Goal: Information Seeking & Learning: Learn about a topic

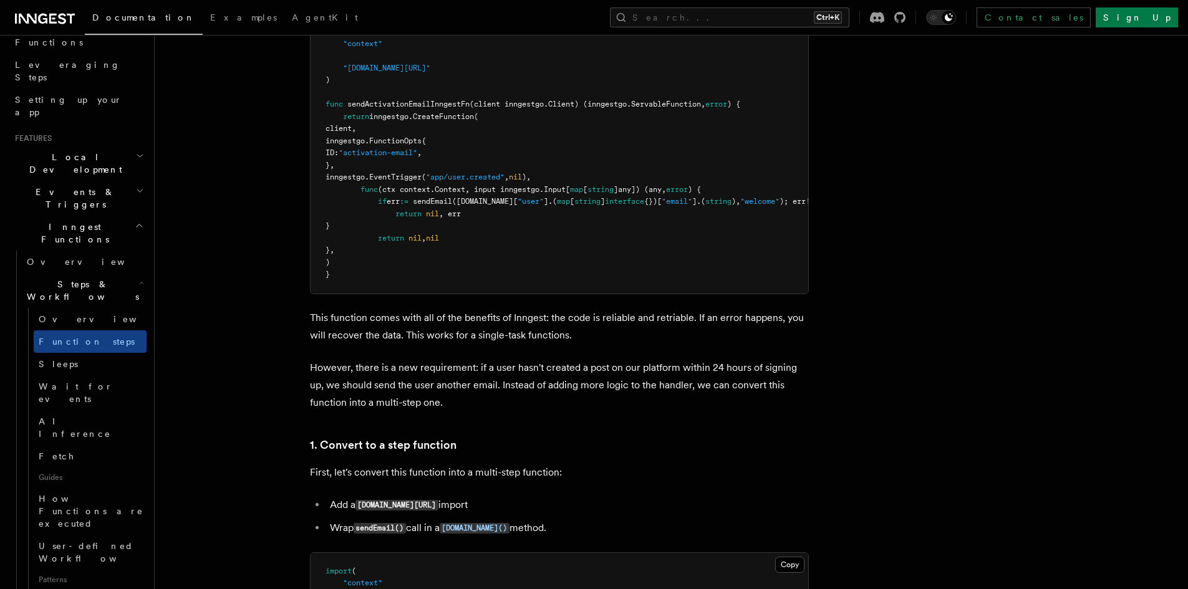
scroll to position [998, 0]
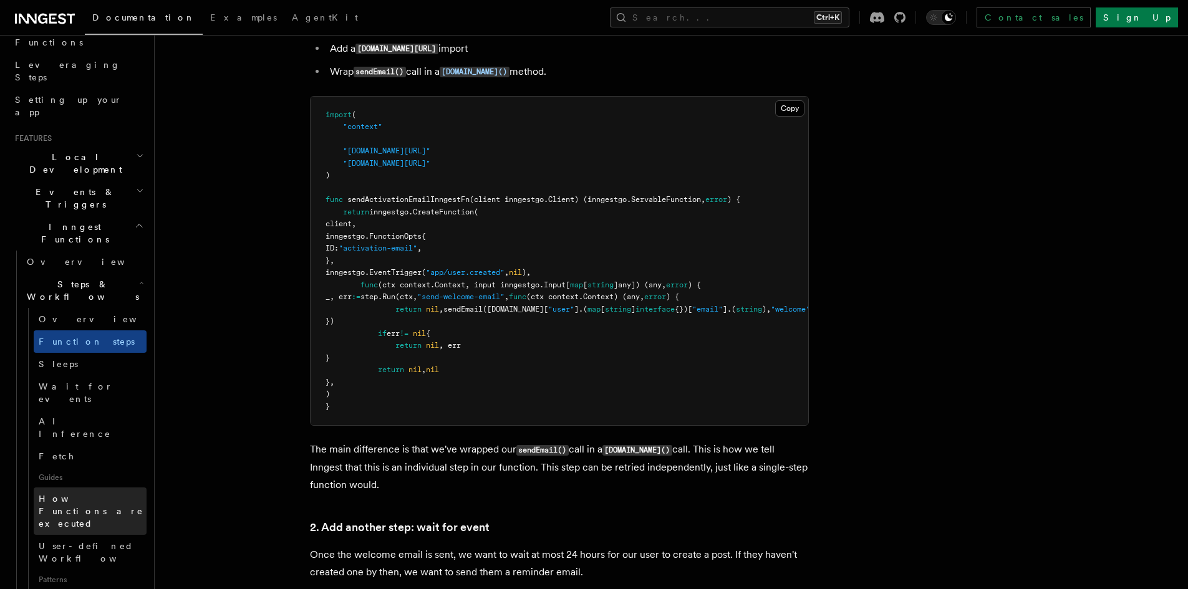
click at [107, 493] on span "How Functions are executed" at bounding box center [93, 511] width 108 height 37
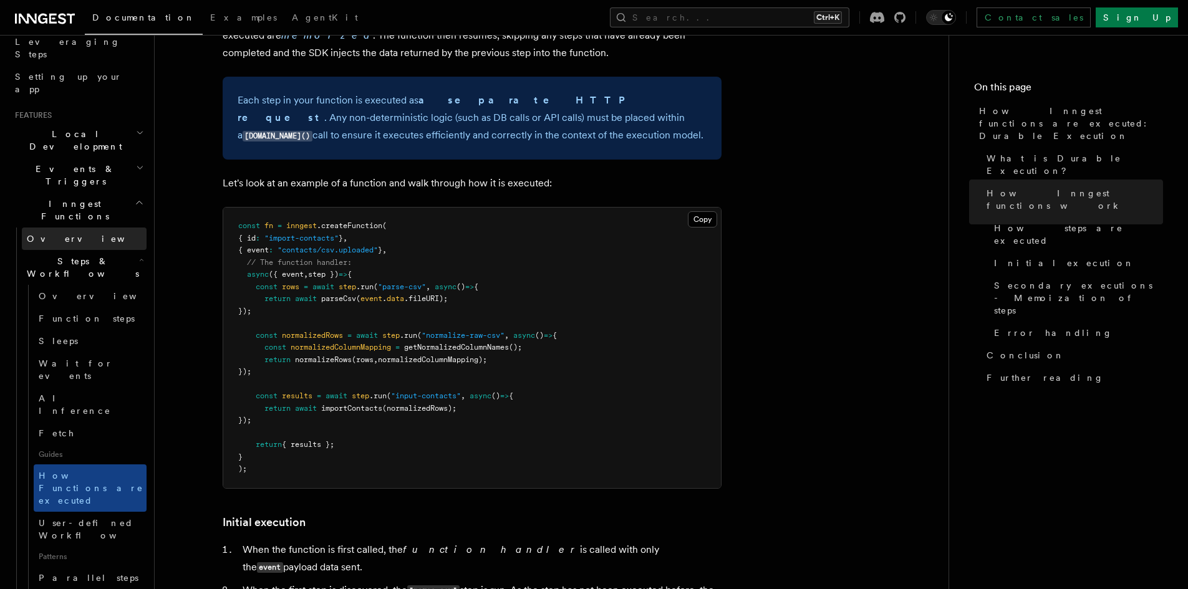
scroll to position [183, 0]
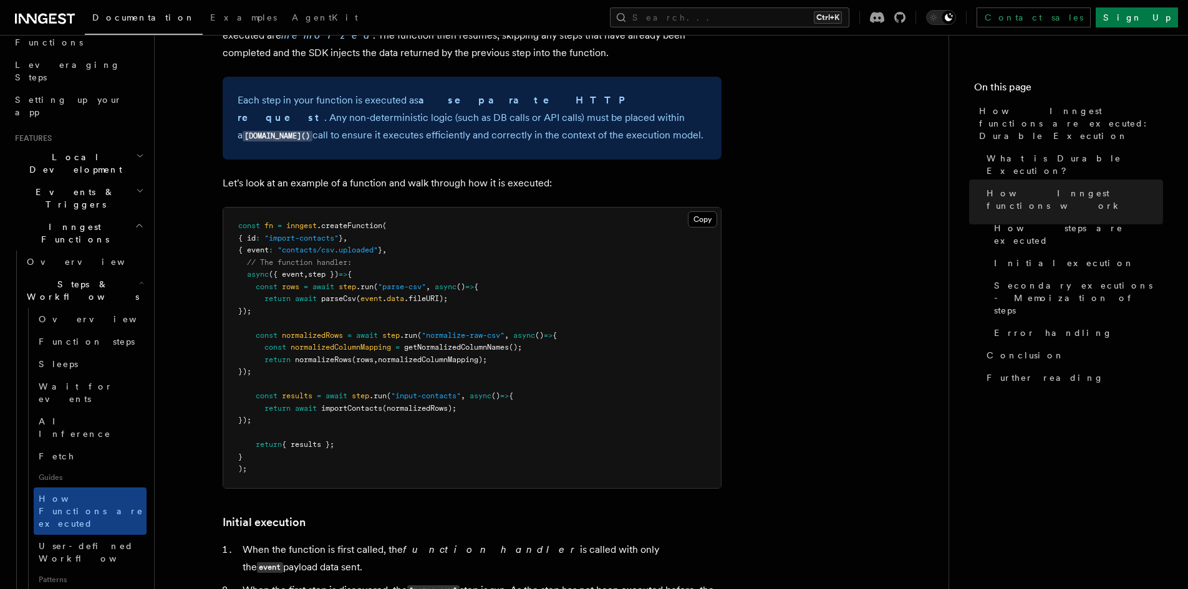
click at [136, 186] on icon "button" at bounding box center [140, 191] width 8 height 10
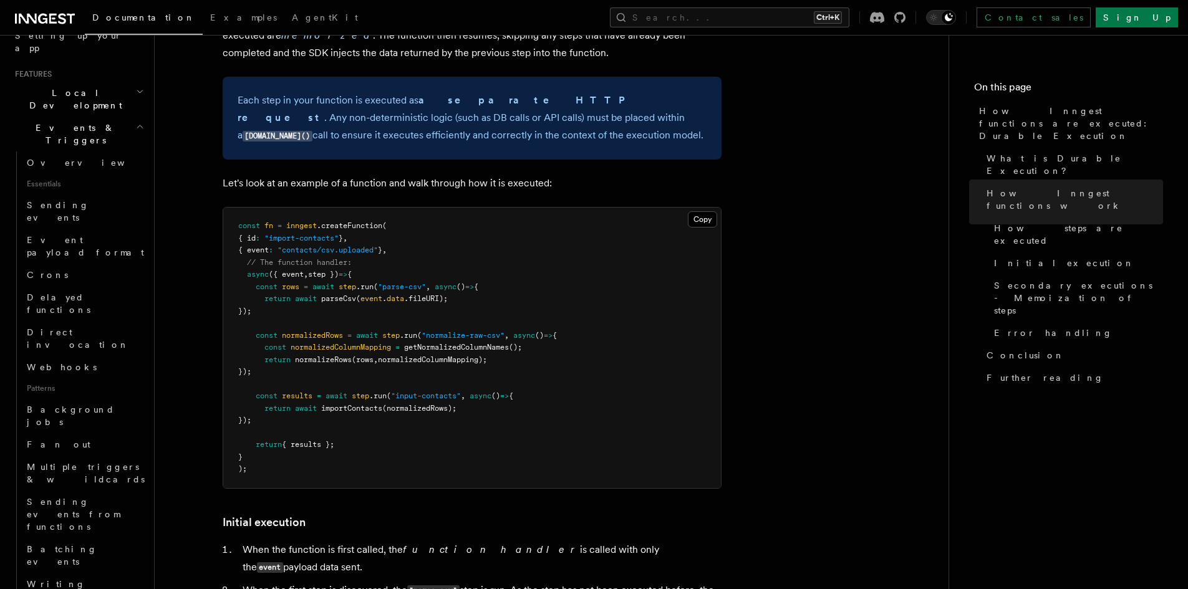
scroll to position [266, 0]
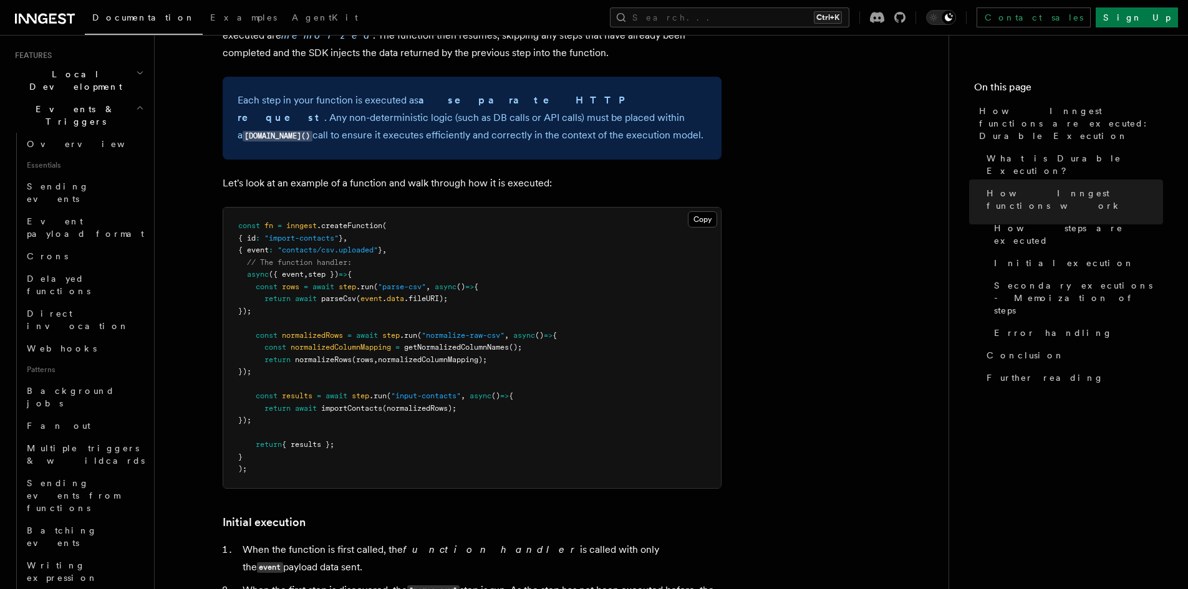
drag, startPoint x: 763, startPoint y: 442, endPoint x: 758, endPoint y: 474, distance: 32.1
drag, startPoint x: 758, startPoint y: 474, endPoint x: 777, endPoint y: 521, distance: 50.7
click at [777, 519] on article "Features Inngest Functions Steps & Workflows How Inngest functions are executed…" at bounding box center [552, 449] width 754 height 2951
click at [783, 548] on article "Features Inngest Functions Steps & Workflows How Inngest functions are executed…" at bounding box center [552, 449] width 754 height 2951
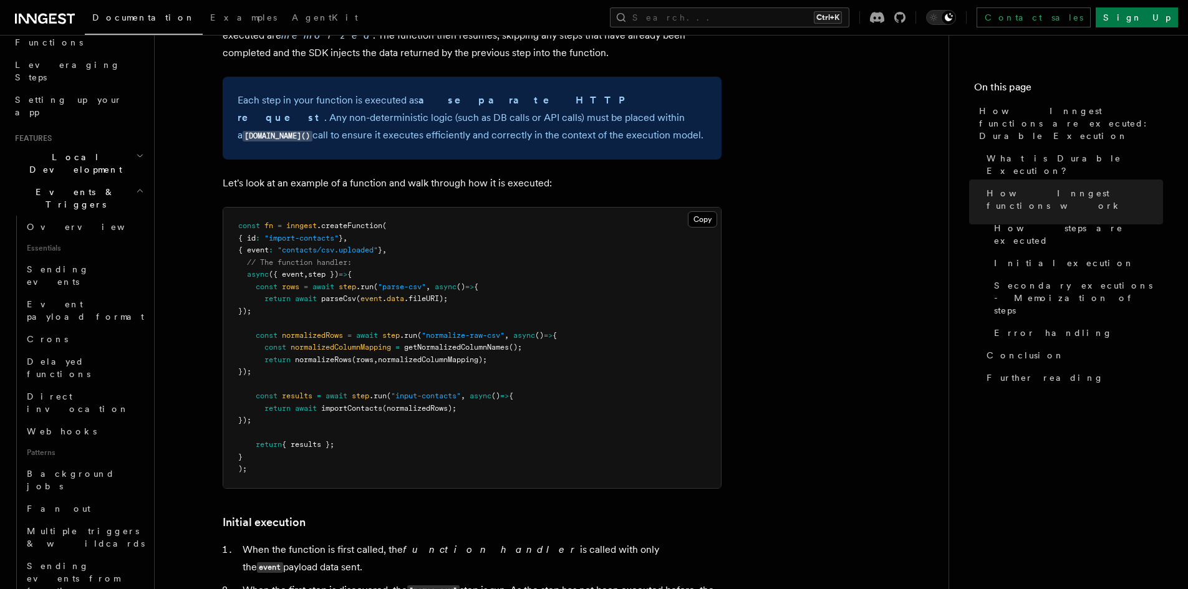
click at [131, 181] on h2 "Events & Triggers" at bounding box center [78, 198] width 137 height 35
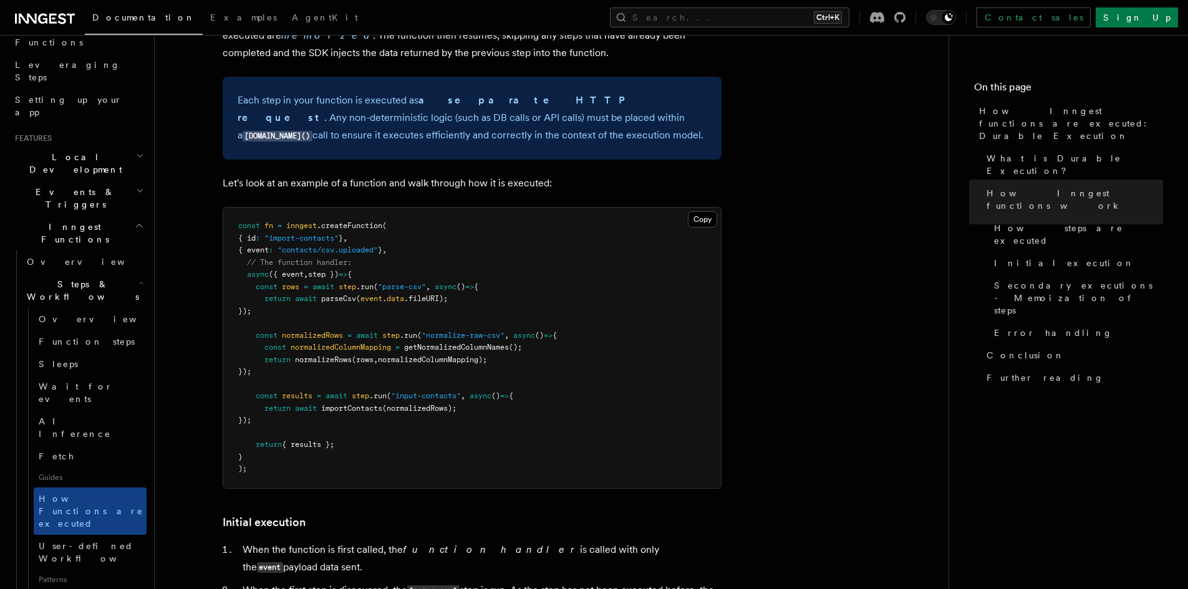
click at [136, 151] on icon "button" at bounding box center [140, 156] width 8 height 10
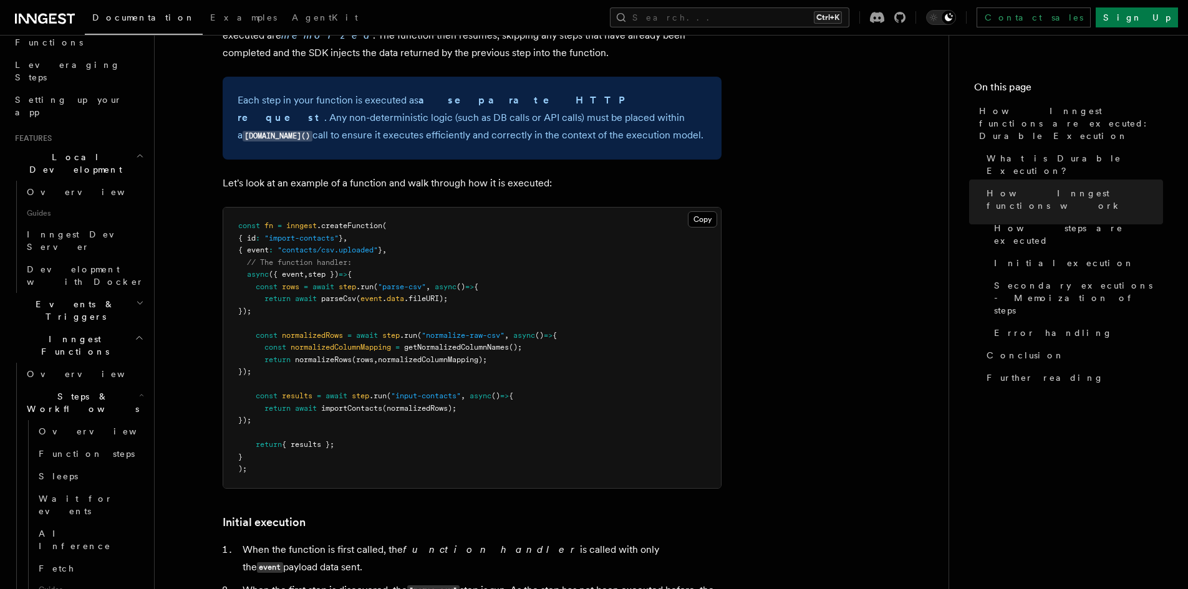
click at [136, 151] on icon "button" at bounding box center [140, 156] width 8 height 10
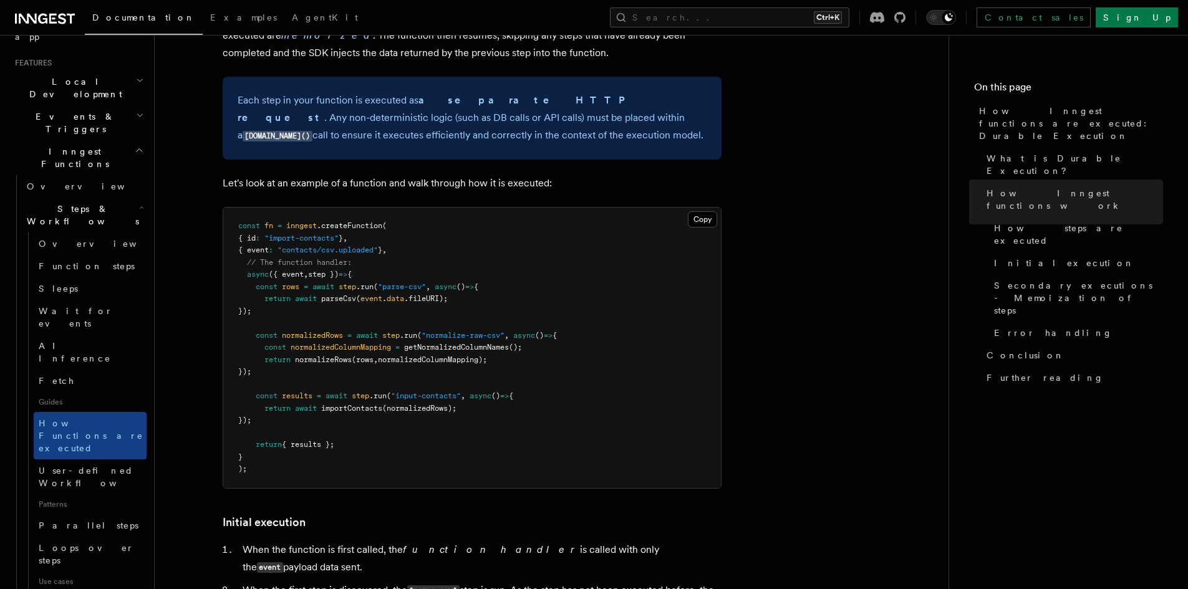
scroll to position [349, 0]
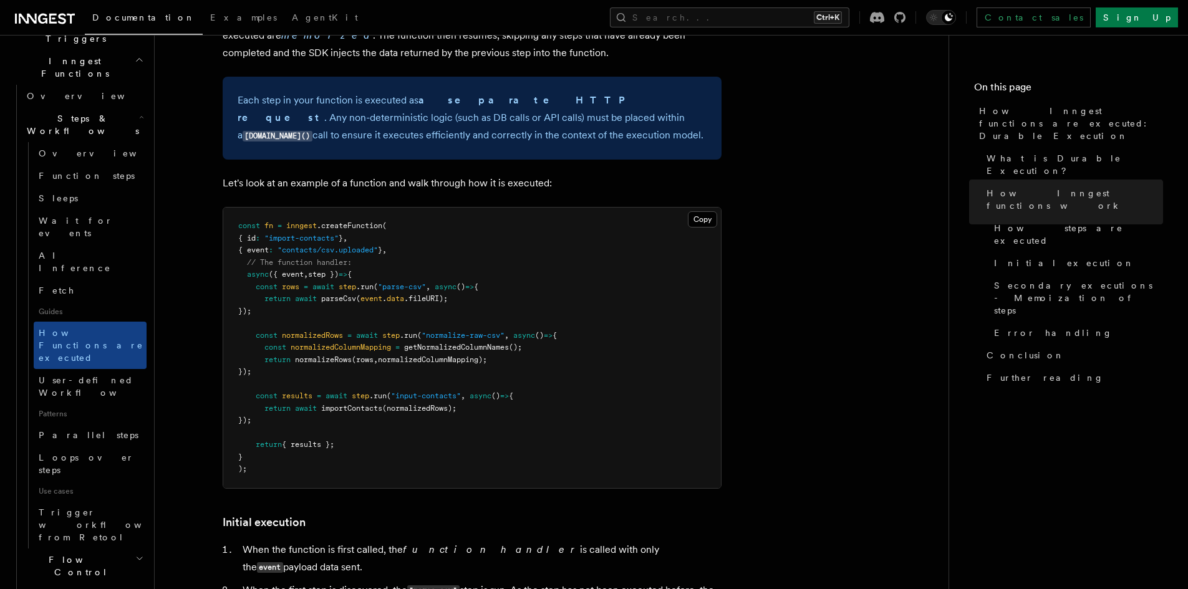
click at [767, 290] on article "Features Inngest Functions Steps & Workflows How Inngest functions are executed…" at bounding box center [552, 449] width 754 height 2951
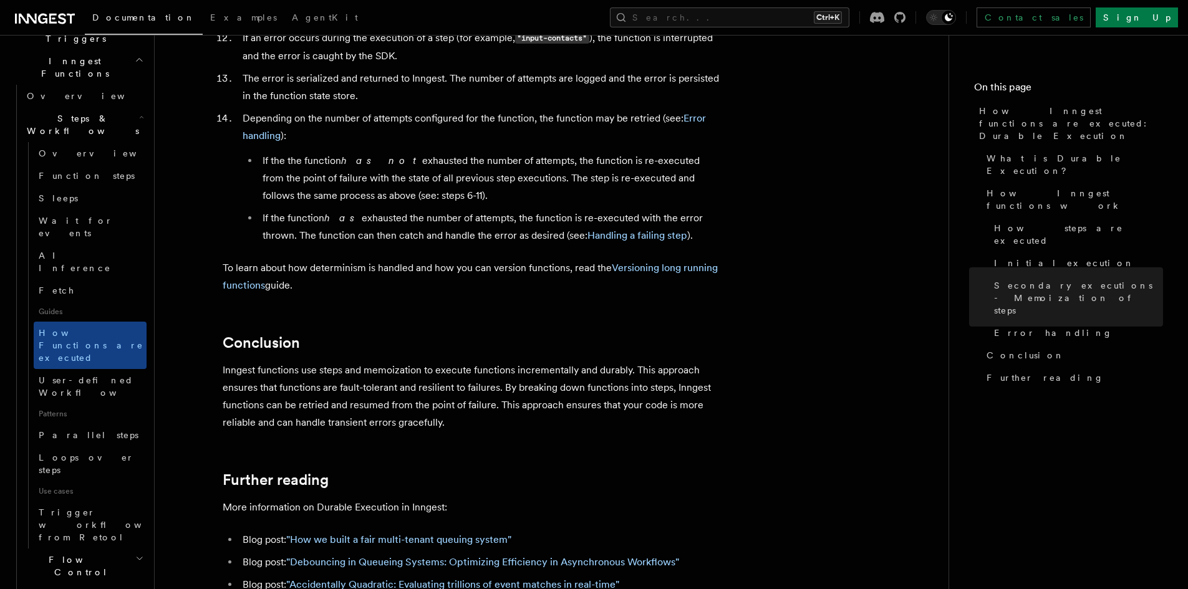
scroll to position [1866, 0]
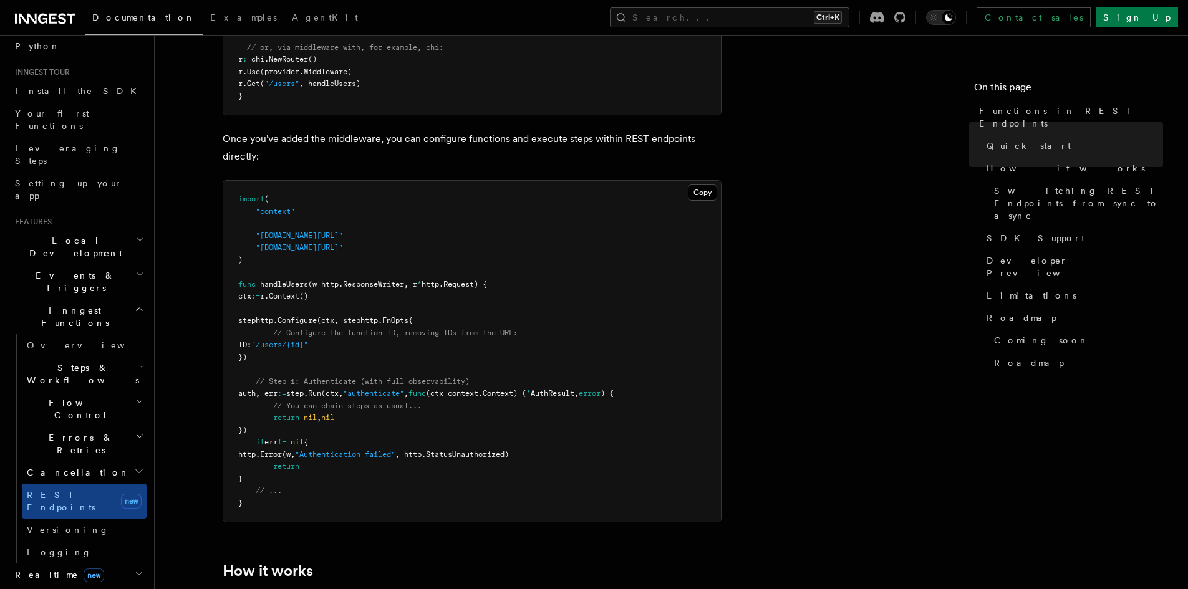
scroll to position [748, 0]
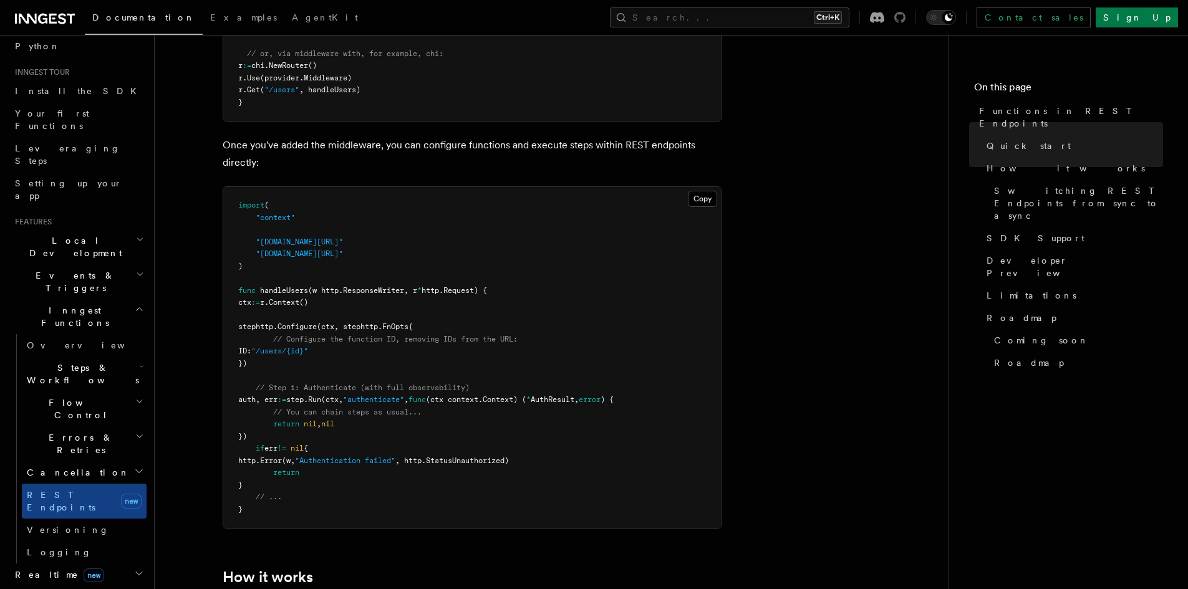
click at [906, 21] on icon at bounding box center [899, 17] width 11 height 11
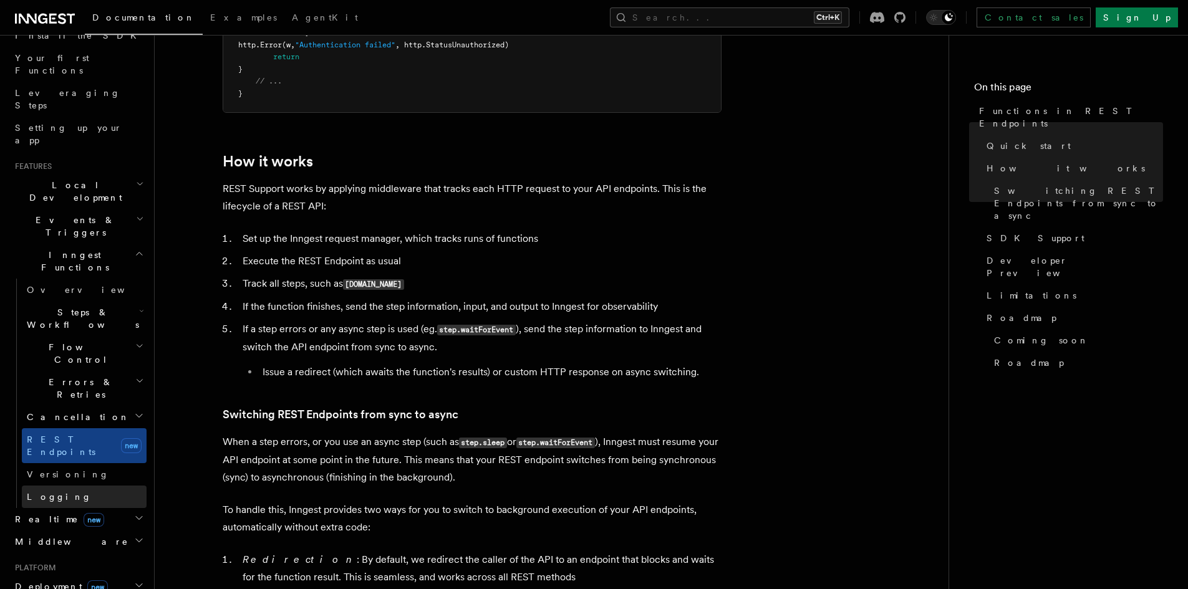
scroll to position [183, 0]
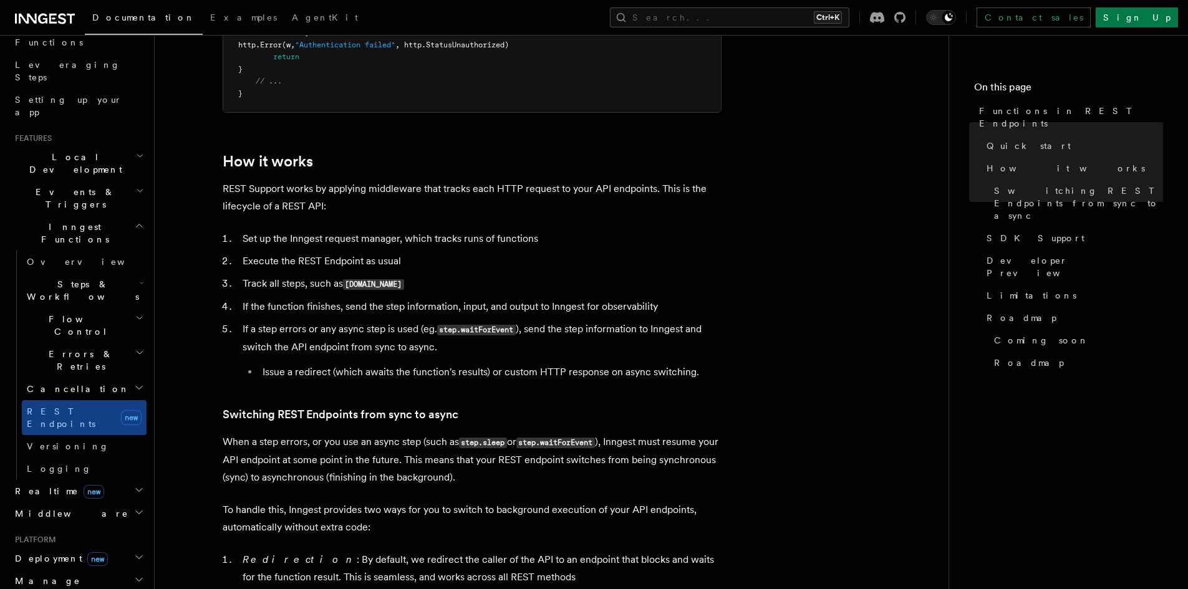
click at [139, 278] on icon "button" at bounding box center [141, 283] width 5 height 10
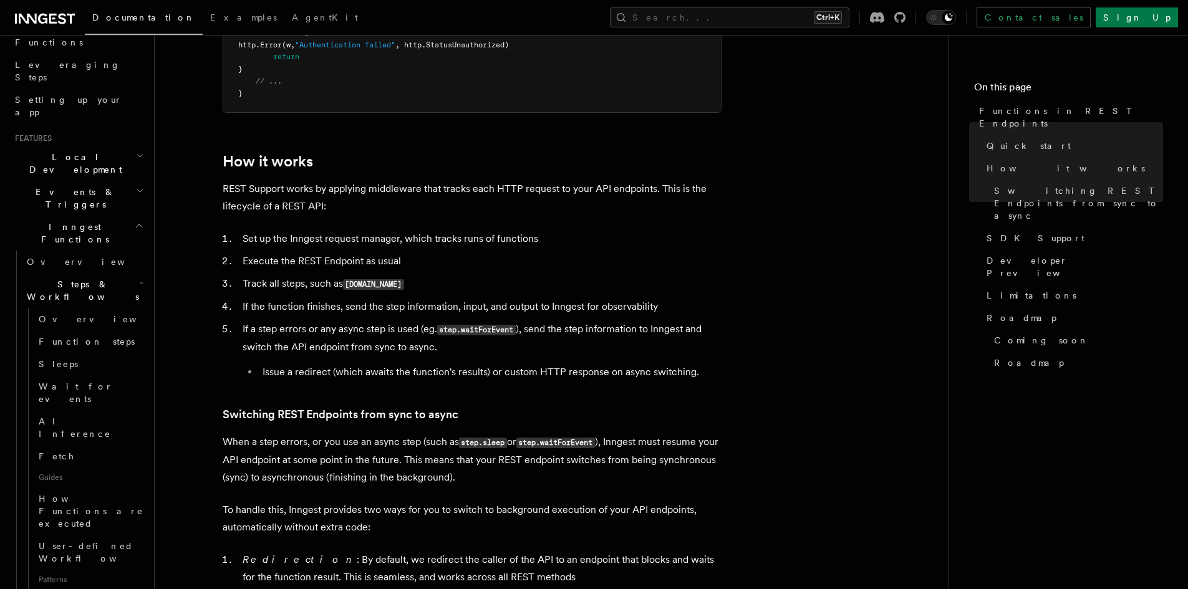
click at [139, 278] on icon "button" at bounding box center [141, 283] width 5 height 10
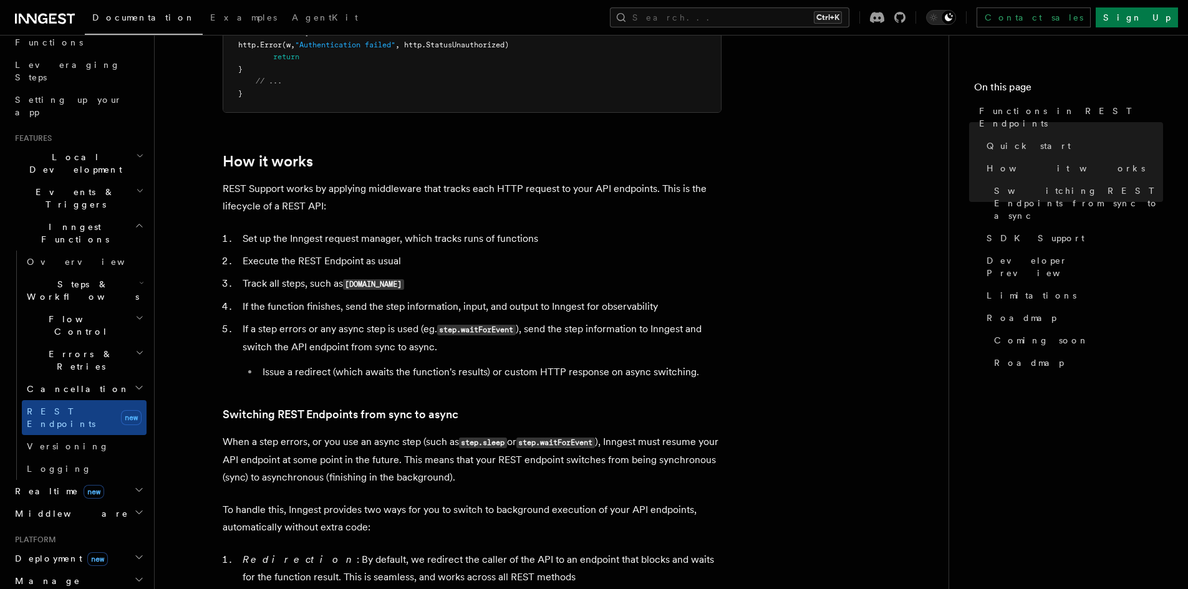
drag, startPoint x: 132, startPoint y: 240, endPoint x: 132, endPoint y: 227, distance: 13.1
click at [132, 308] on h2 "Flow Control" at bounding box center [84, 325] width 125 height 35
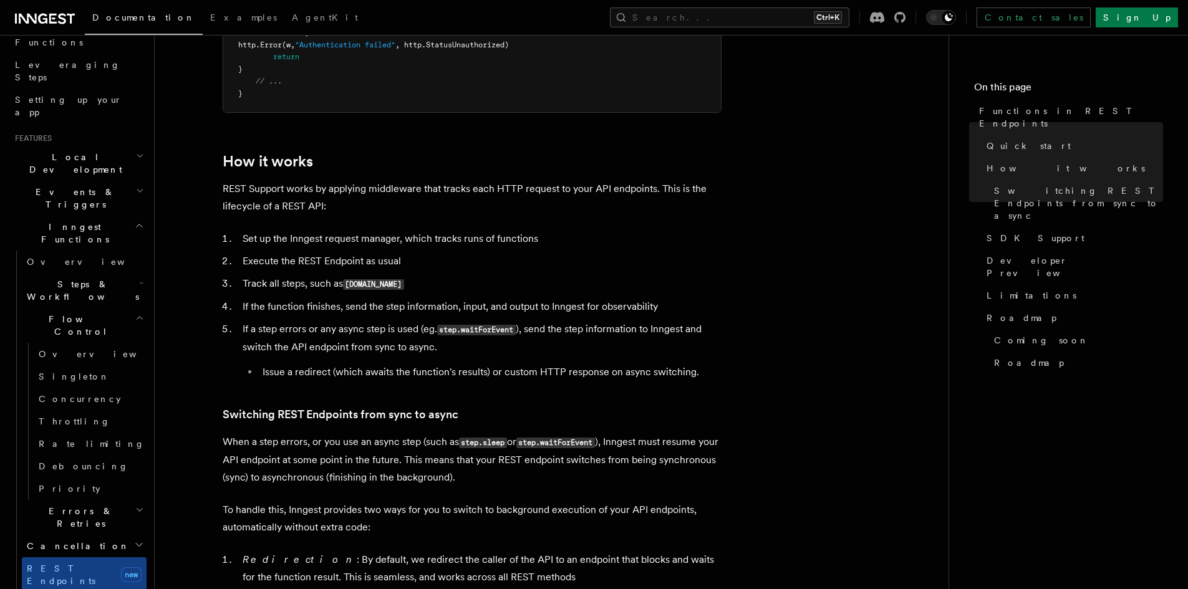
click at [135, 313] on icon "button" at bounding box center [139, 318] width 9 height 10
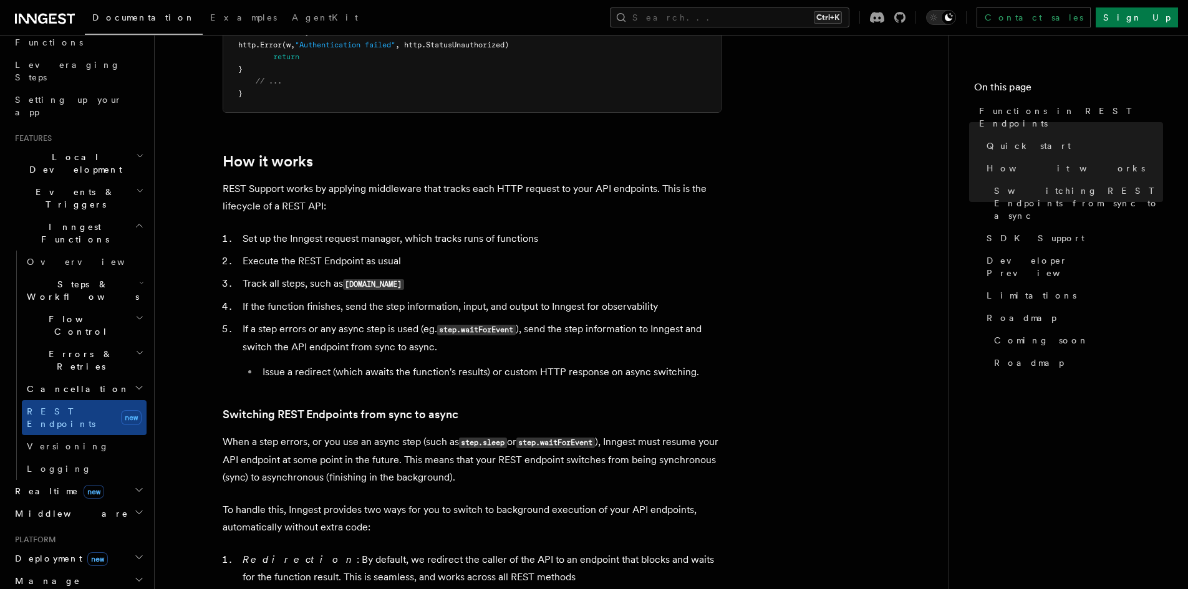
click at [128, 343] on h2 "Errors & Retries" at bounding box center [84, 360] width 125 height 35
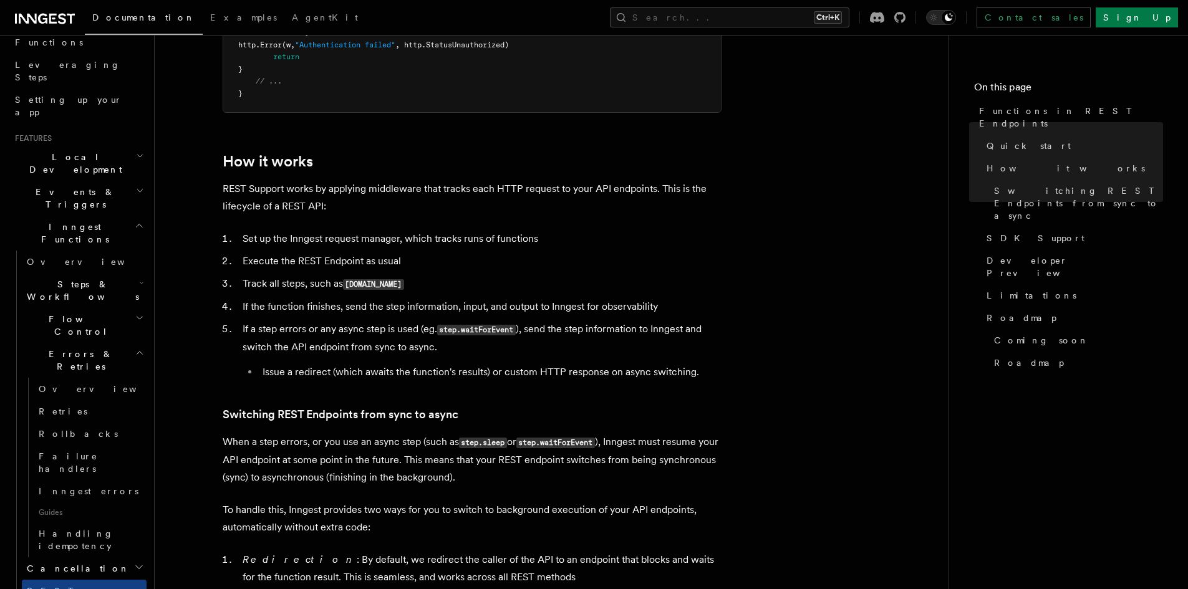
click at [135, 348] on icon "button" at bounding box center [139, 353] width 9 height 10
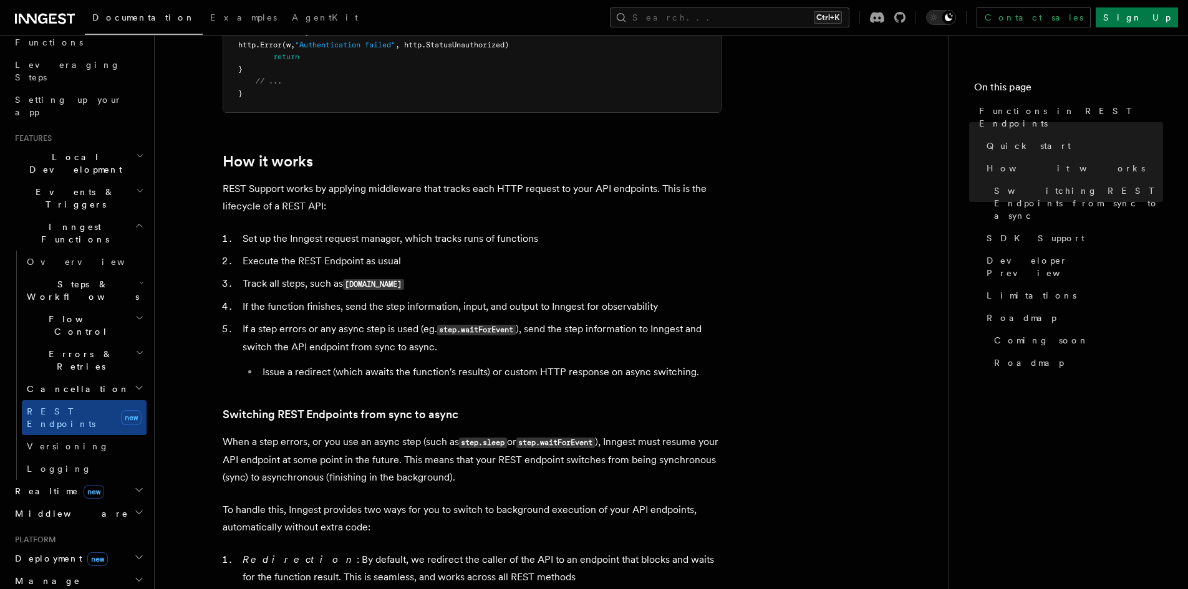
click at [134, 383] on icon "button" at bounding box center [139, 388] width 10 height 10
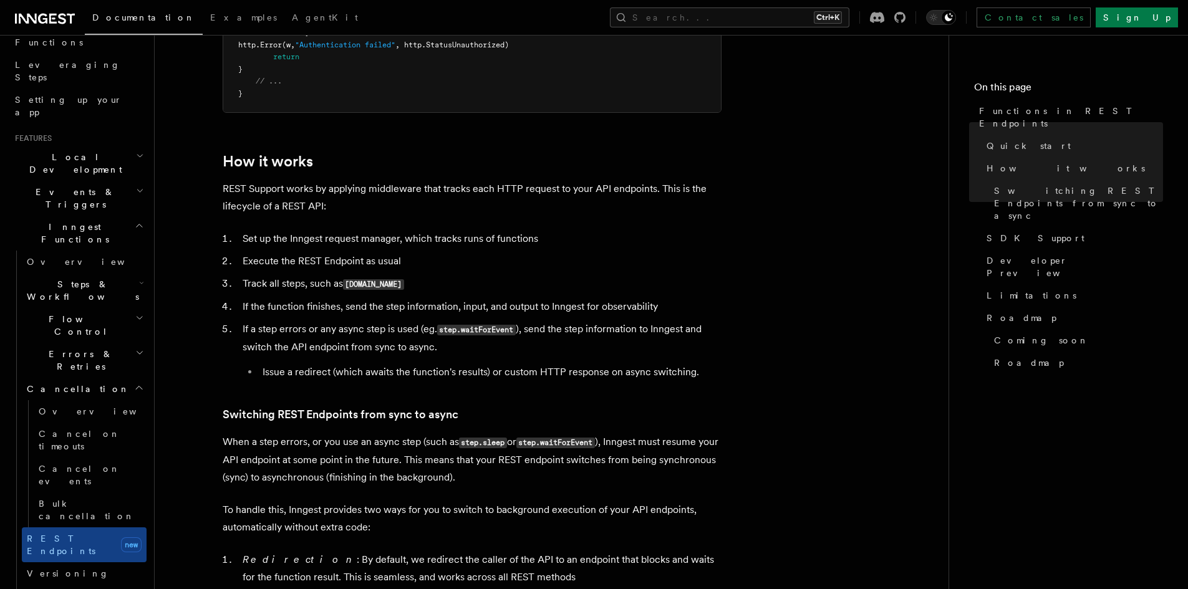
click at [134, 383] on icon "button" at bounding box center [139, 388] width 10 height 10
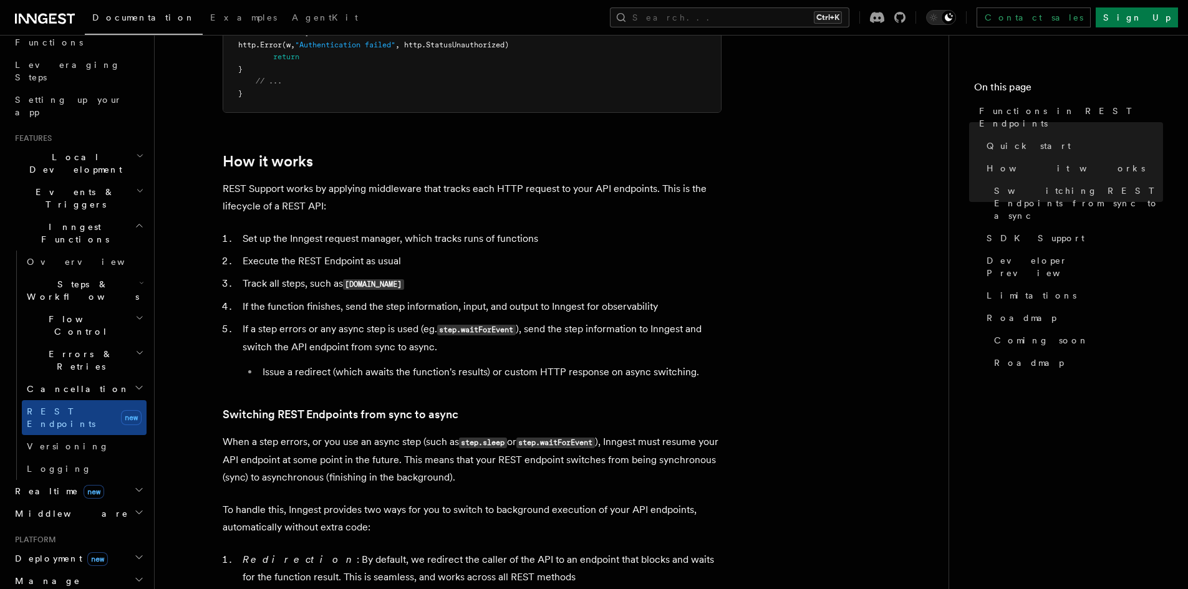
click at [134, 485] on icon "button" at bounding box center [139, 490] width 10 height 10
click at [134, 508] on icon "button" at bounding box center [139, 513] width 10 height 10
click at [136, 556] on icon "button" at bounding box center [139, 557] width 6 height 3
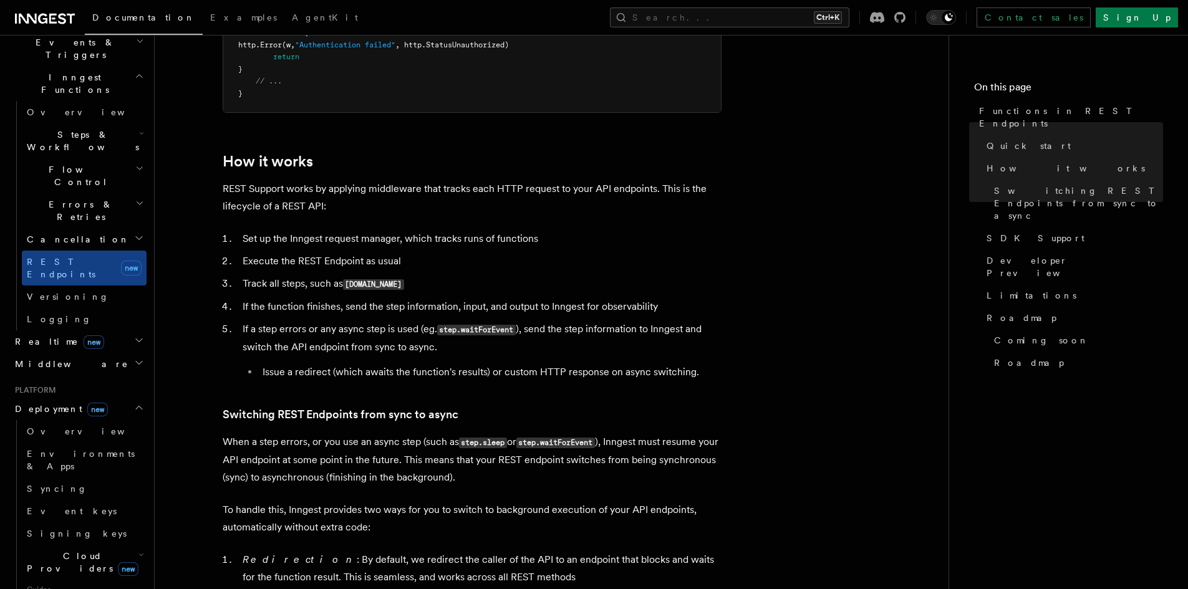
scroll to position [349, 0]
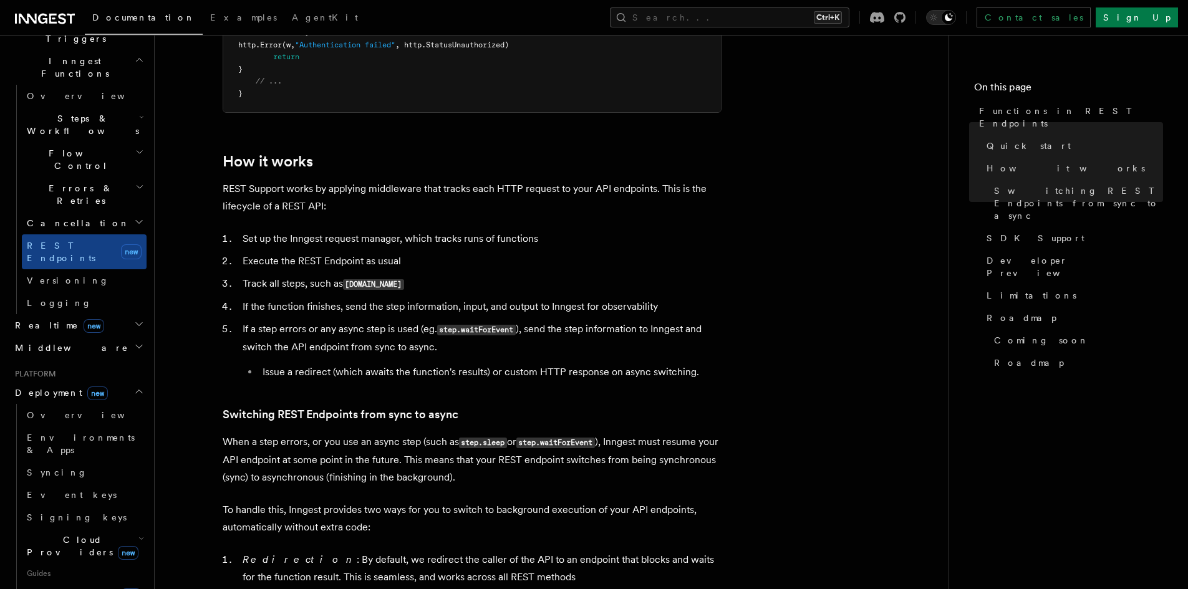
click at [138, 534] on icon "button" at bounding box center [141, 539] width 6 height 10
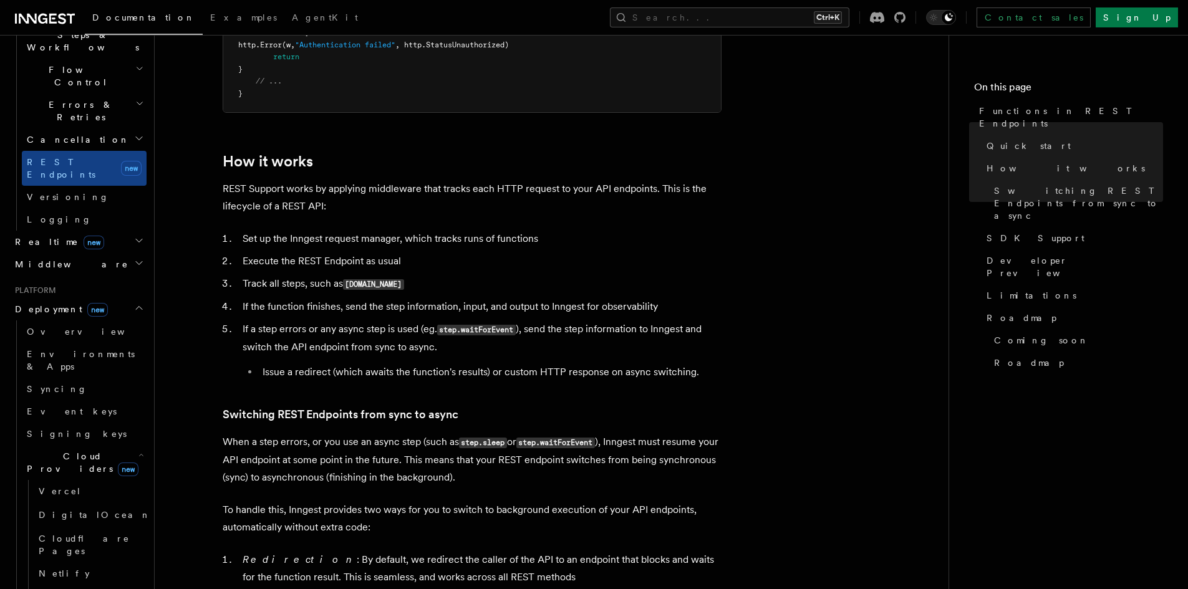
click at [138, 450] on icon "button" at bounding box center [141, 455] width 6 height 10
click at [41, 286] on span "Platform" at bounding box center [33, 291] width 46 height 10
click at [80, 286] on h2 "Platform" at bounding box center [78, 291] width 137 height 10
click at [60, 303] on span "Deployment new" at bounding box center [59, 309] width 98 height 12
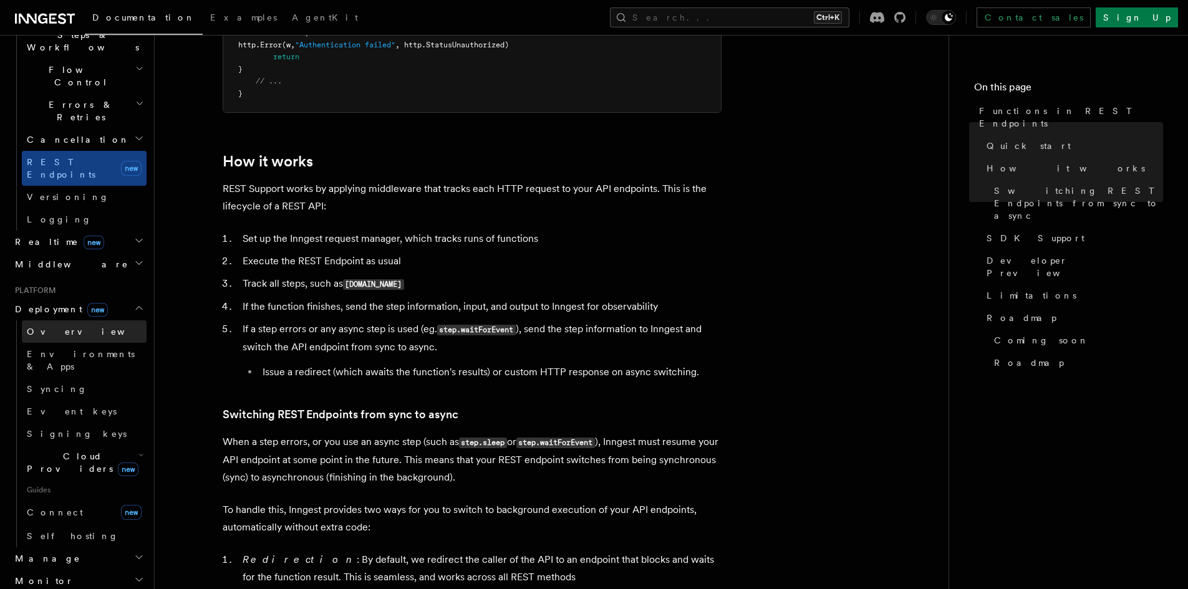
click at [51, 327] on span "Overview" at bounding box center [91, 332] width 128 height 10
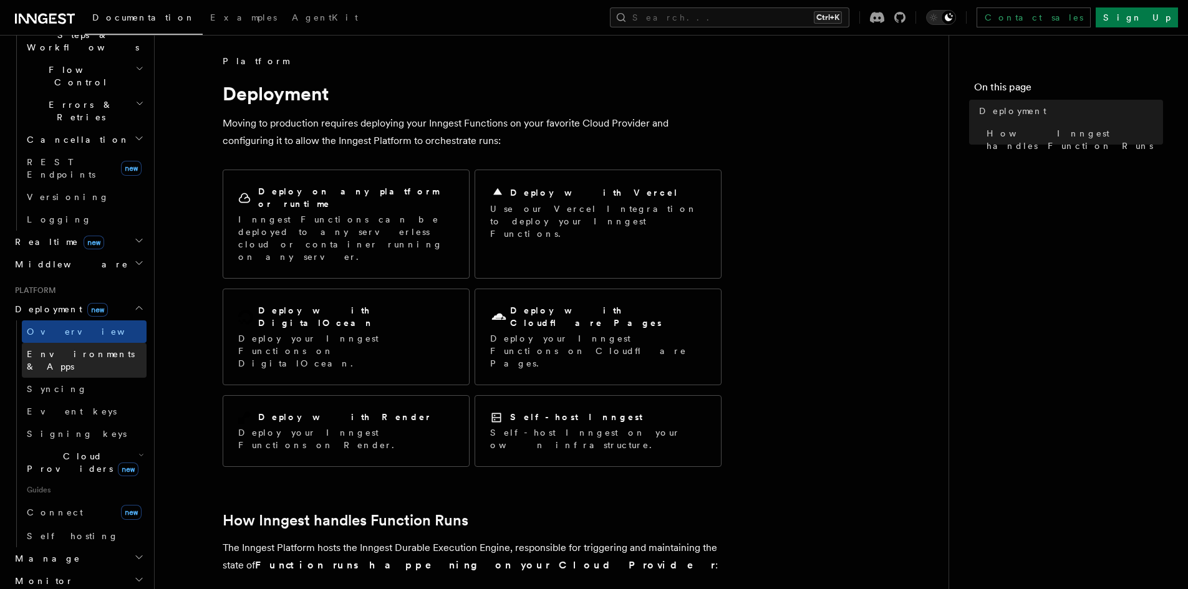
click at [102, 348] on span "Environments & Apps" at bounding box center [87, 360] width 120 height 25
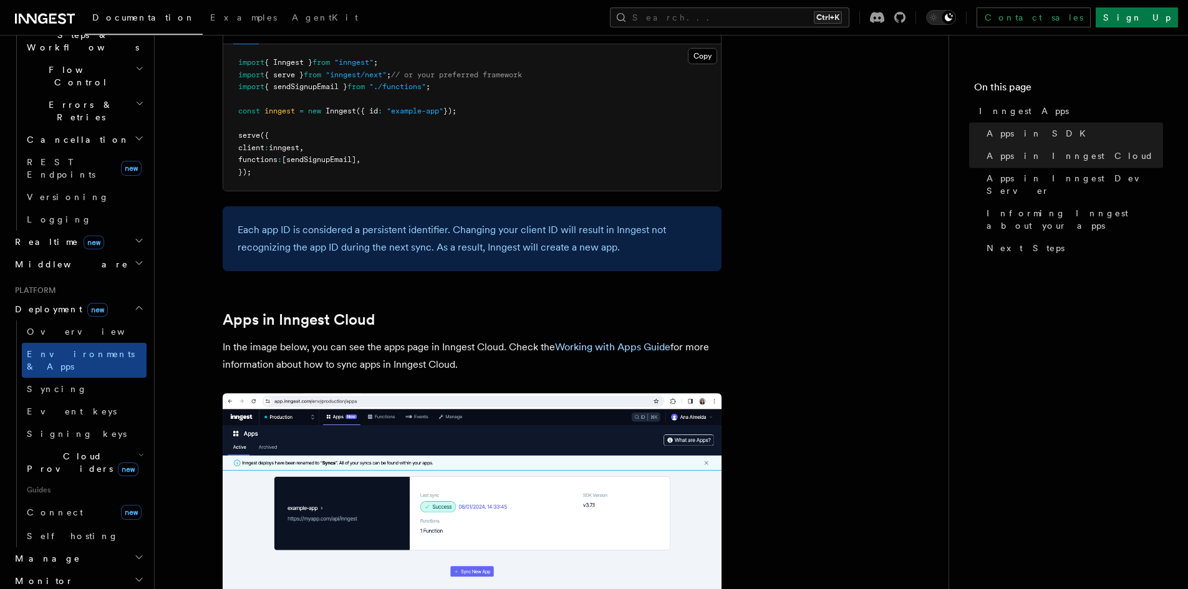
scroll to position [1164, 0]
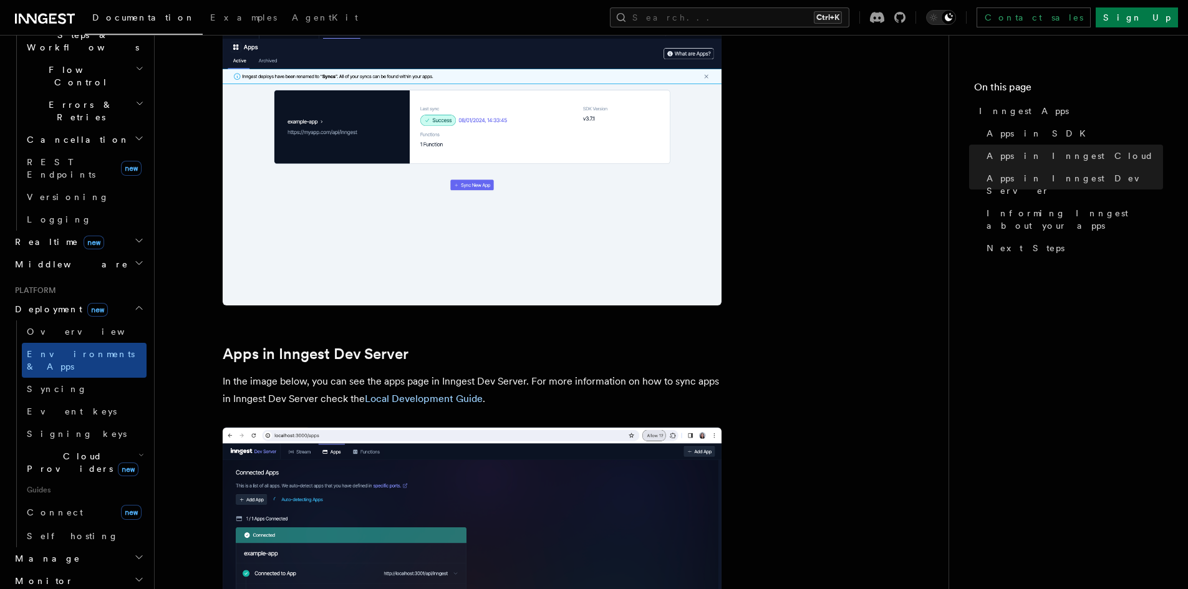
click at [136, 307] on icon "button" at bounding box center [139, 308] width 6 height 3
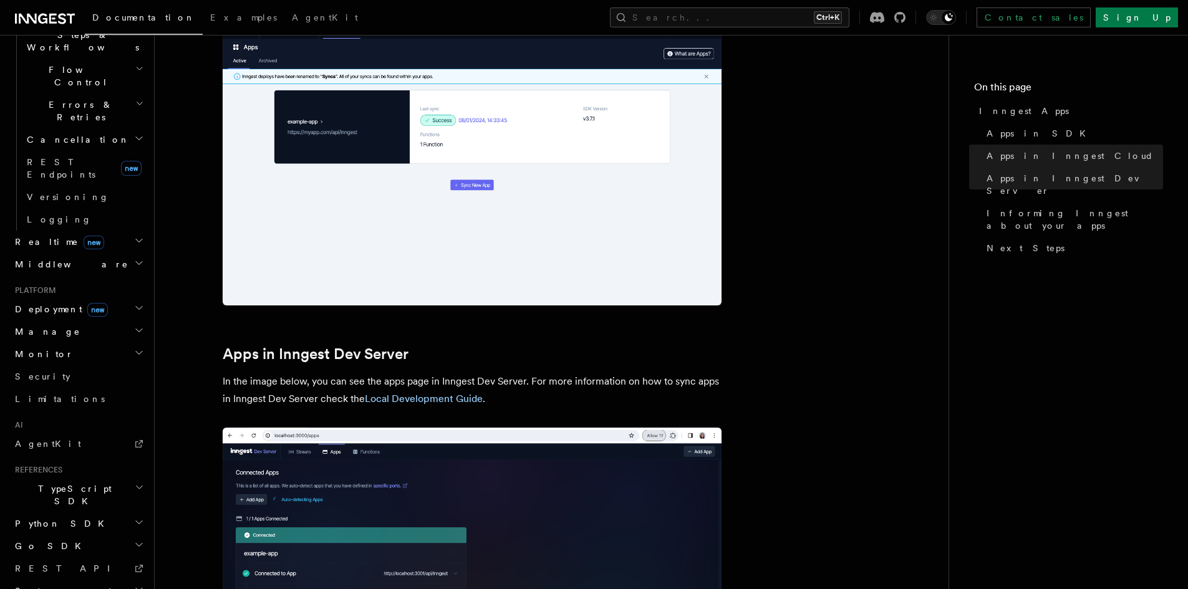
click at [136, 329] on icon "button" at bounding box center [139, 330] width 6 height 3
click at [90, 365] on link "Apps" at bounding box center [84, 376] width 125 height 22
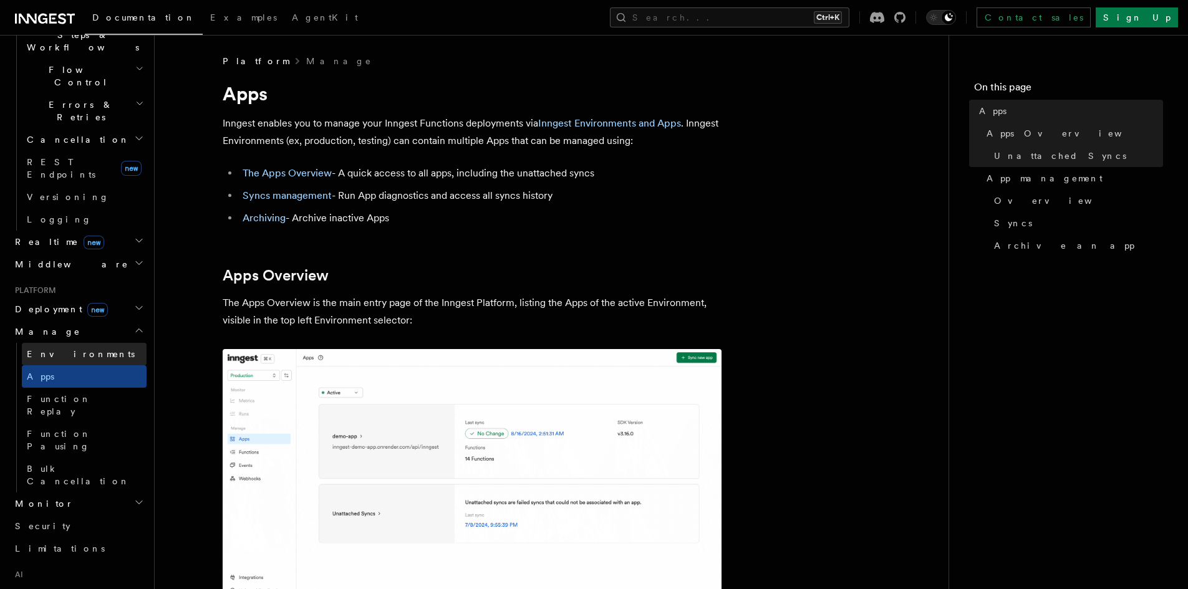
click at [89, 343] on link "Environments" at bounding box center [84, 354] width 125 height 22
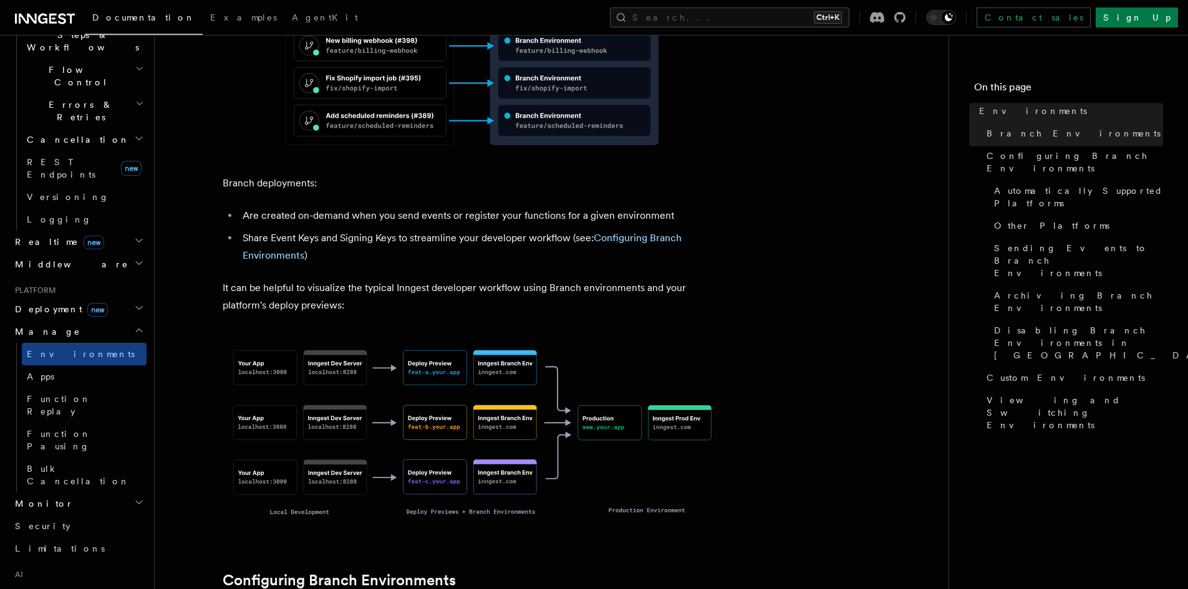
scroll to position [759, 0]
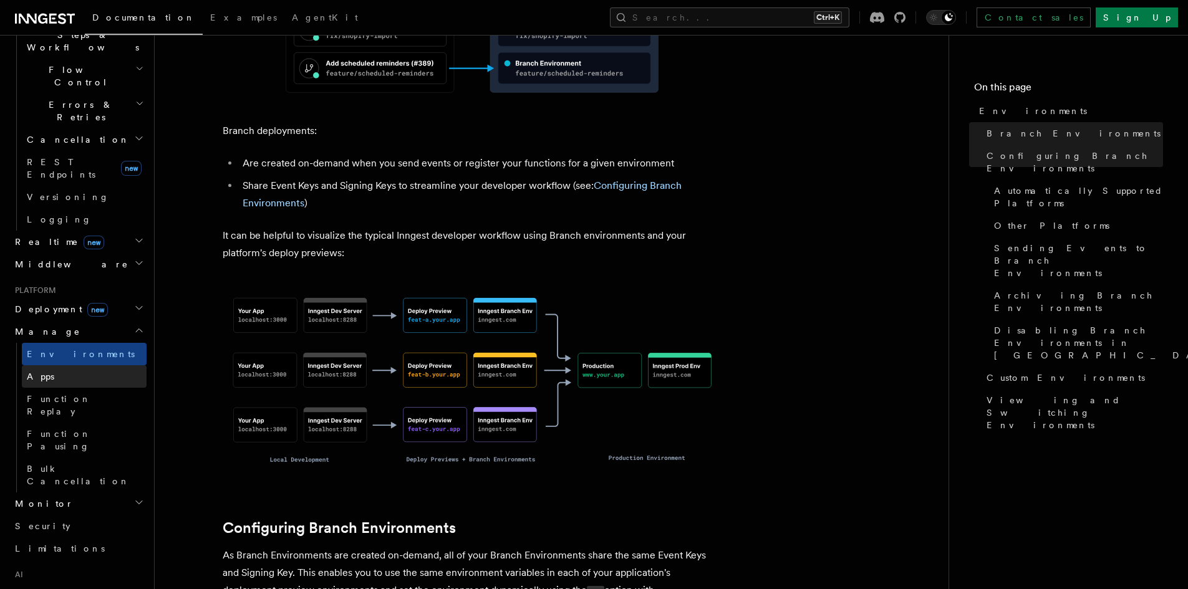
click at [107, 365] on link "Apps" at bounding box center [84, 376] width 125 height 22
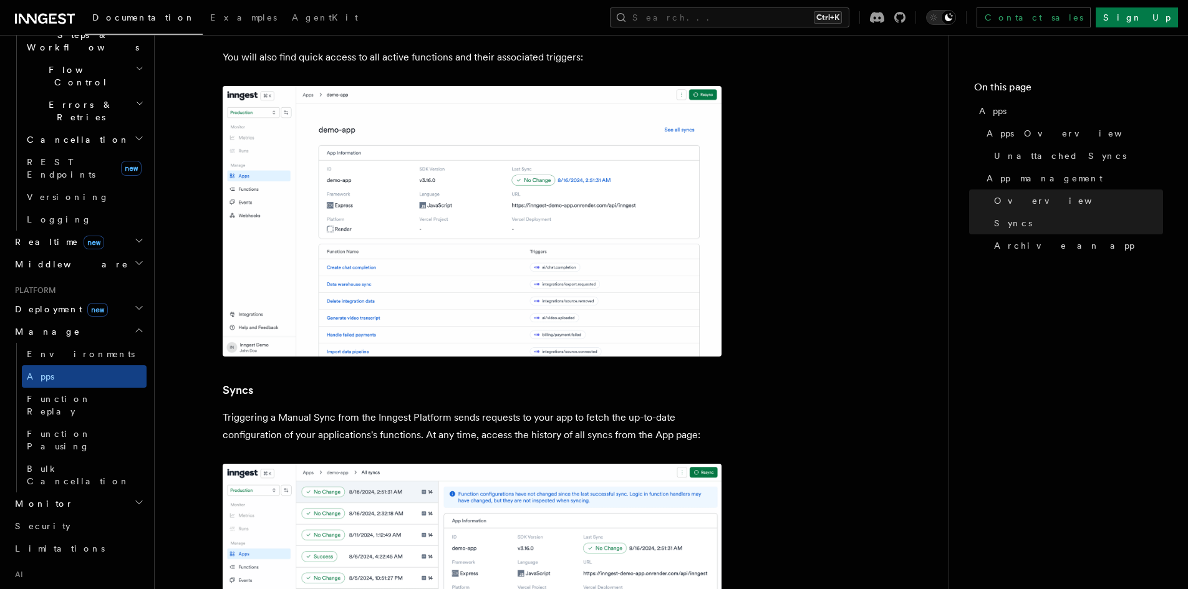
scroll to position [1247, 0]
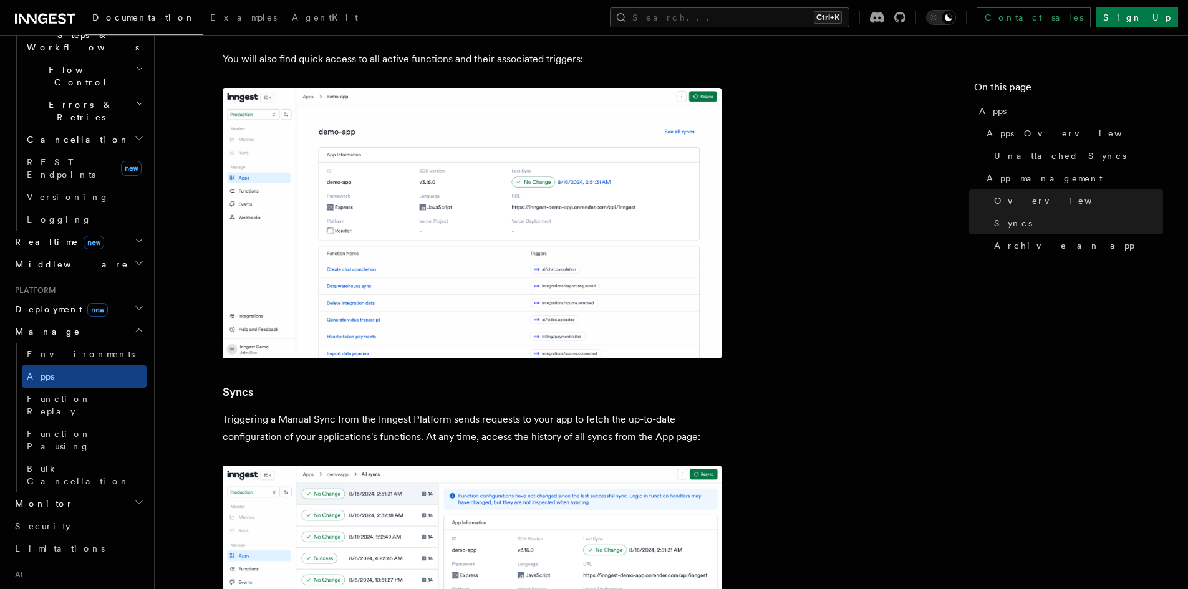
click at [134, 326] on icon "button" at bounding box center [139, 331] width 10 height 10
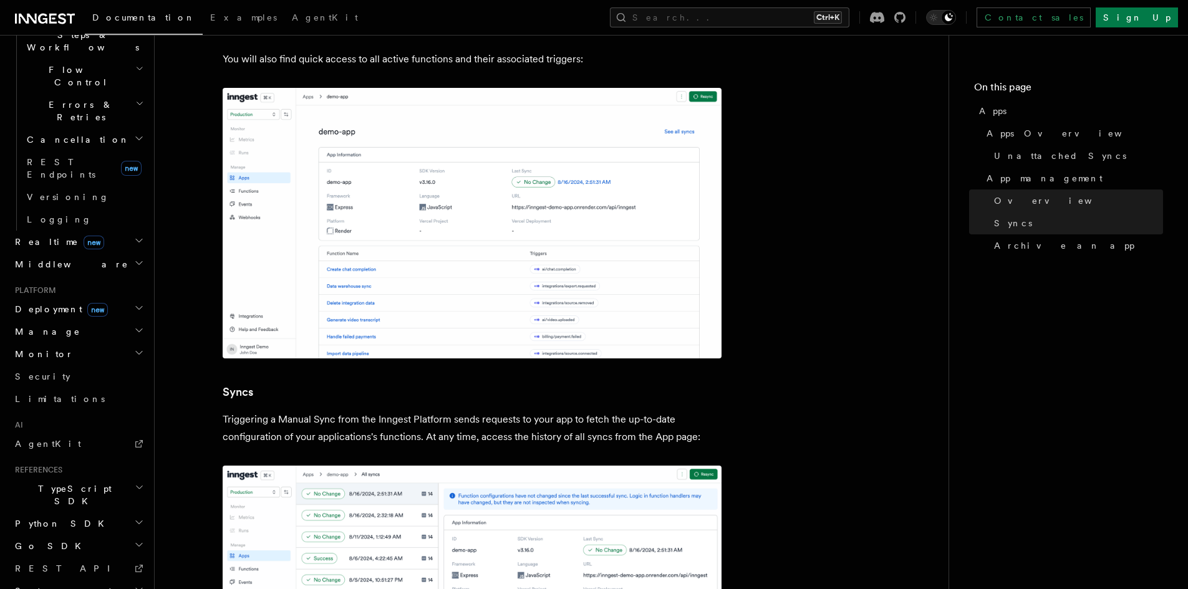
click at [134, 348] on icon "button" at bounding box center [139, 353] width 10 height 10
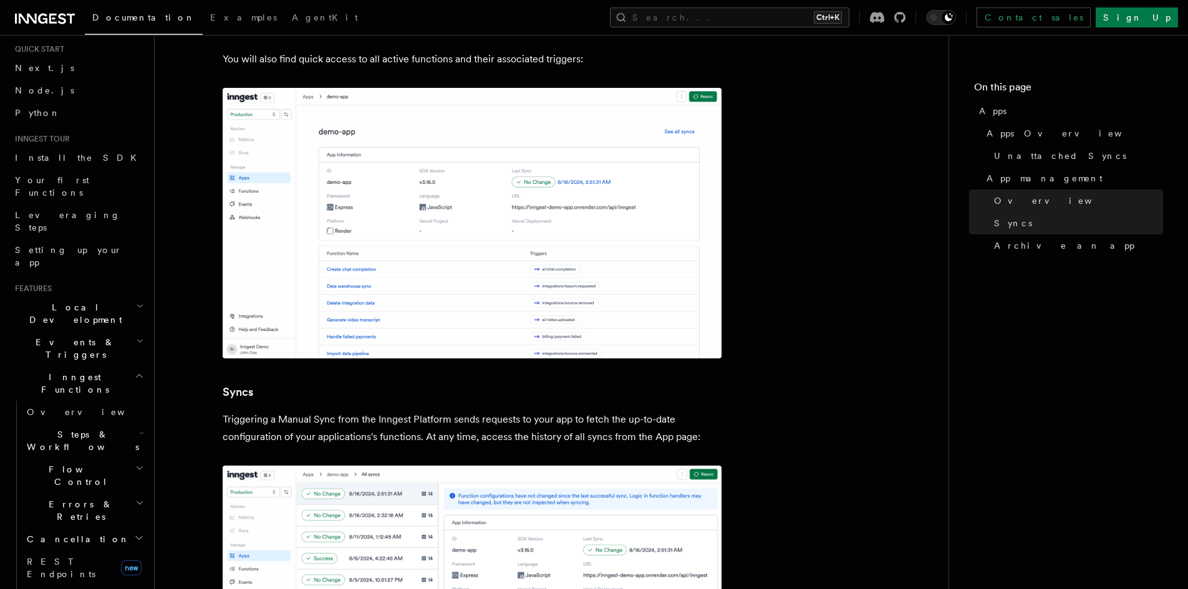
scroll to position [17, 0]
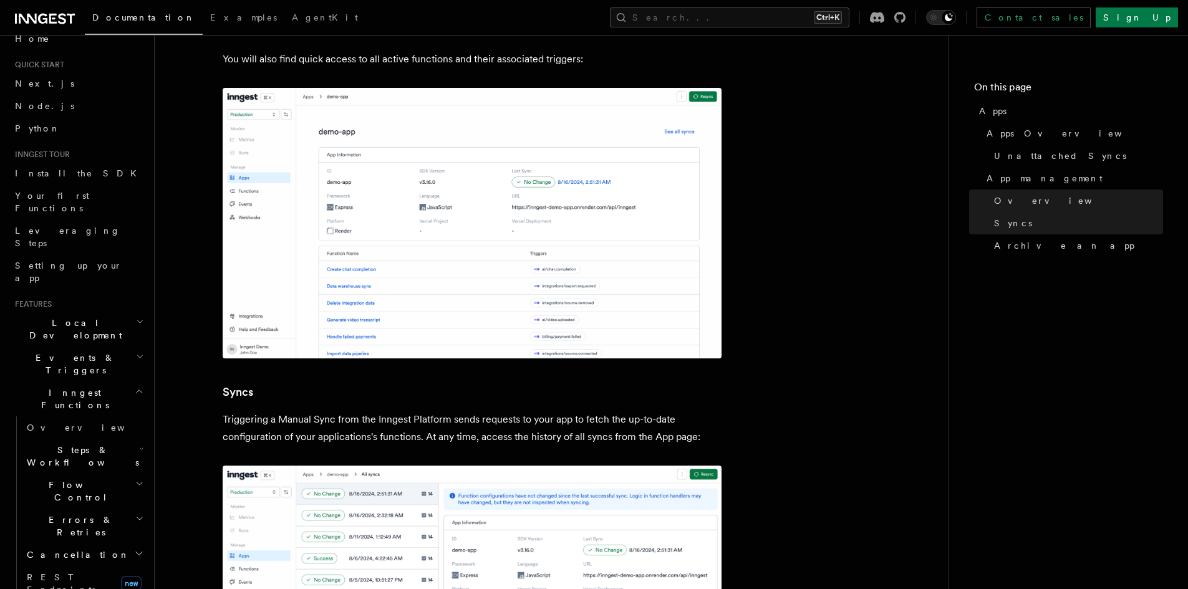
click at [139, 444] on icon "button" at bounding box center [141, 449] width 5 height 10
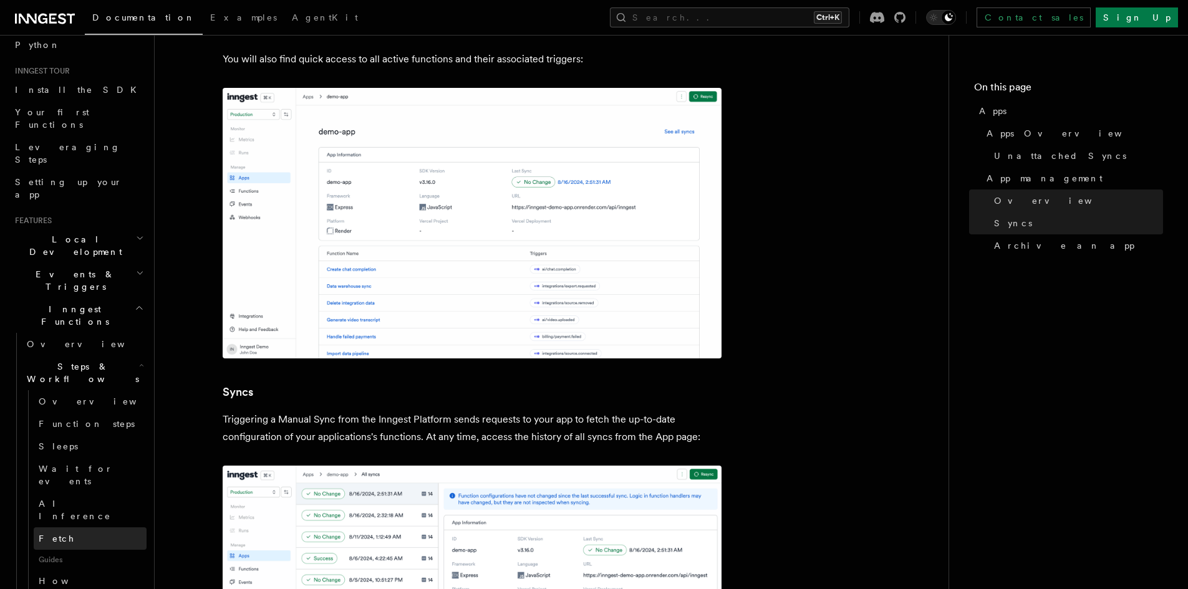
click at [64, 528] on link "Fetch" at bounding box center [90, 539] width 113 height 22
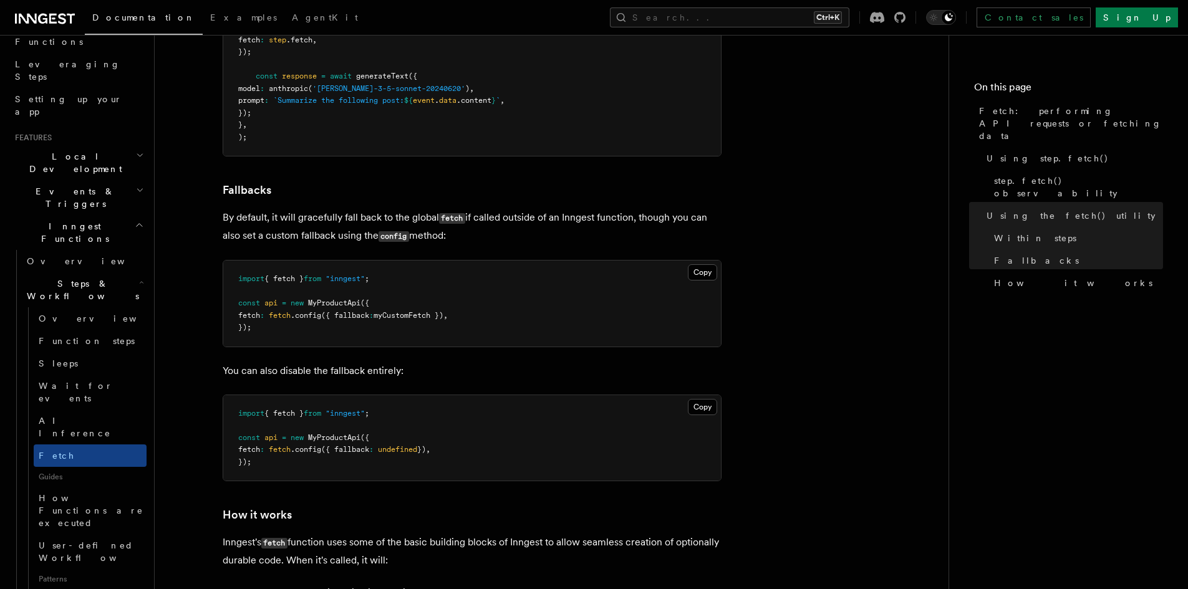
scroll to position [2488, 0]
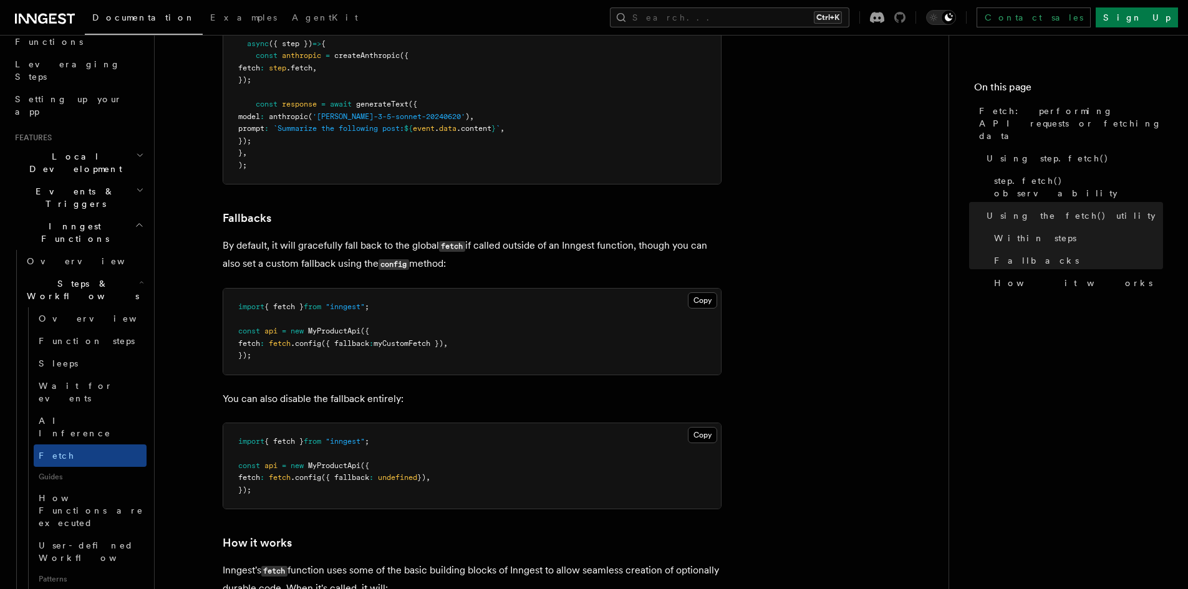
click at [906, 16] on icon at bounding box center [899, 17] width 11 height 11
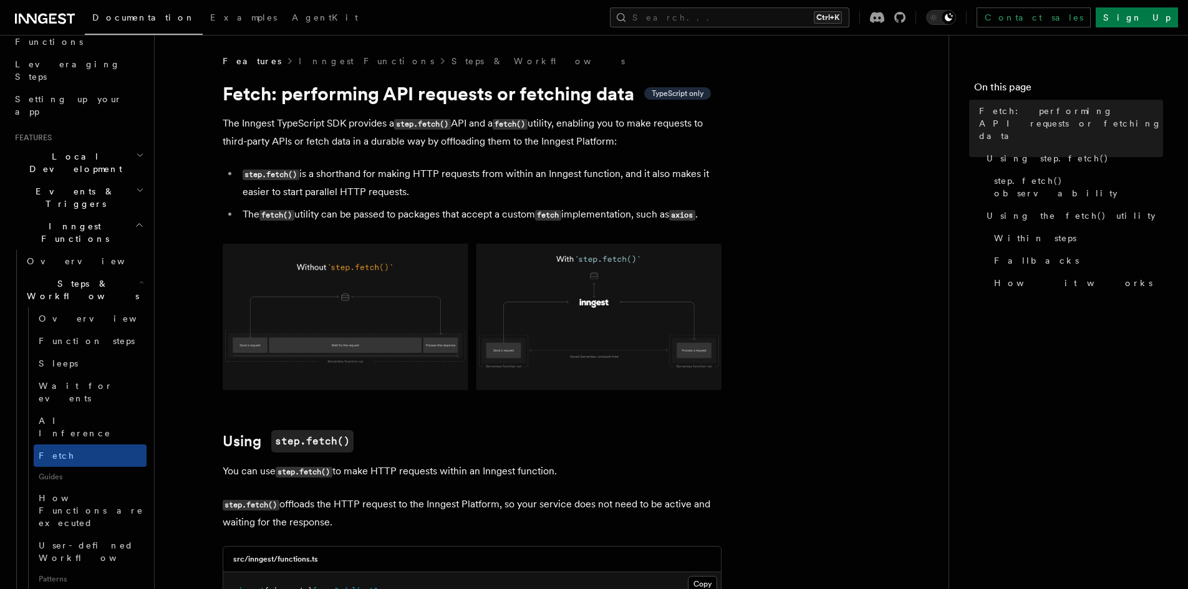
scroll to position [83, 0]
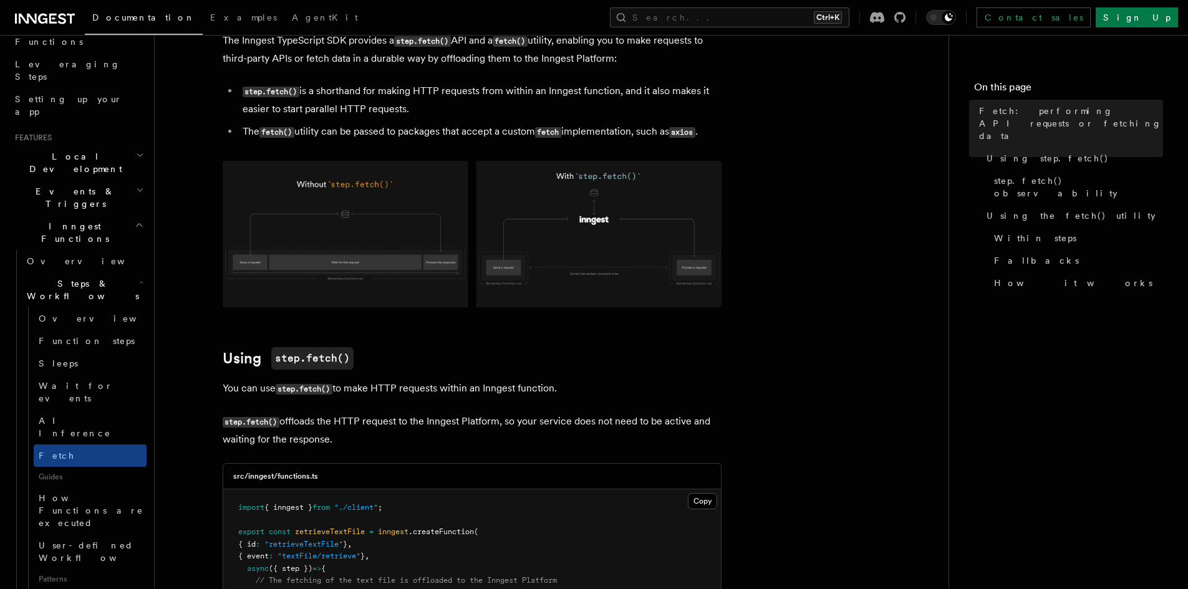
click at [349, 253] on img at bounding box center [472, 234] width 499 height 147
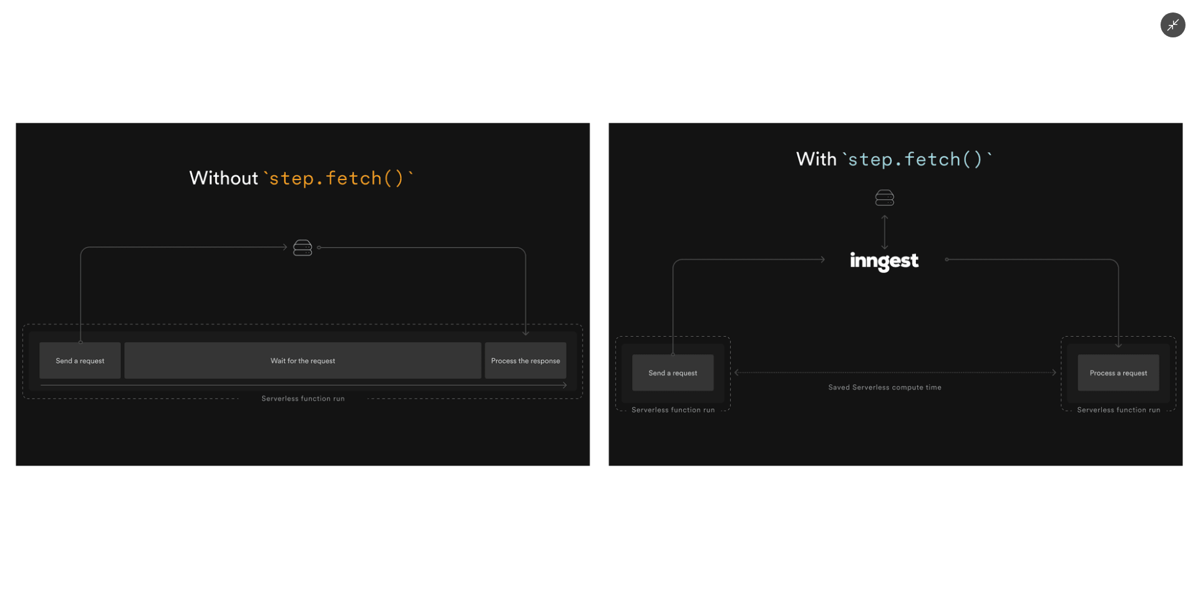
click at [650, 415] on img at bounding box center [599, 294] width 1166 height 343
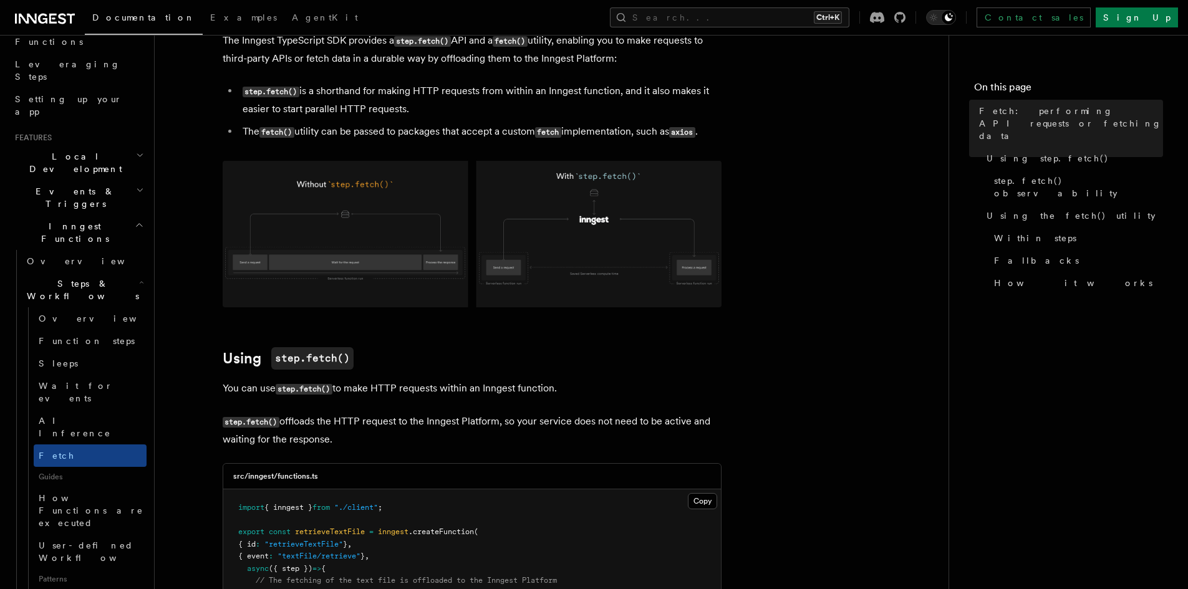
click at [665, 293] on img at bounding box center [472, 234] width 499 height 147
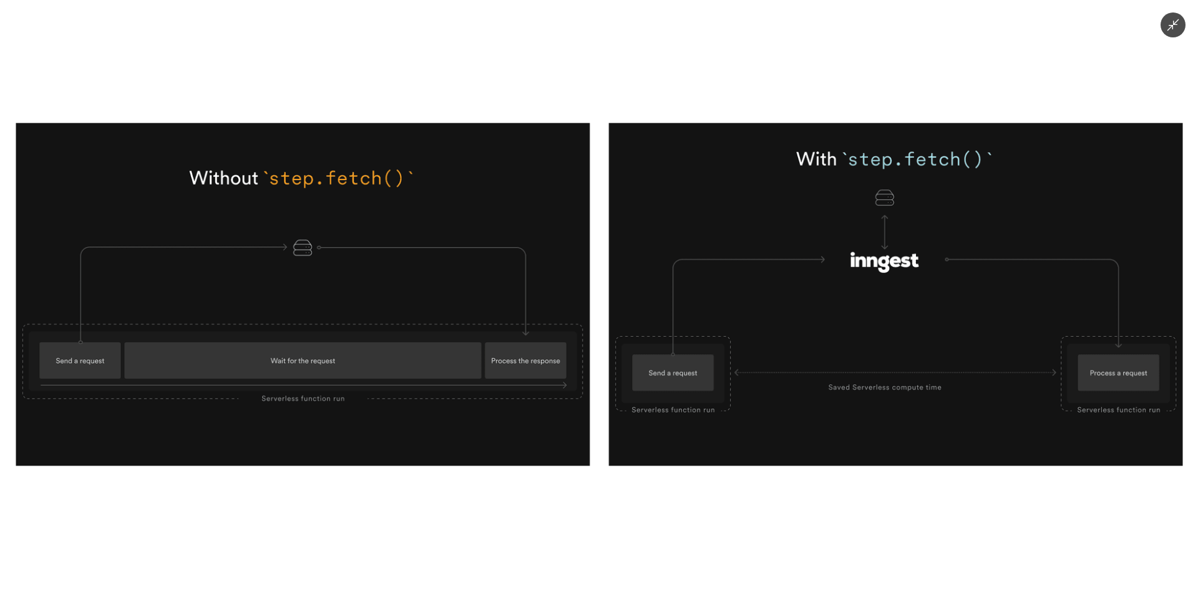
click at [1037, 409] on img at bounding box center [599, 294] width 1166 height 343
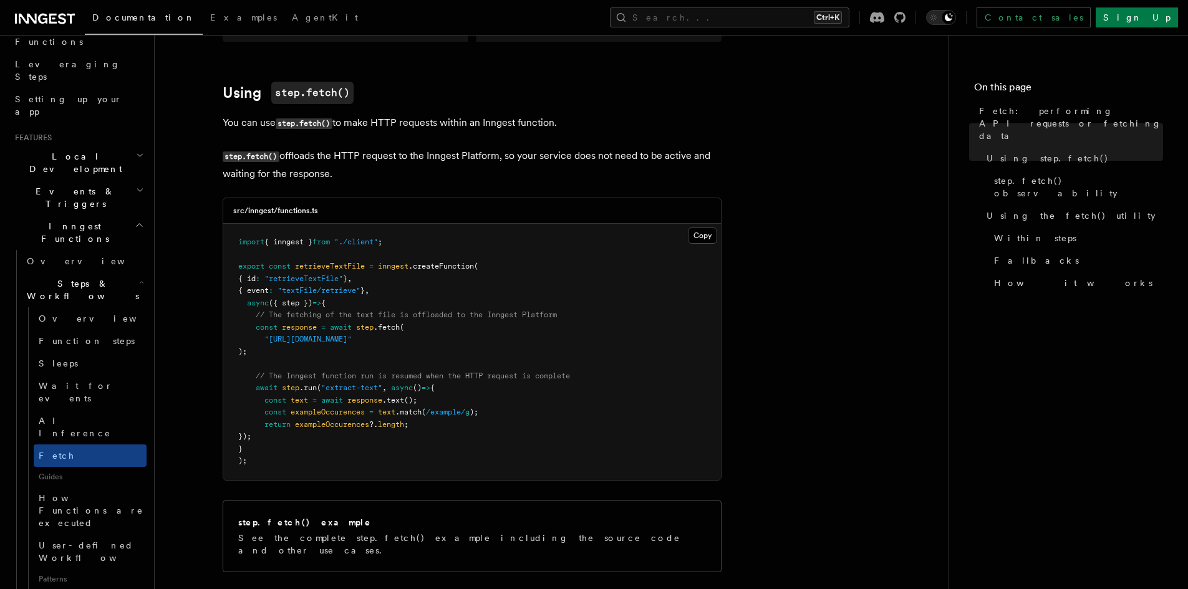
scroll to position [332, 0]
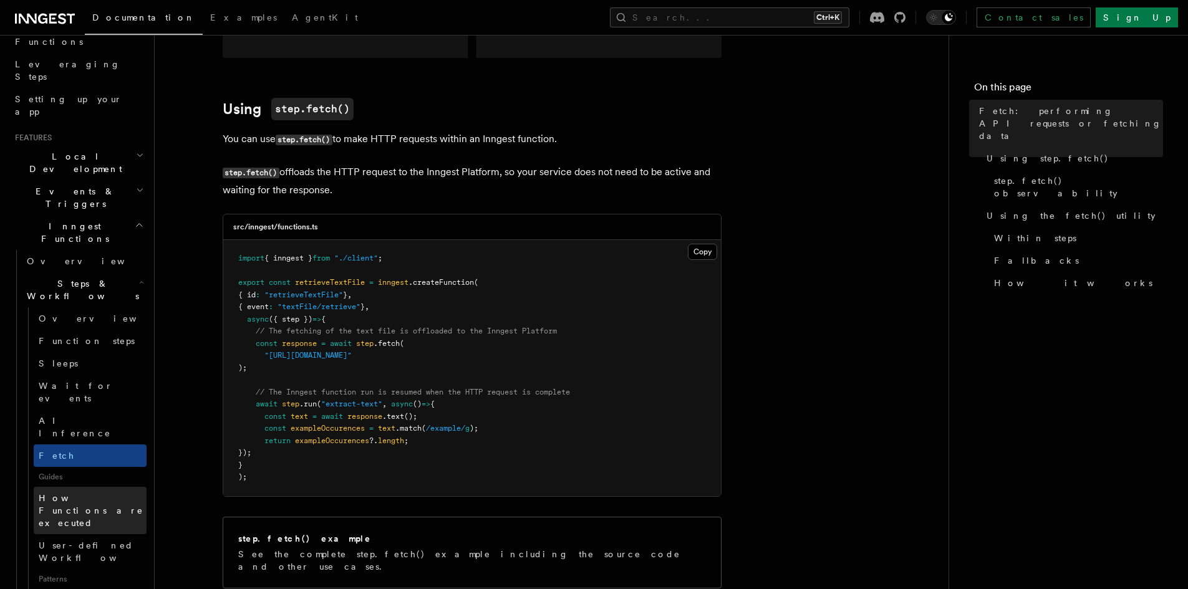
click at [89, 492] on span "How Functions are executed" at bounding box center [93, 510] width 108 height 37
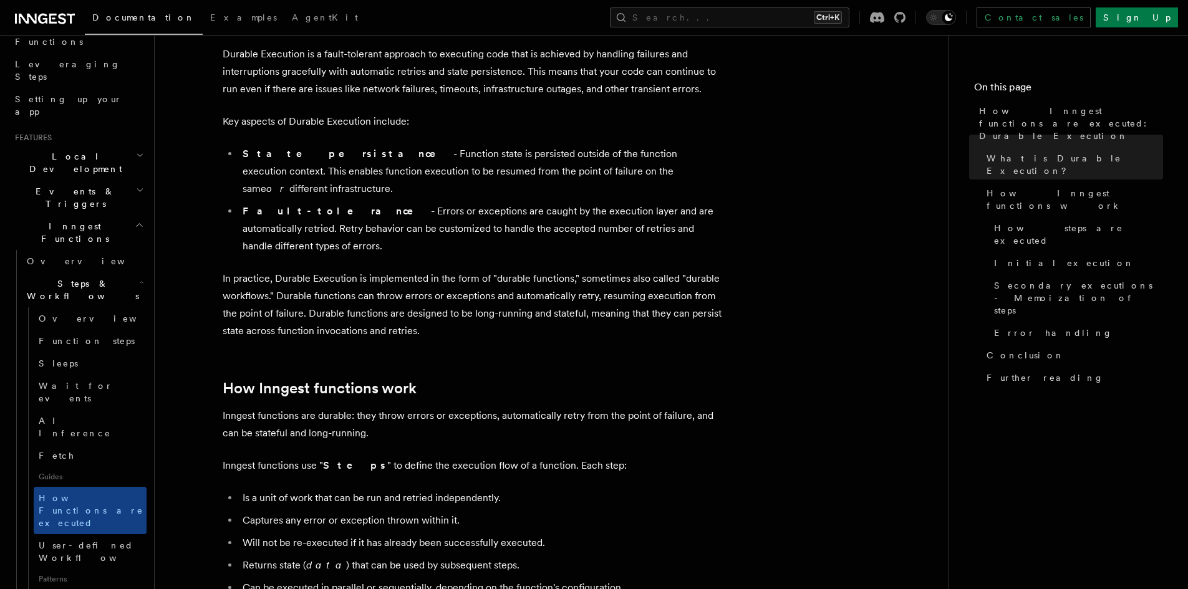
scroll to position [225, 0]
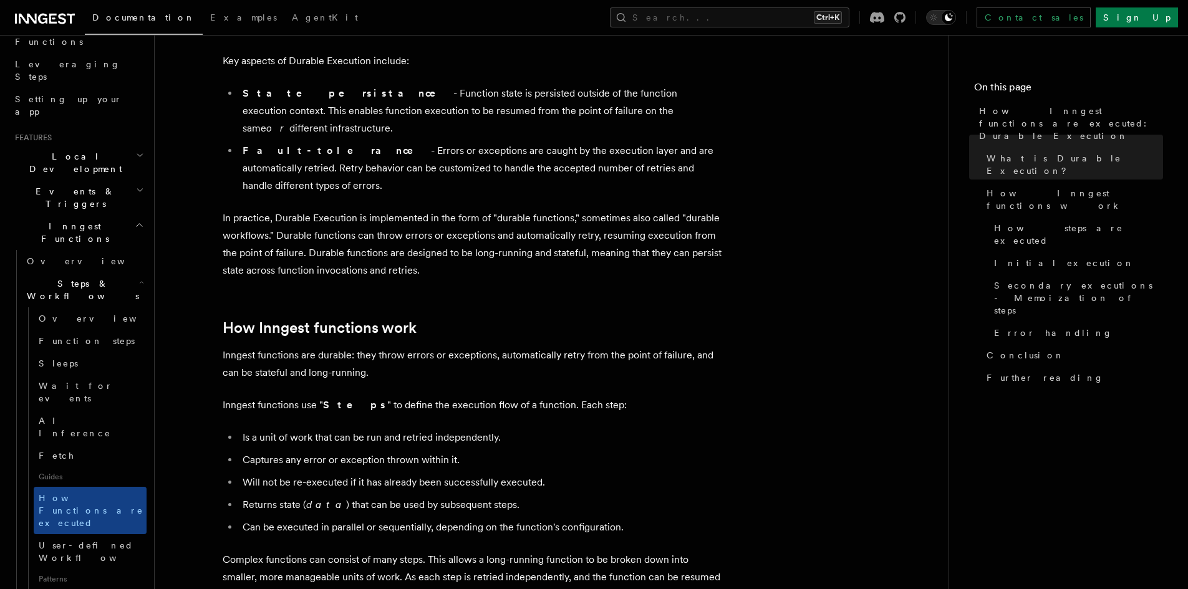
scroll to position [308, 0]
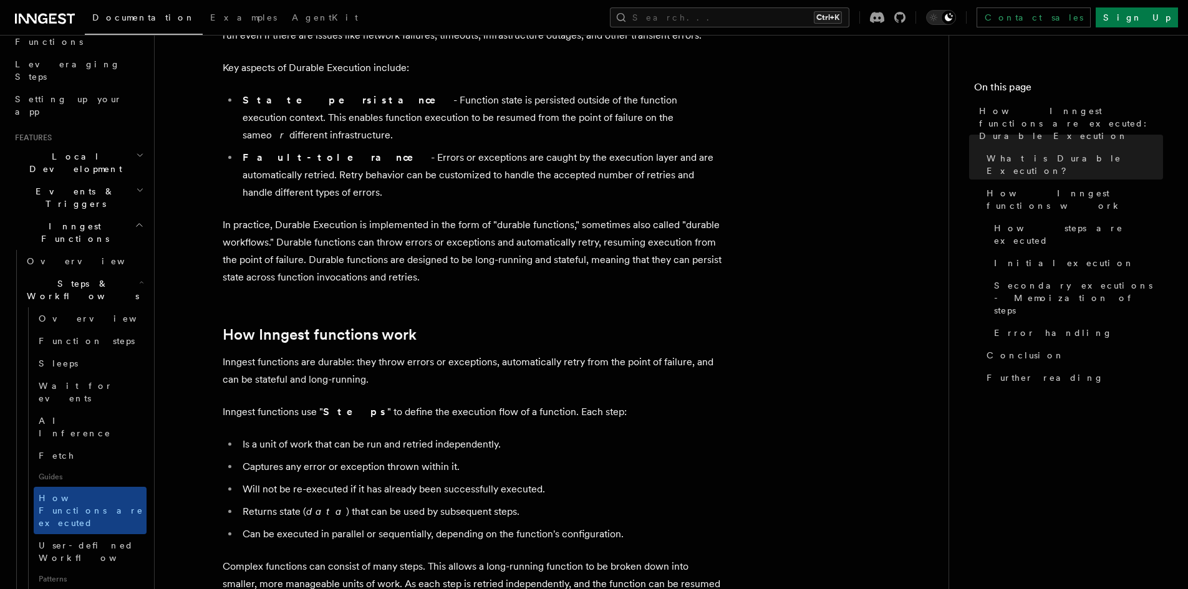
scroll to position [358, 0]
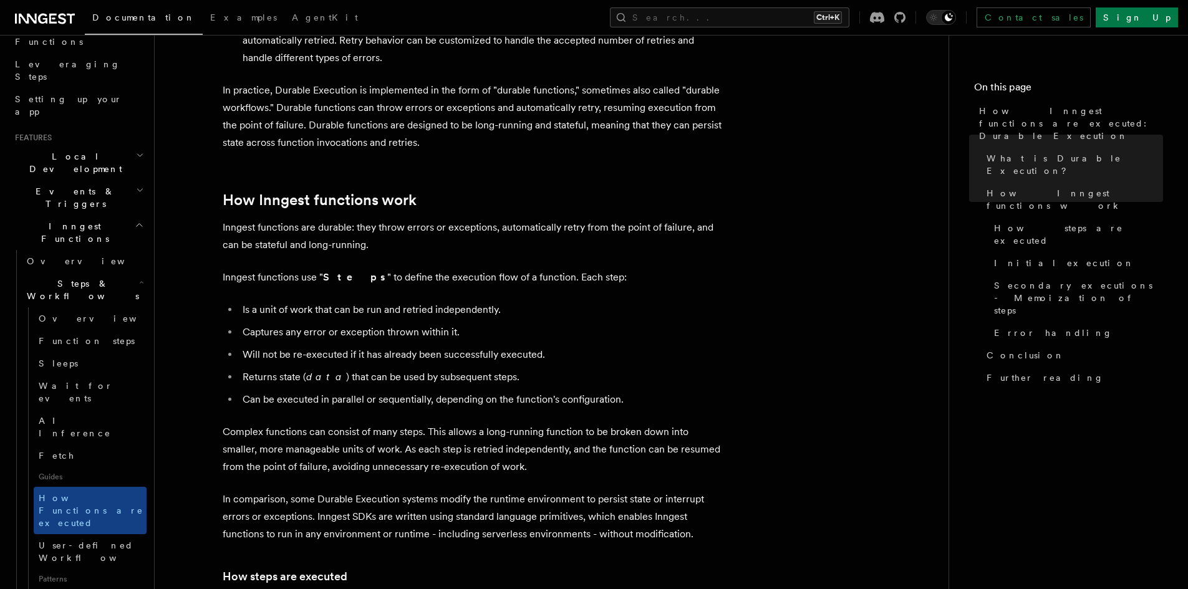
scroll to position [414, 0]
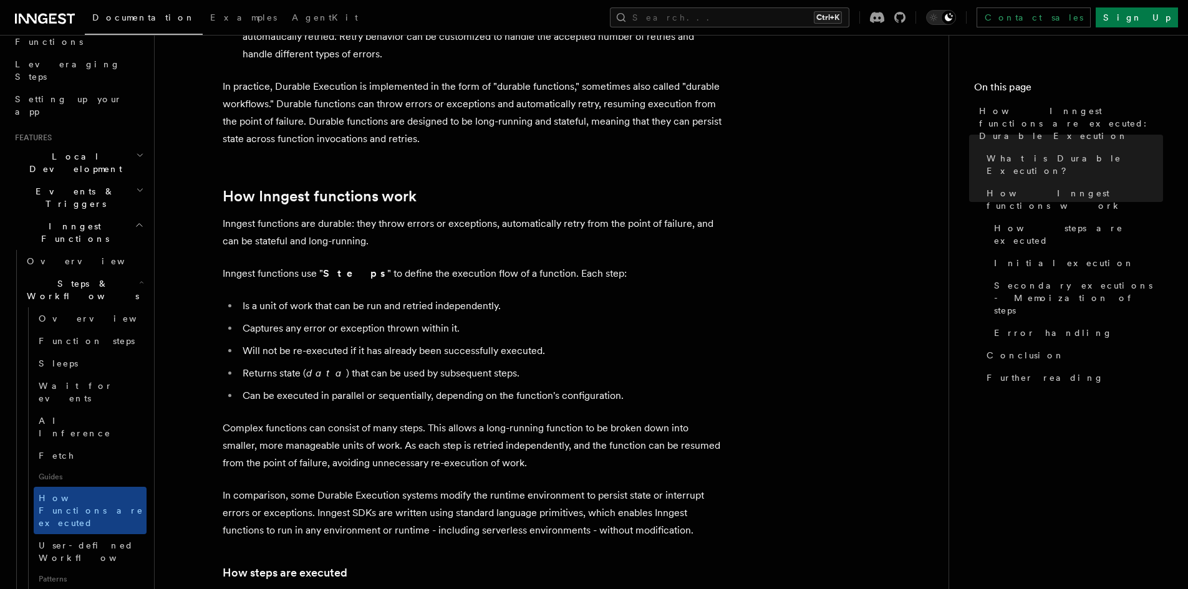
click at [136, 185] on icon "button" at bounding box center [140, 190] width 8 height 10
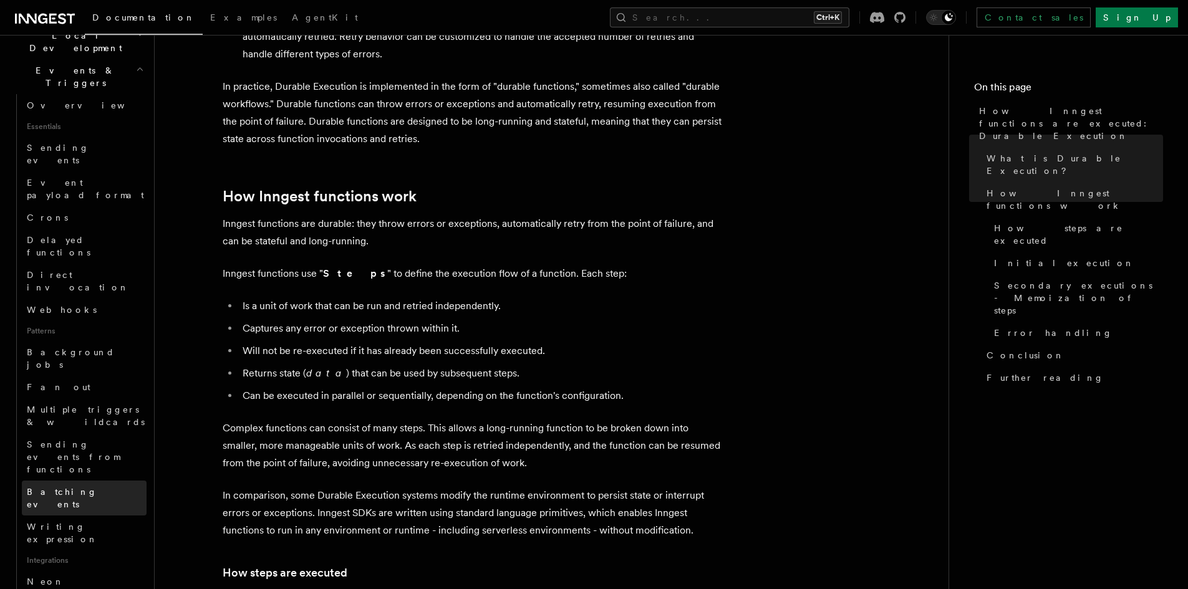
scroll to position [267, 0]
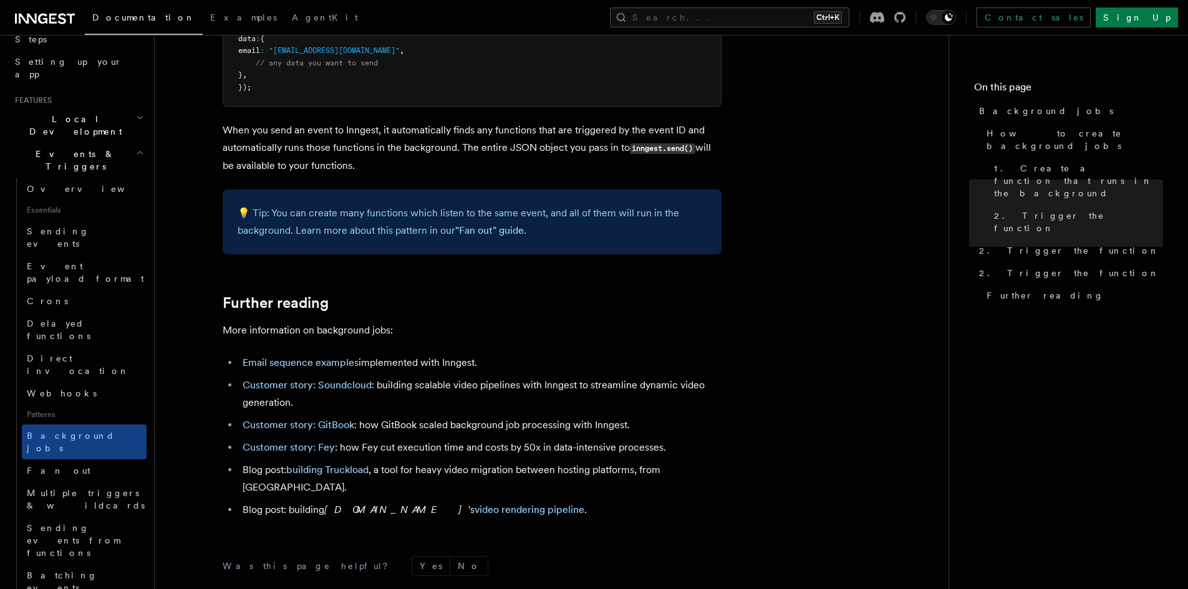
scroll to position [249, 0]
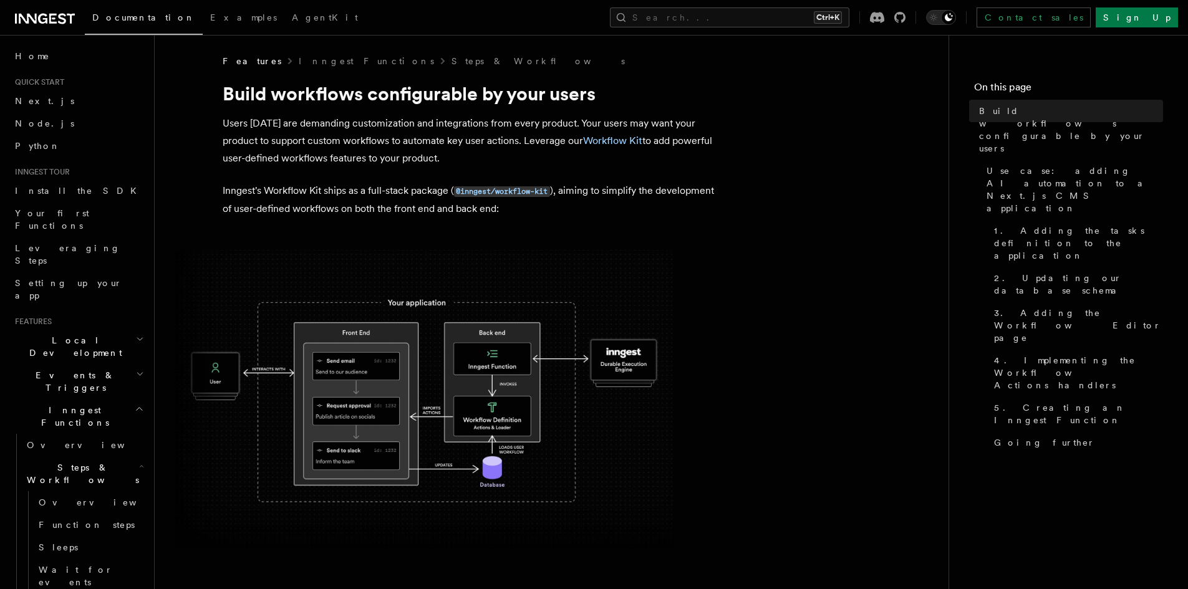
click at [807, 368] on span at bounding box center [552, 399] width 754 height 299
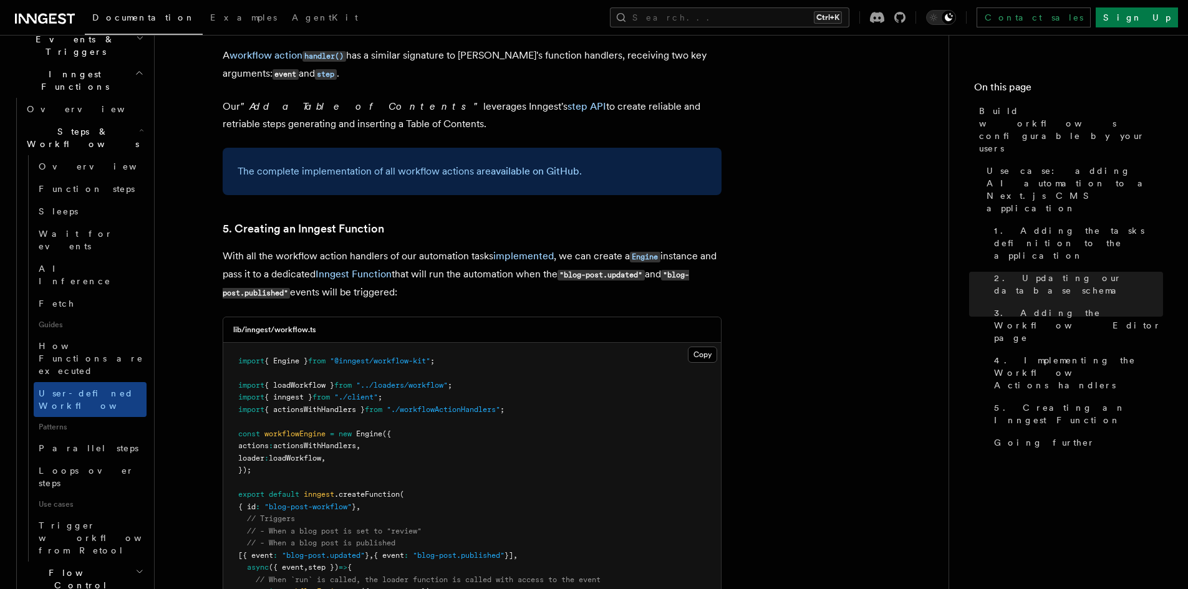
scroll to position [249, 0]
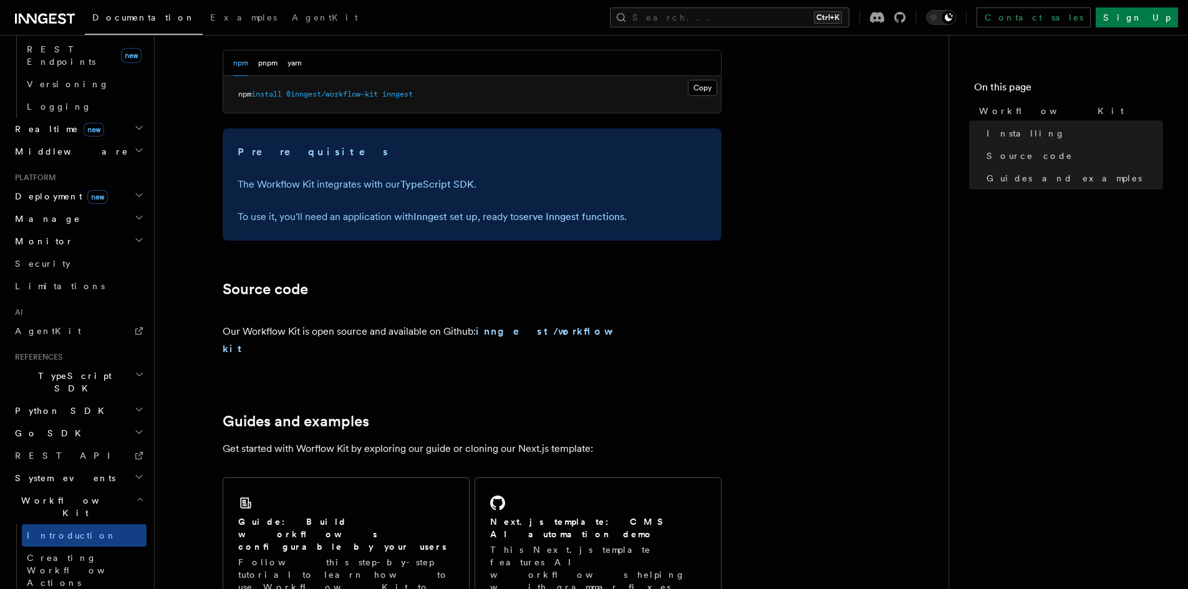
scroll to position [320, 0]
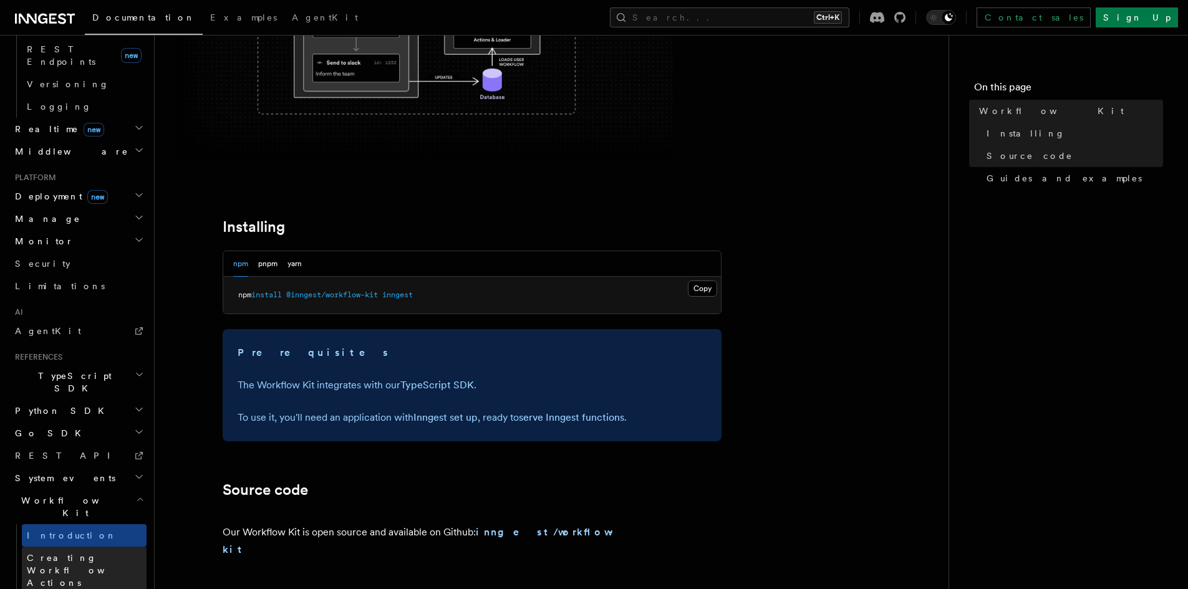
click at [104, 553] on span "Creating Workflow Actions" at bounding box center [81, 570] width 109 height 35
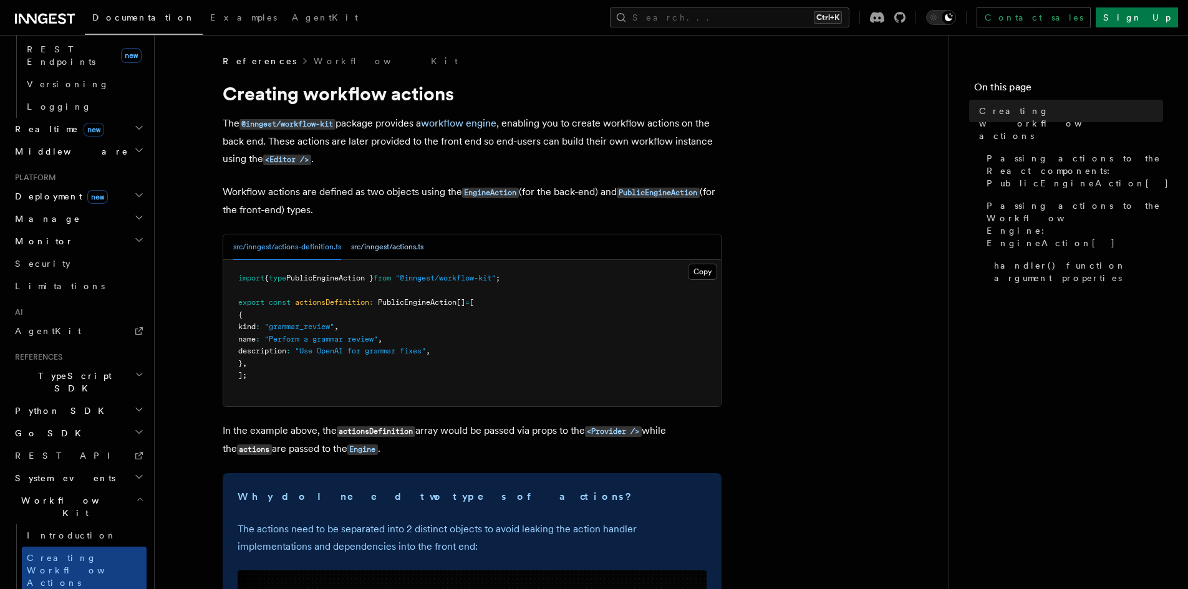
click at [420, 249] on button "src/inngest/actions.ts" at bounding box center [387, 248] width 72 height 26
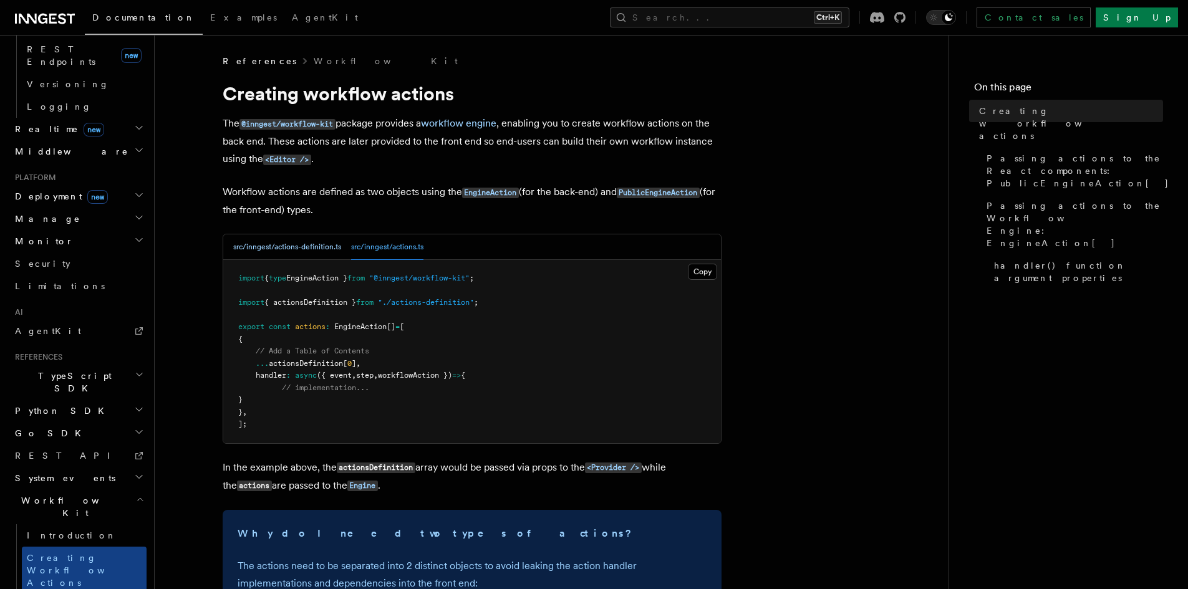
click at [311, 249] on button "src/inngest/actions-definition.ts" at bounding box center [287, 248] width 108 height 26
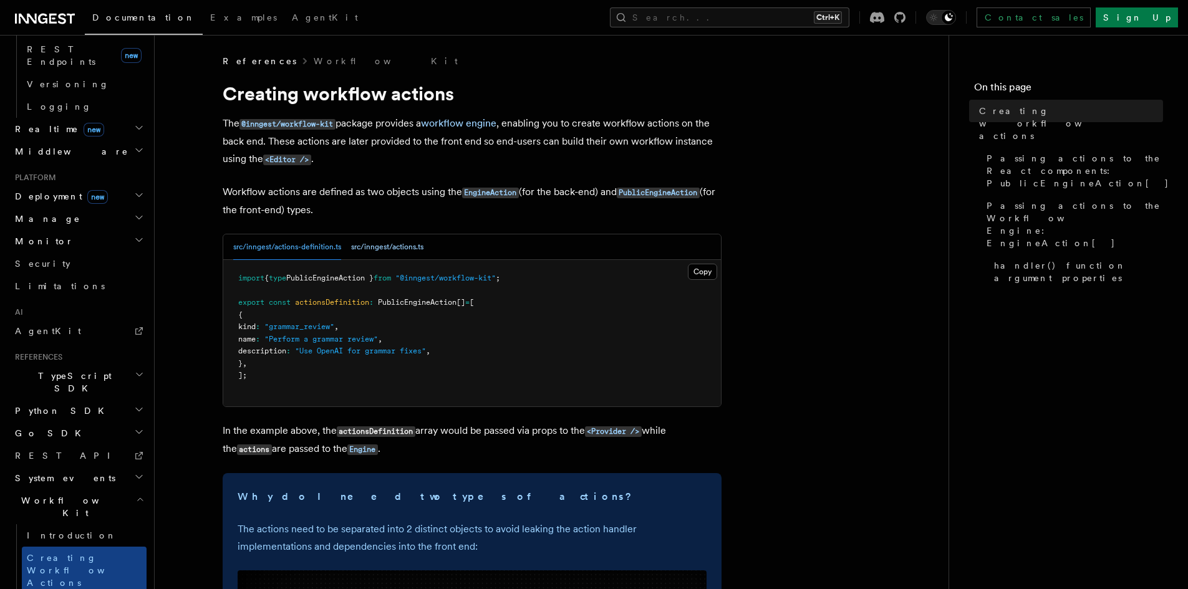
click at [410, 246] on button "src/inngest/actions.ts" at bounding box center [387, 248] width 72 height 26
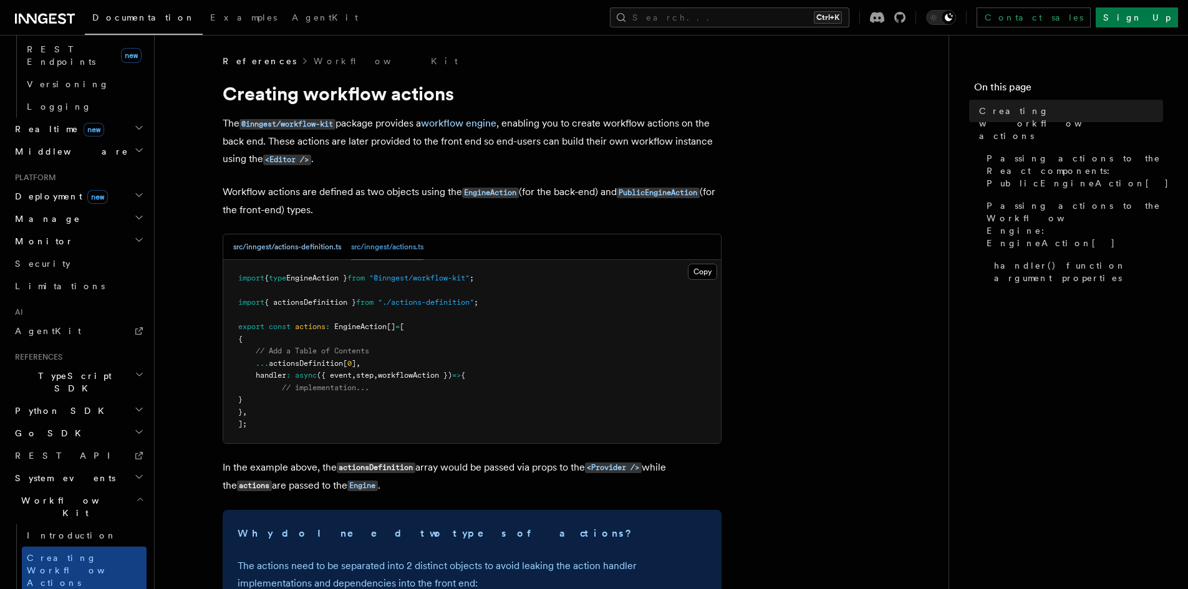
click at [311, 251] on button "src/inngest/actions-definition.ts" at bounding box center [287, 248] width 108 height 26
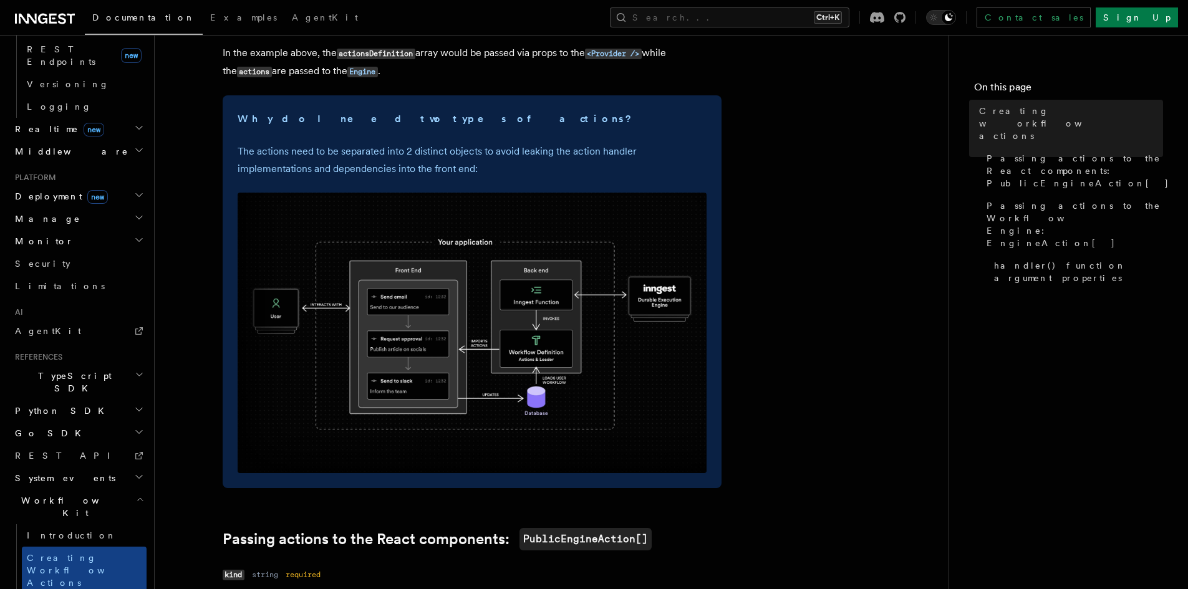
scroll to position [333, 0]
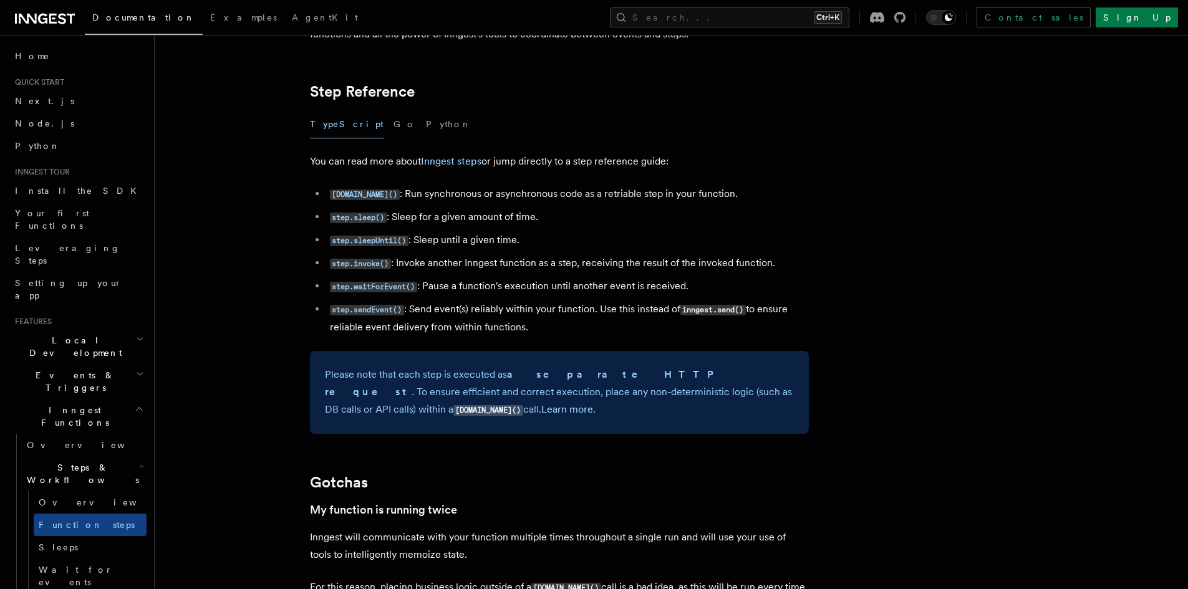
scroll to position [2162, 0]
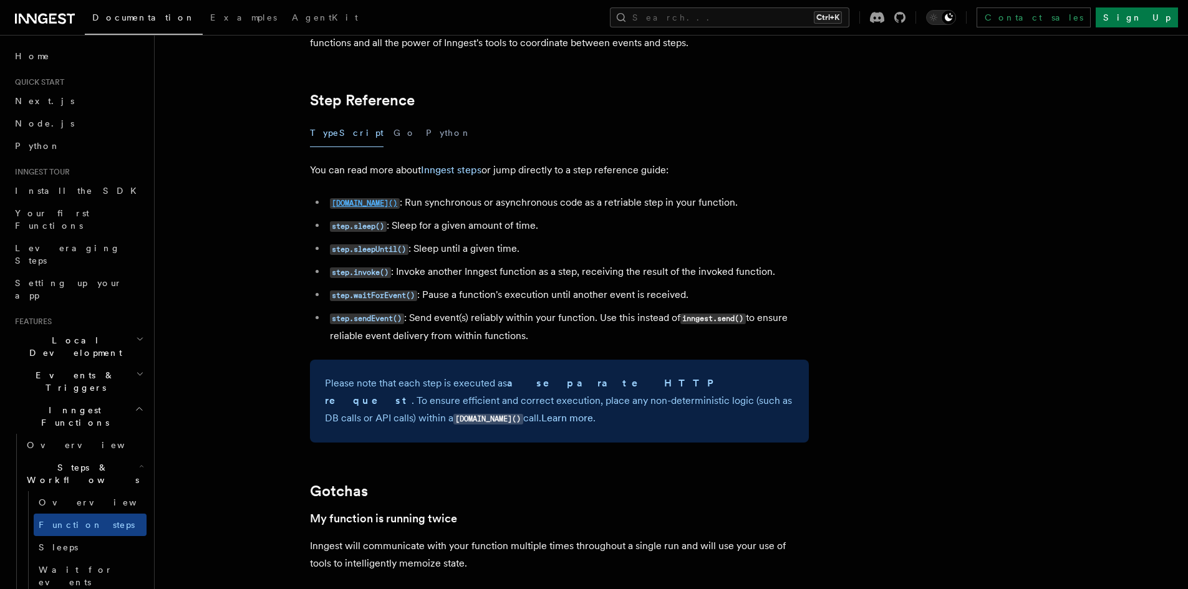
click at [367, 201] on code "[DOMAIN_NAME]()" at bounding box center [365, 203] width 70 height 11
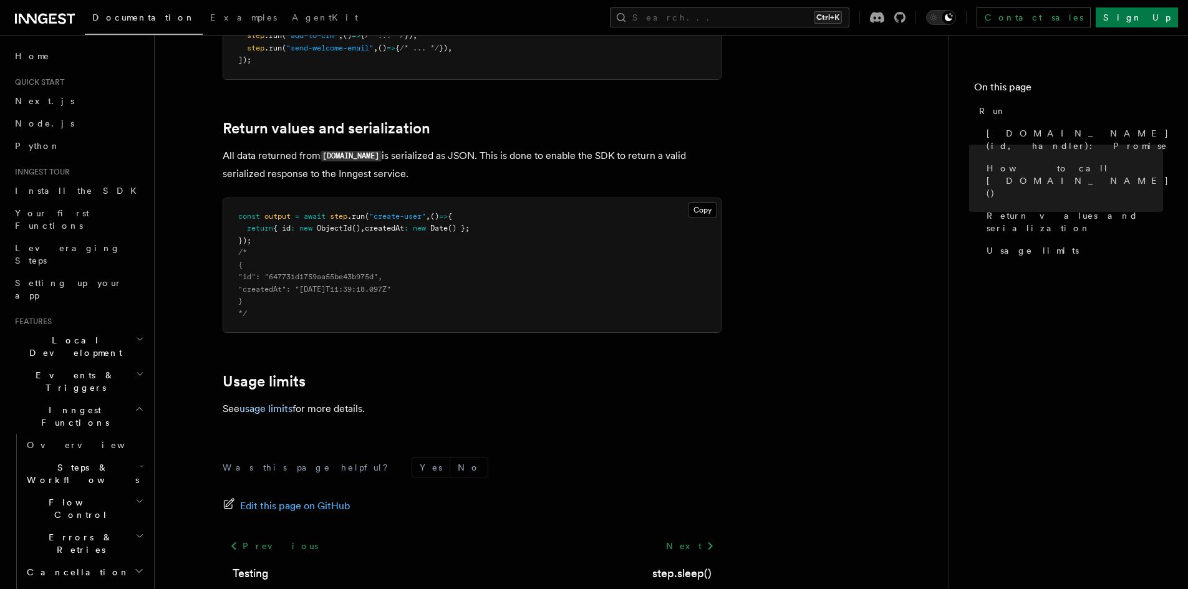
scroll to position [987, 0]
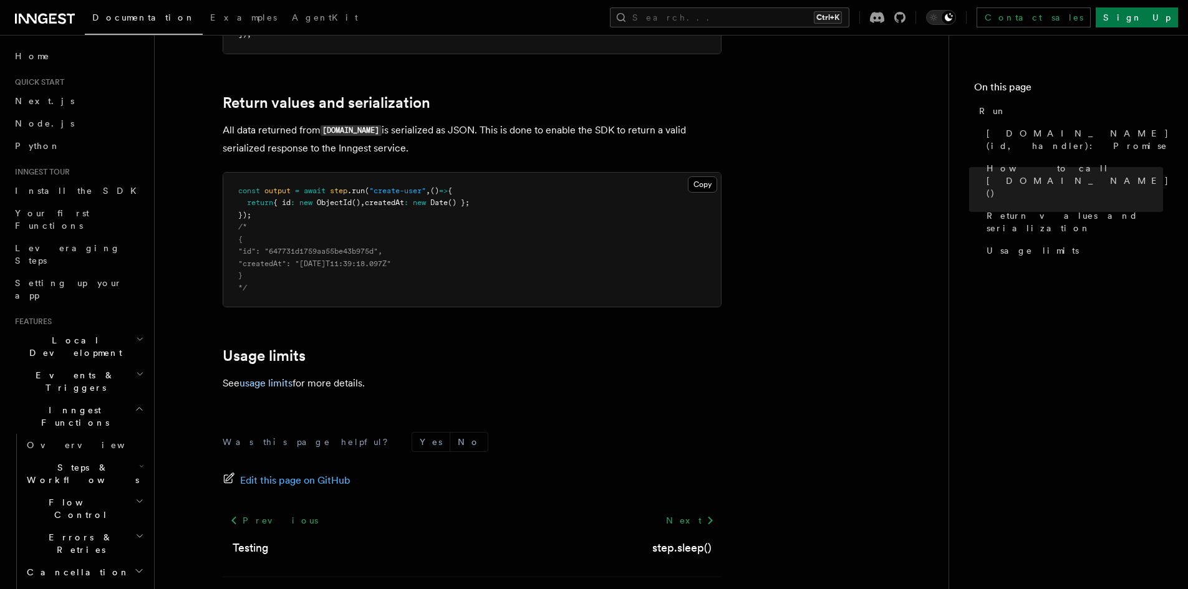
click at [139, 462] on icon "button" at bounding box center [141, 467] width 5 height 10
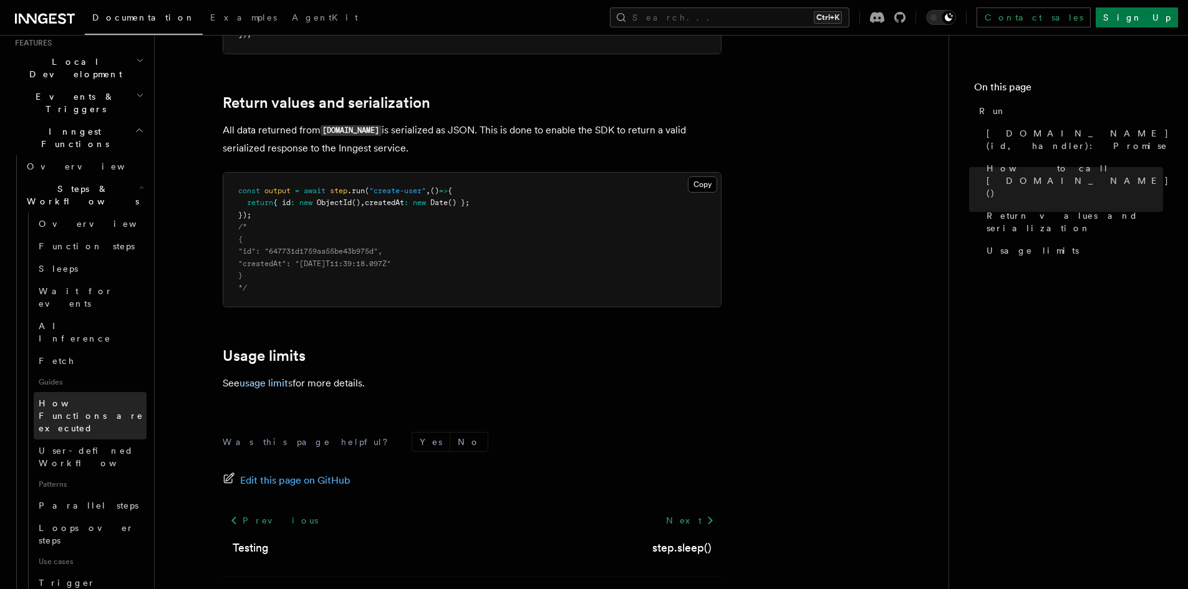
scroll to position [332, 0]
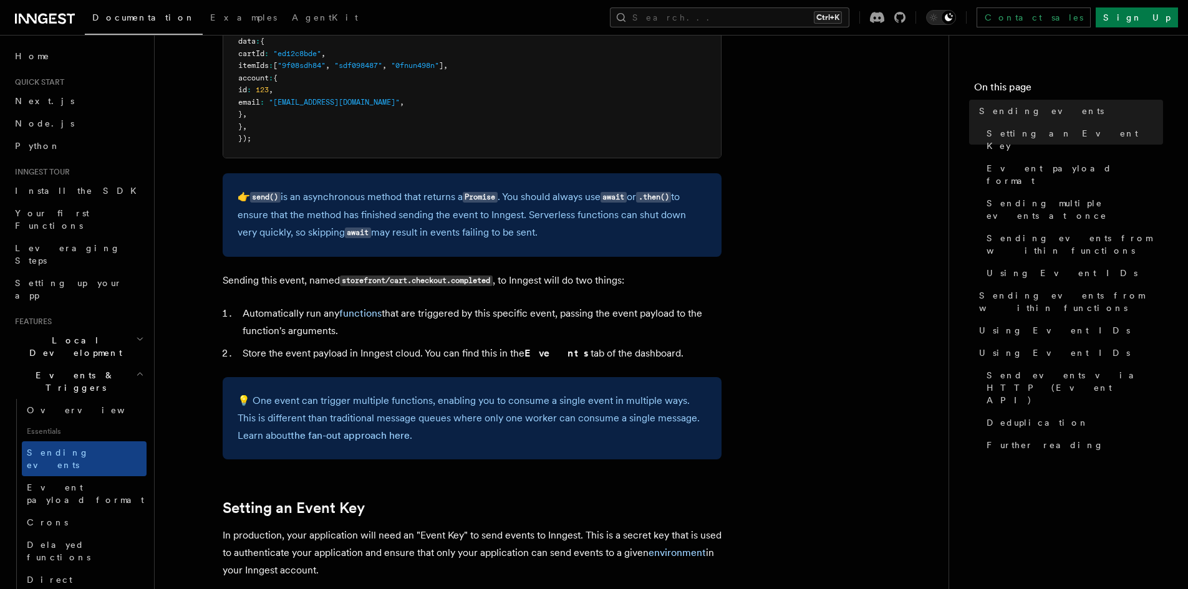
scroll to position [831, 0]
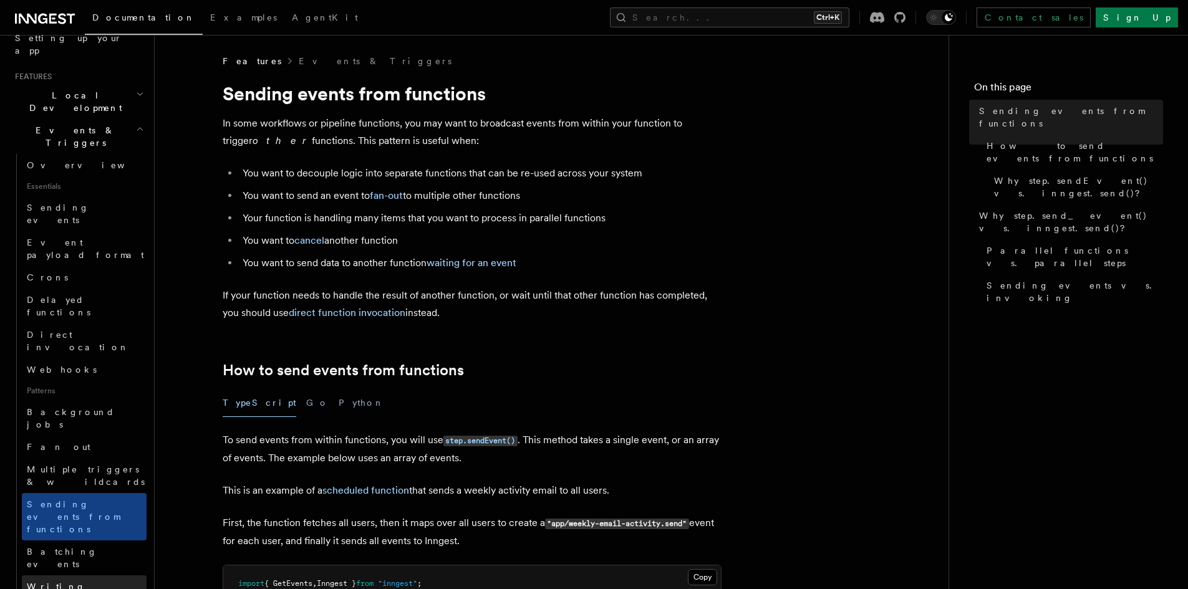
scroll to position [416, 0]
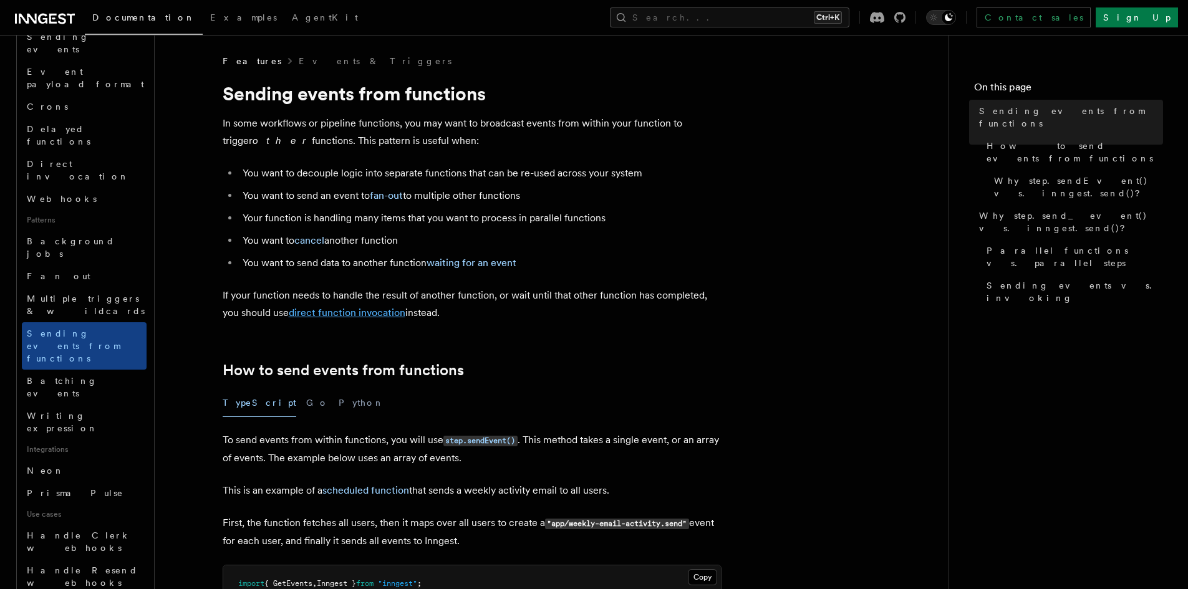
click at [397, 310] on link "direct function invocation" at bounding box center [347, 313] width 117 height 12
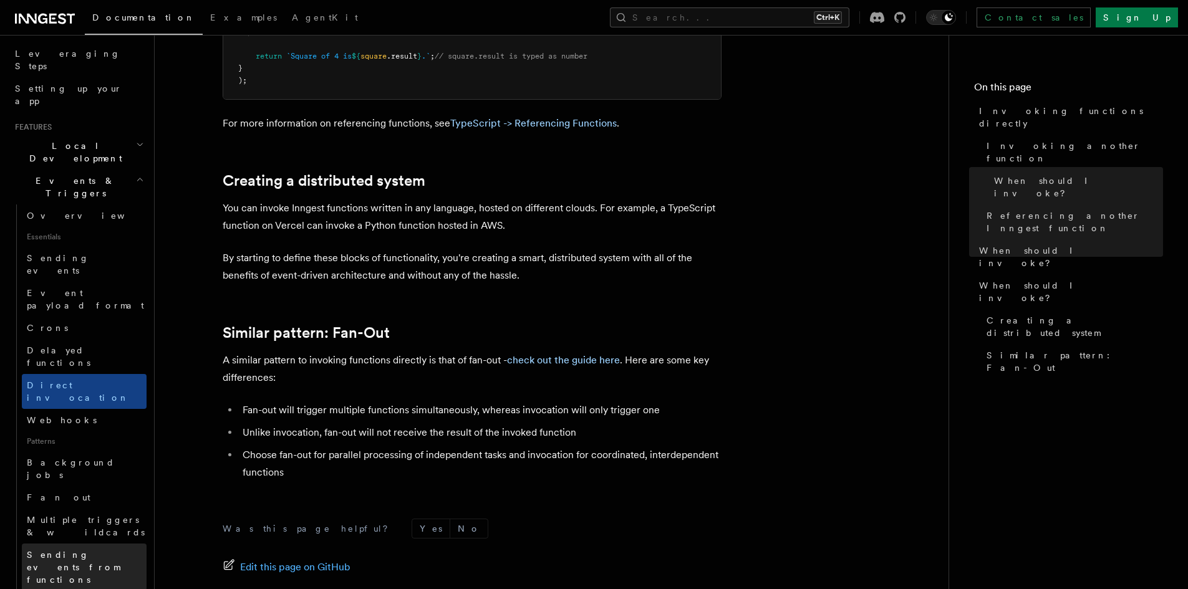
scroll to position [167, 0]
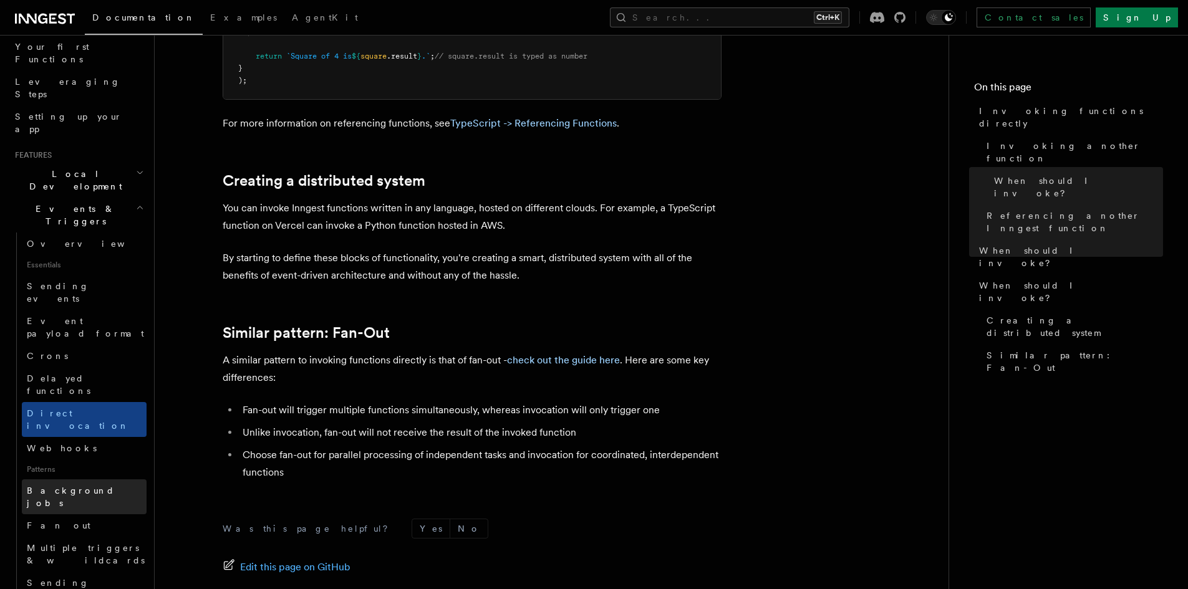
click at [89, 486] on span "Background jobs" at bounding box center [71, 497] width 88 height 22
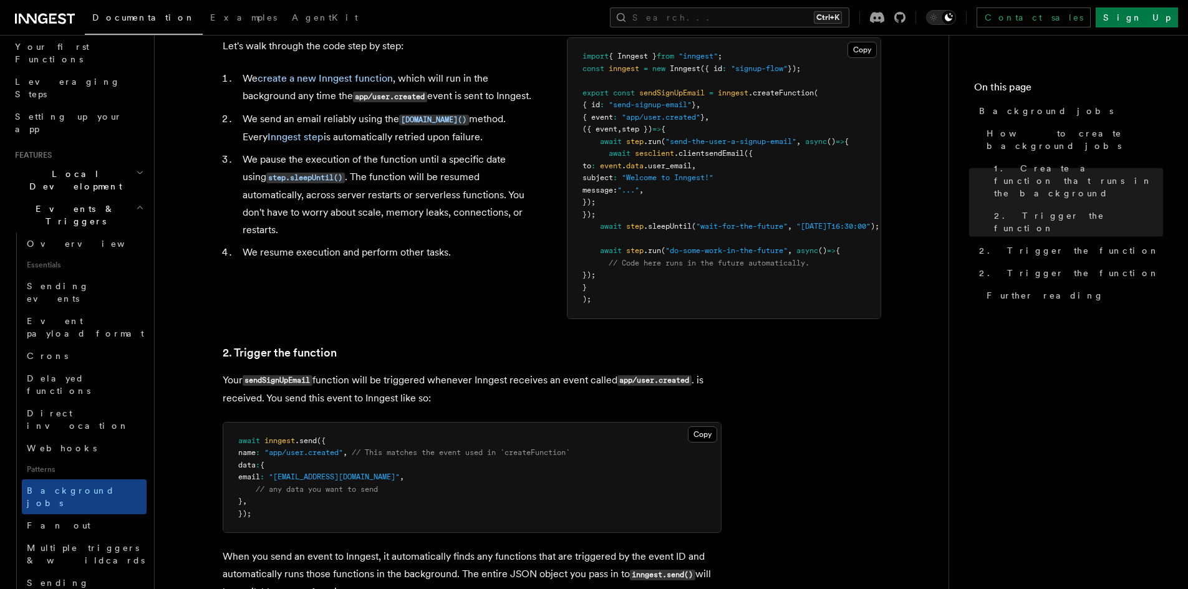
scroll to position [499, 0]
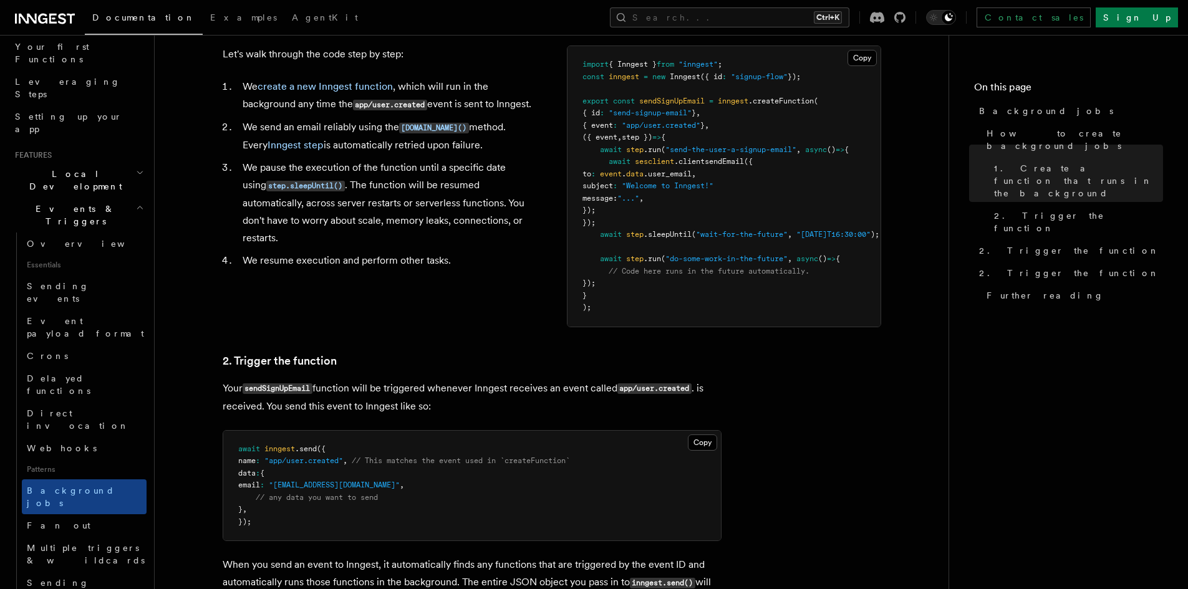
drag, startPoint x: 773, startPoint y: 420, endPoint x: 780, endPoint y: 445, distance: 25.3
drag, startPoint x: 780, startPoint y: 445, endPoint x: 793, endPoint y: 486, distance: 43.8
click at [793, 487] on article "Features Events & Triggers Background jobs This guide will walk you through cre…" at bounding box center [552, 377] width 754 height 1643
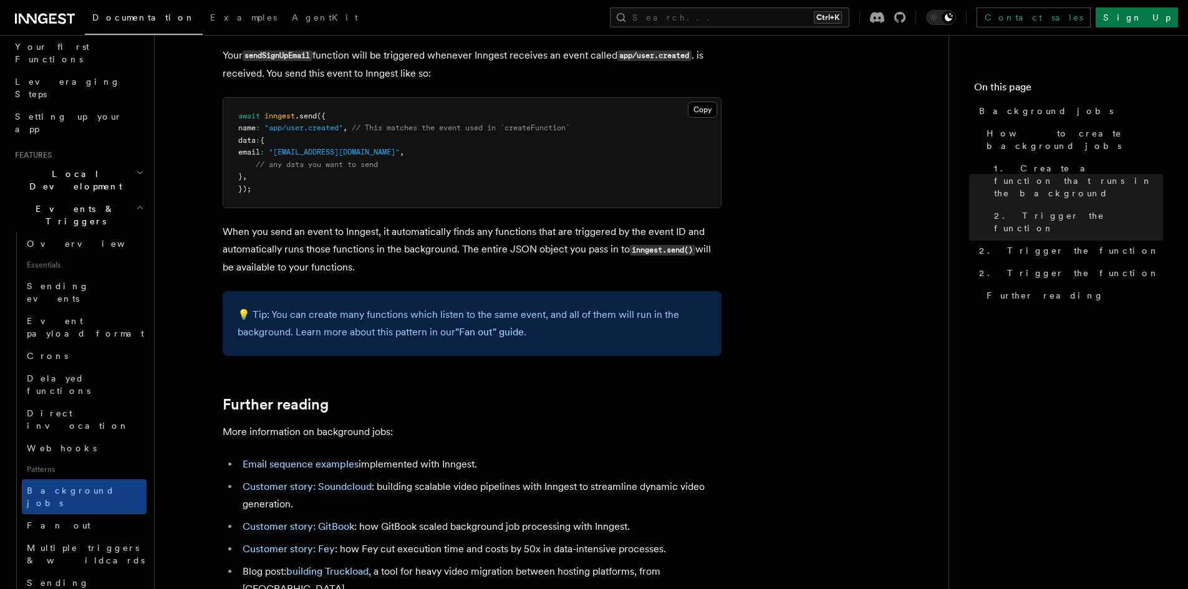
click at [792, 463] on article "Features Events & Triggers Background jobs This guide will walk you through cre…" at bounding box center [552, 44] width 754 height 1643
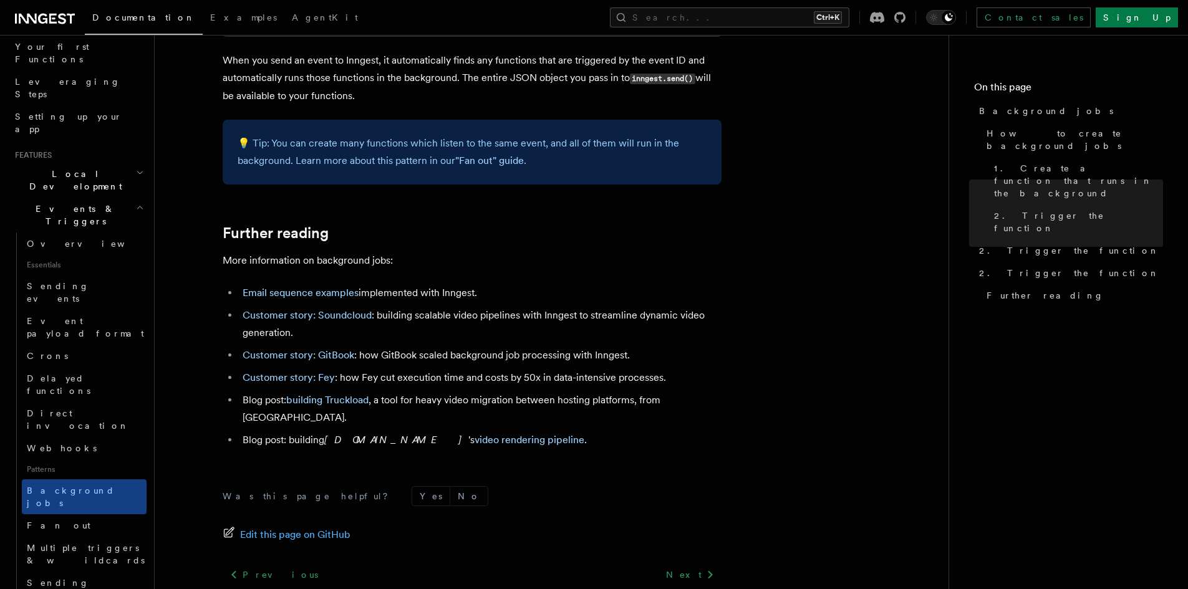
scroll to position [1100, 0]
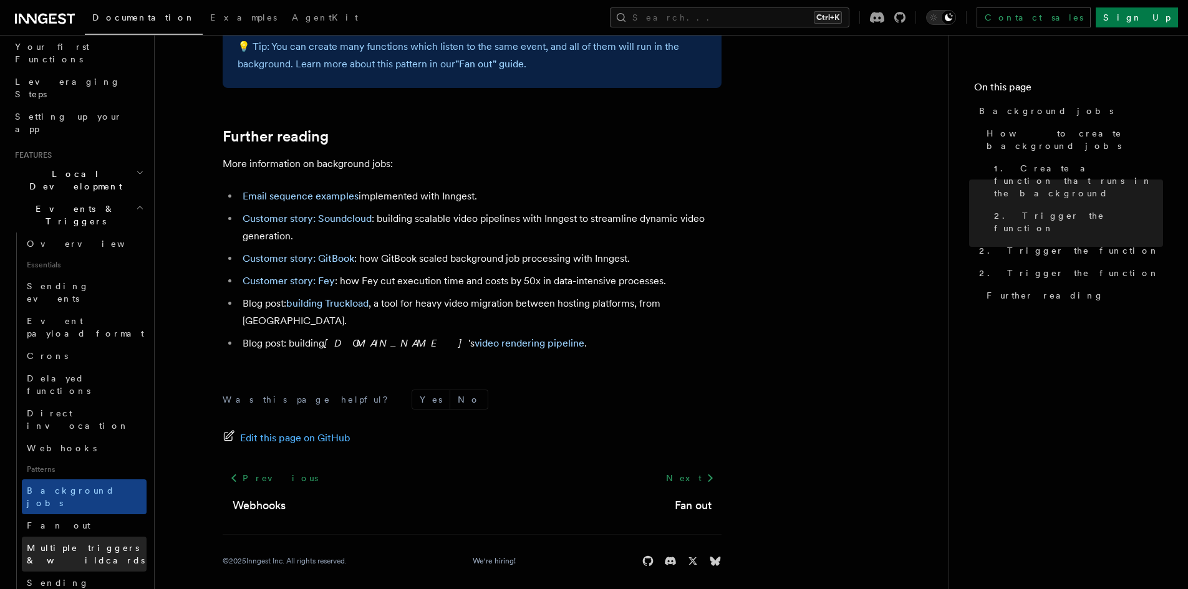
click at [107, 542] on span "Multiple triggers & wildcards" at bounding box center [87, 554] width 120 height 25
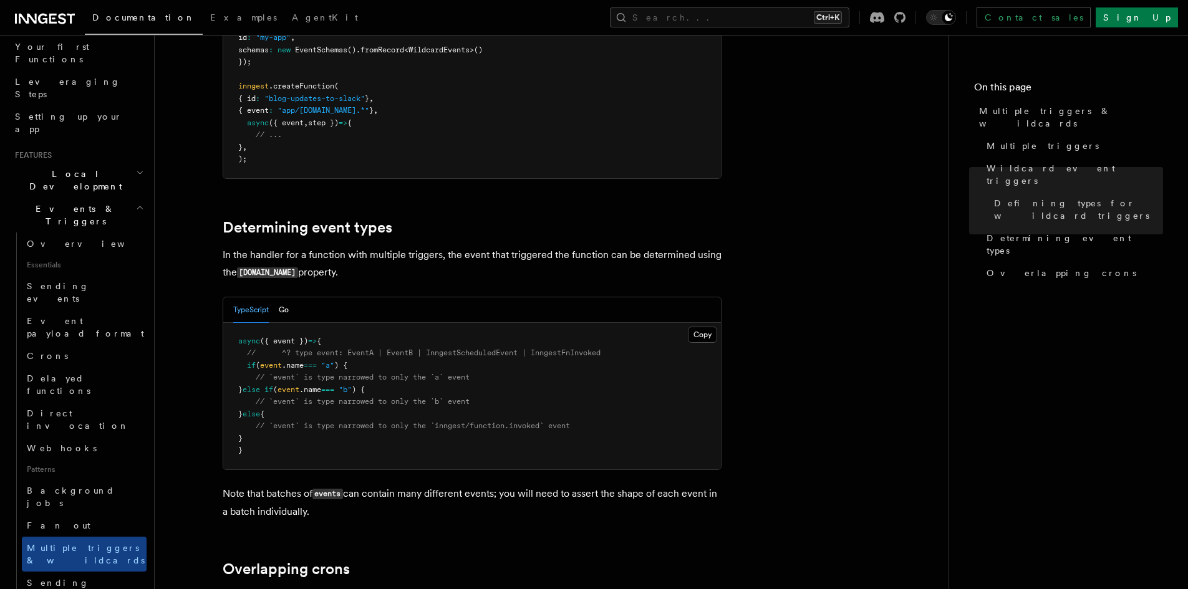
scroll to position [249, 0]
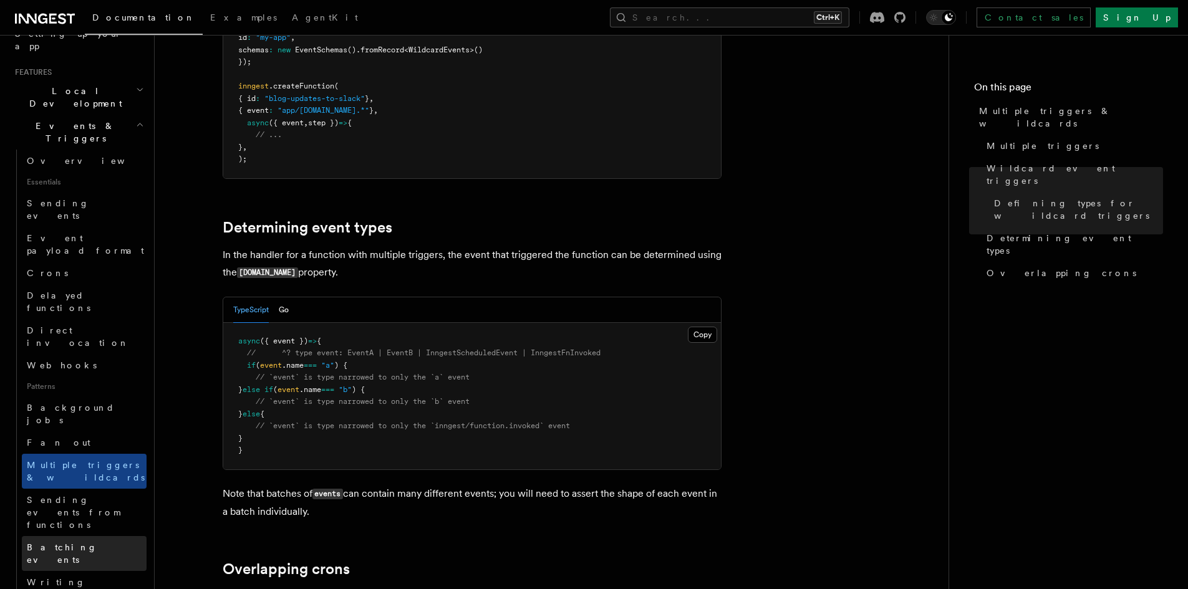
click at [102, 536] on link "Batching events" at bounding box center [84, 553] width 125 height 35
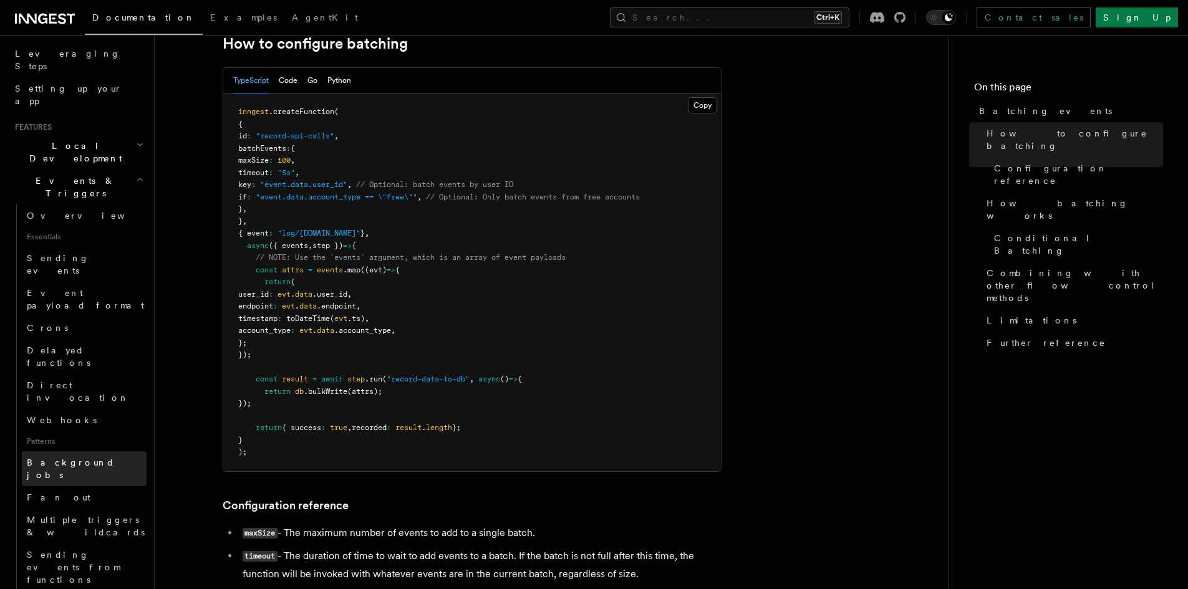
scroll to position [167, 0]
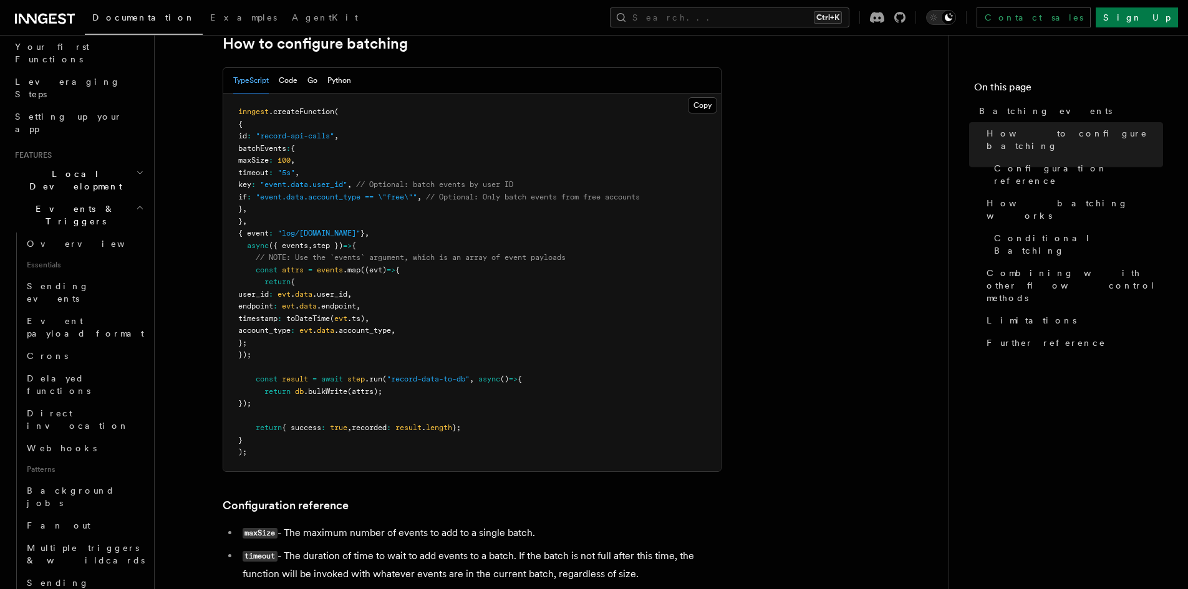
click at [67, 198] on h2 "Events & Triggers" at bounding box center [78, 215] width 137 height 35
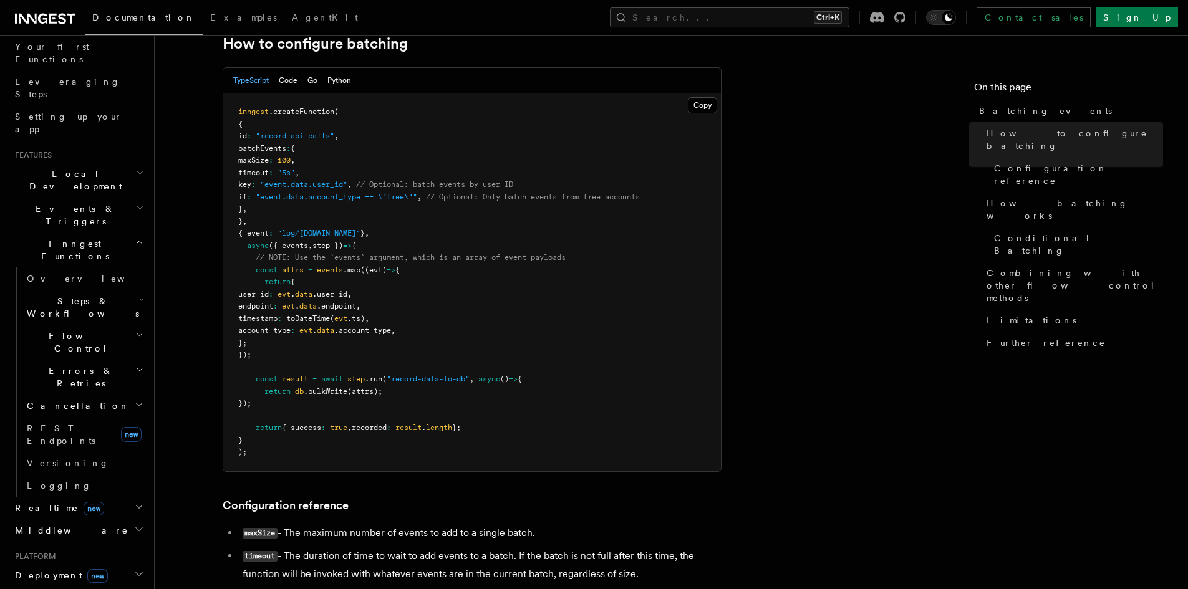
drag, startPoint x: 64, startPoint y: 155, endPoint x: 64, endPoint y: 163, distance: 8.1
click at [64, 203] on span "Events & Triggers" at bounding box center [73, 215] width 126 height 25
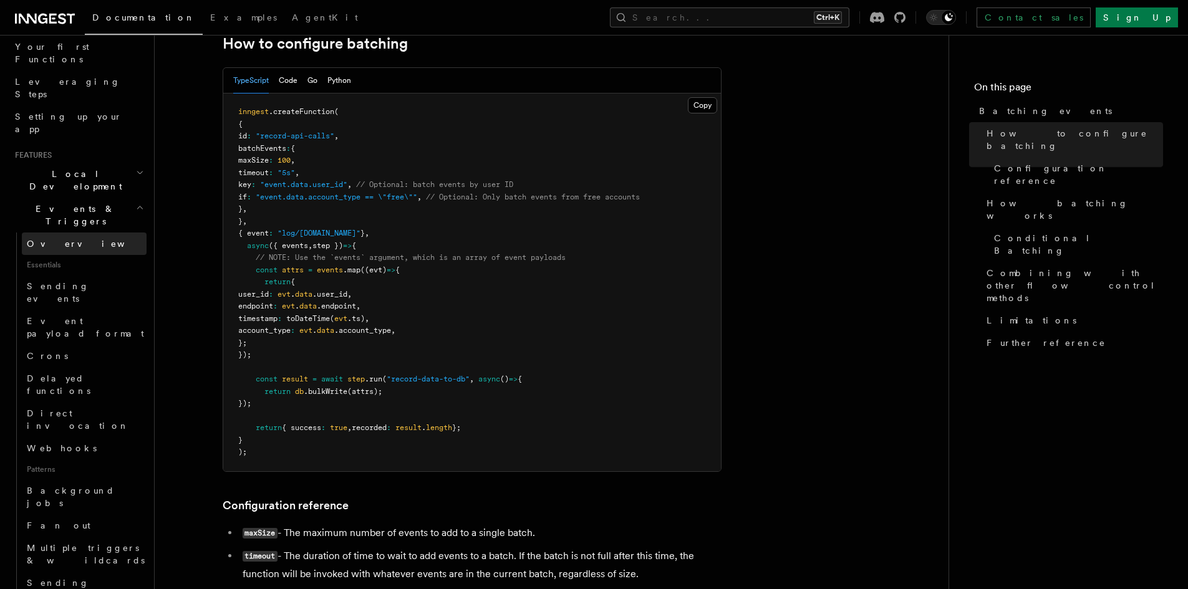
click at [65, 233] on link "Overview" at bounding box center [84, 244] width 125 height 22
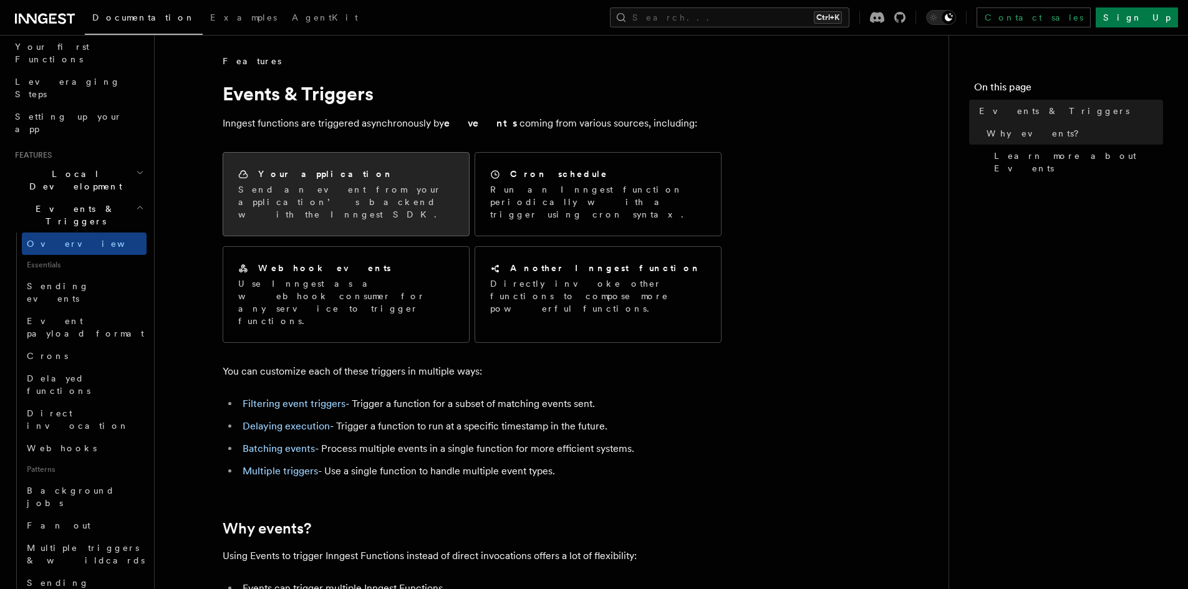
click at [375, 208] on p "Send an event from your application’s backend with the Inngest SDK." at bounding box center [346, 201] width 216 height 37
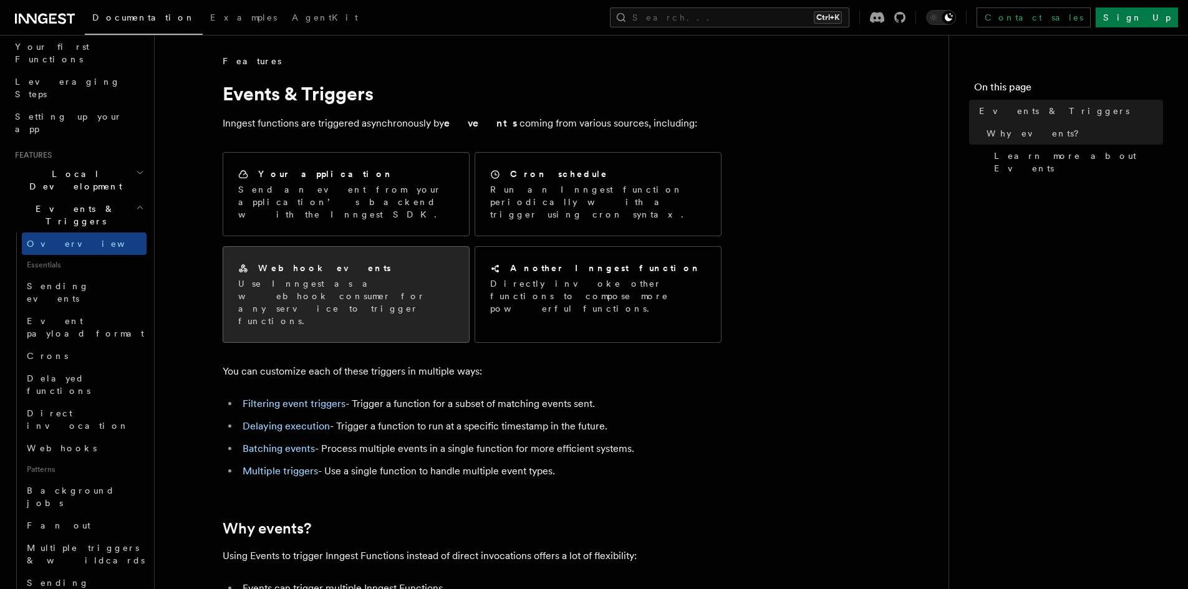
click at [344, 286] on p "Use Inngest as a webhook consumer for any service to trigger functions." at bounding box center [346, 303] width 216 height 50
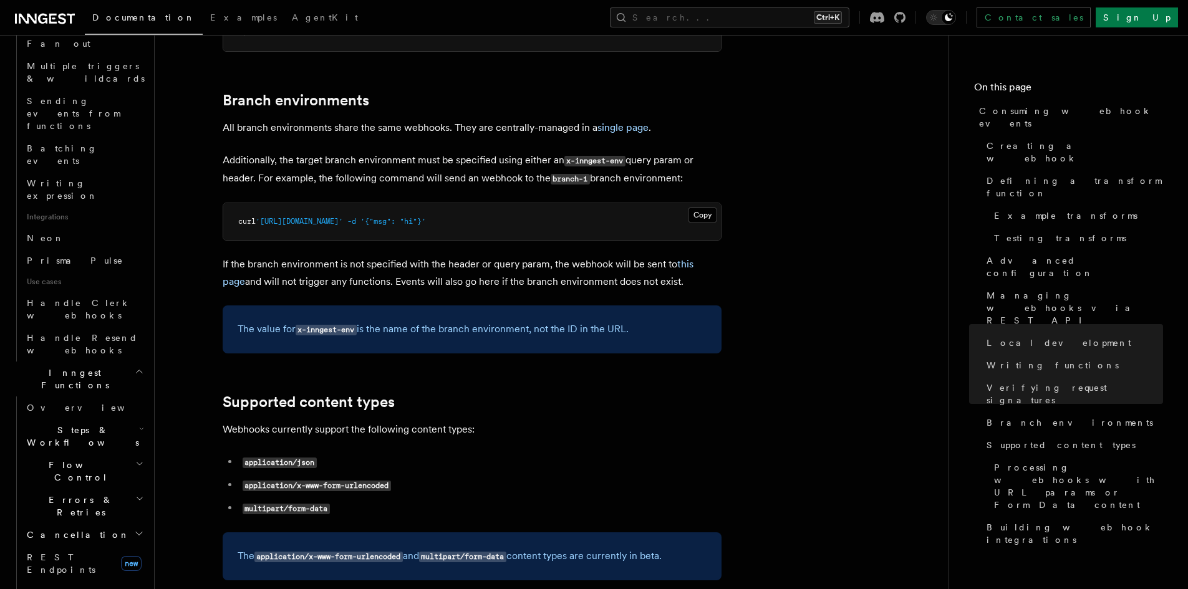
scroll to position [748, 0]
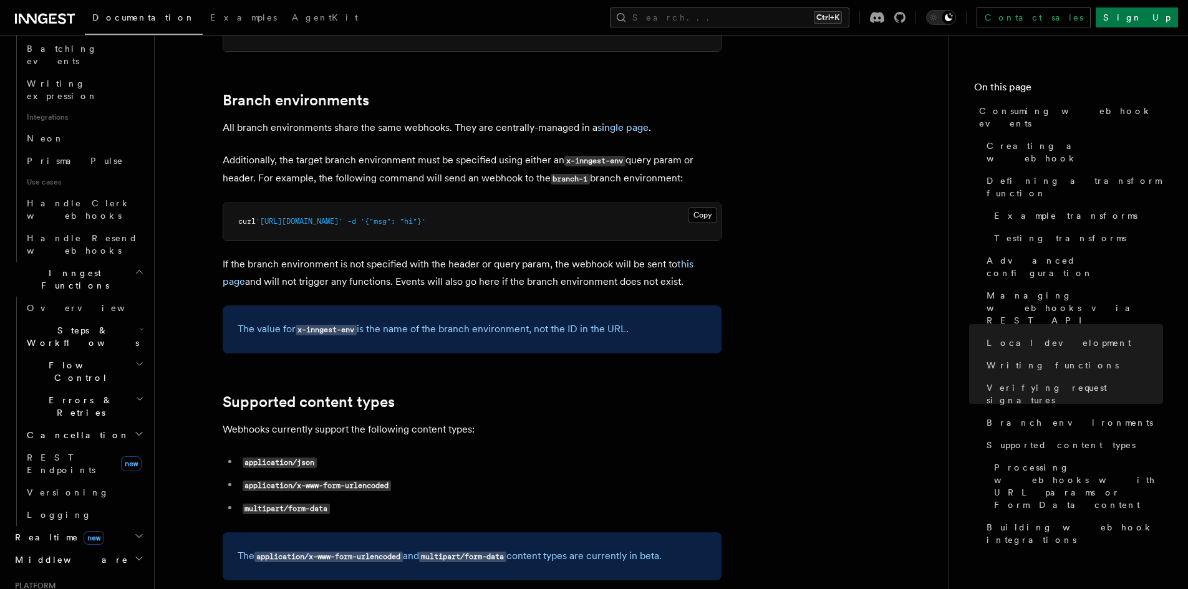
click at [134, 554] on icon "button" at bounding box center [139, 559] width 10 height 10
click at [136, 535] on icon "button" at bounding box center [139, 536] width 6 height 3
click at [134, 531] on icon "button" at bounding box center [139, 536] width 10 height 10
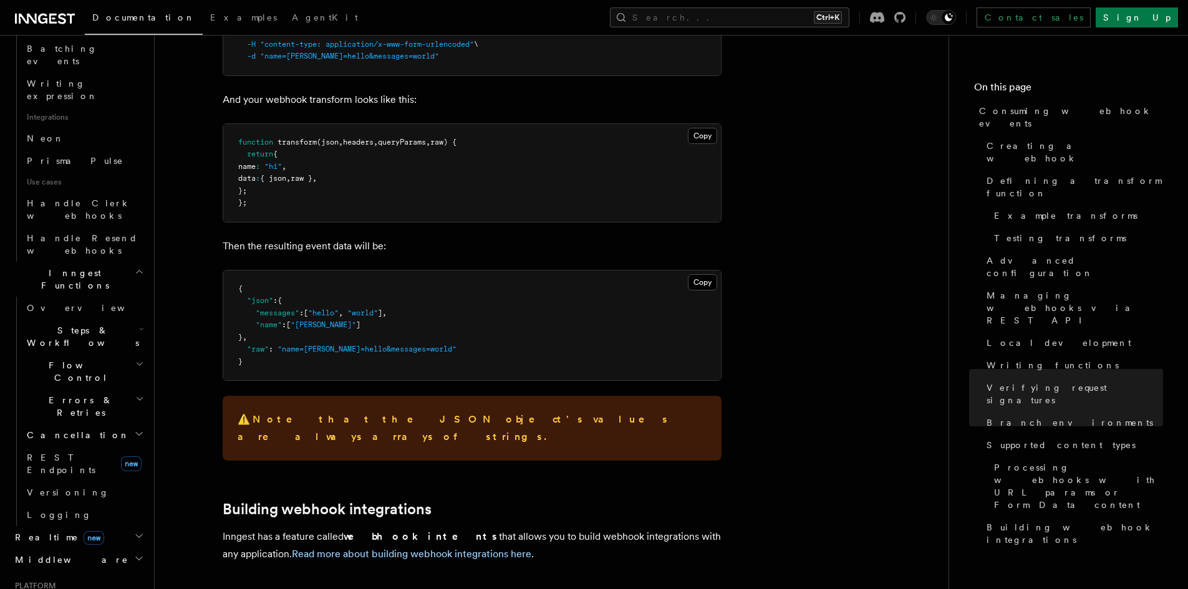
scroll to position [4937, 0]
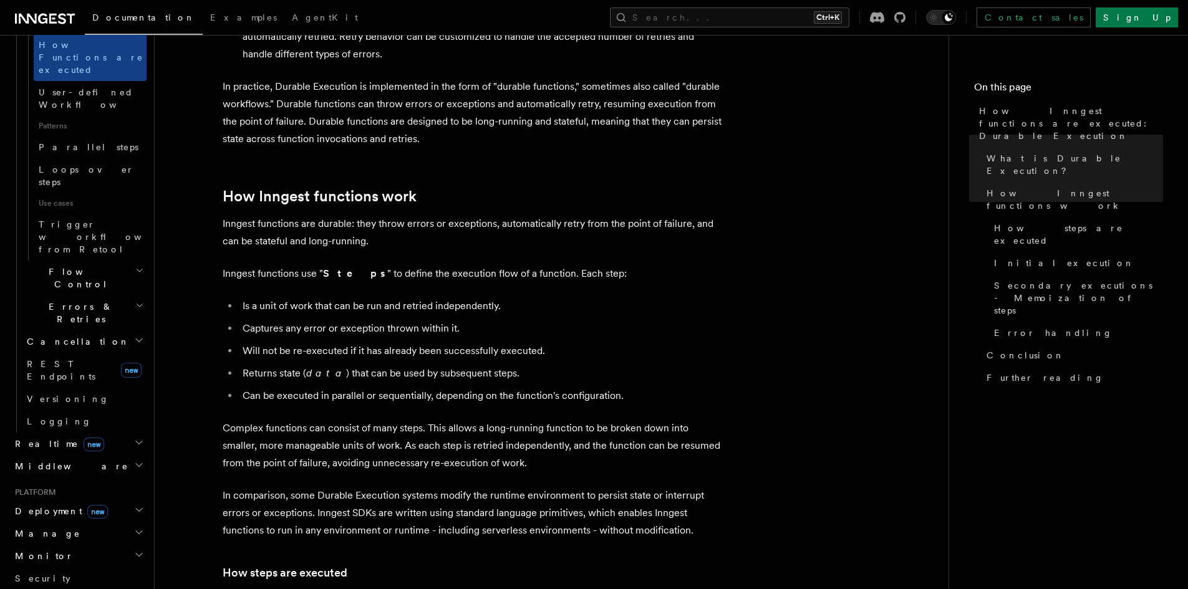
scroll to position [1252, 0]
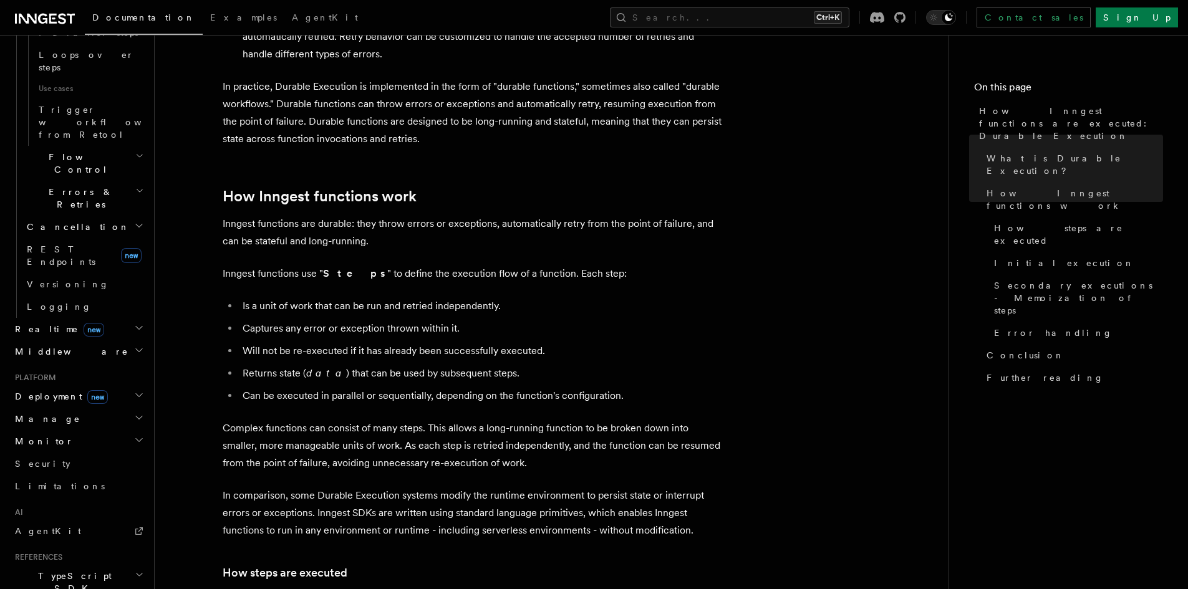
scroll to position [1364, 0]
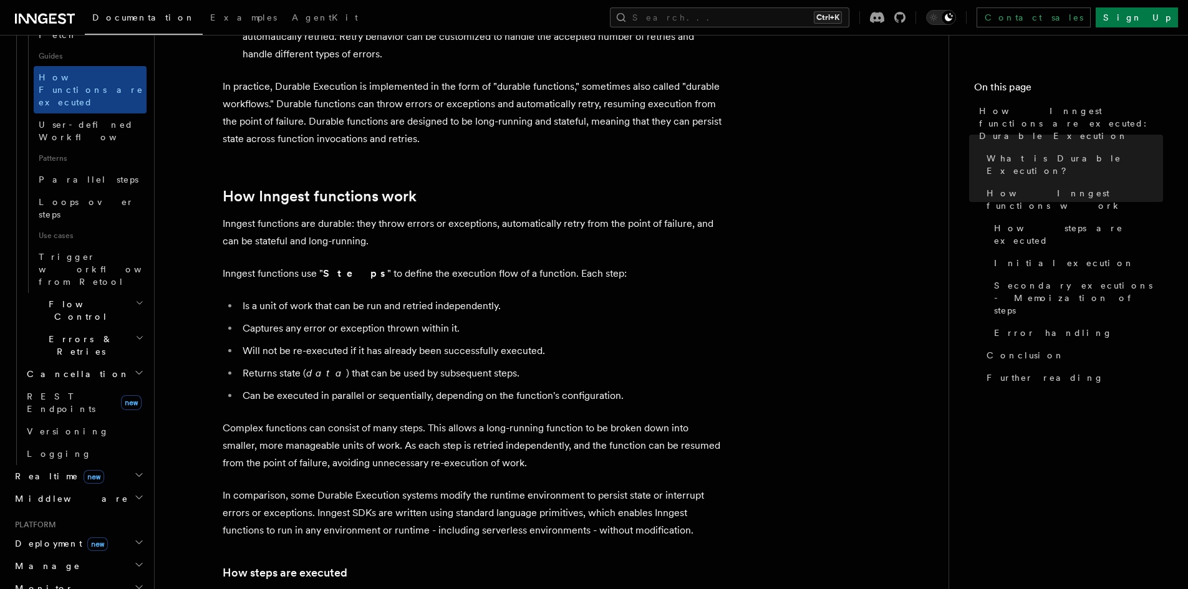
scroll to position [1252, 0]
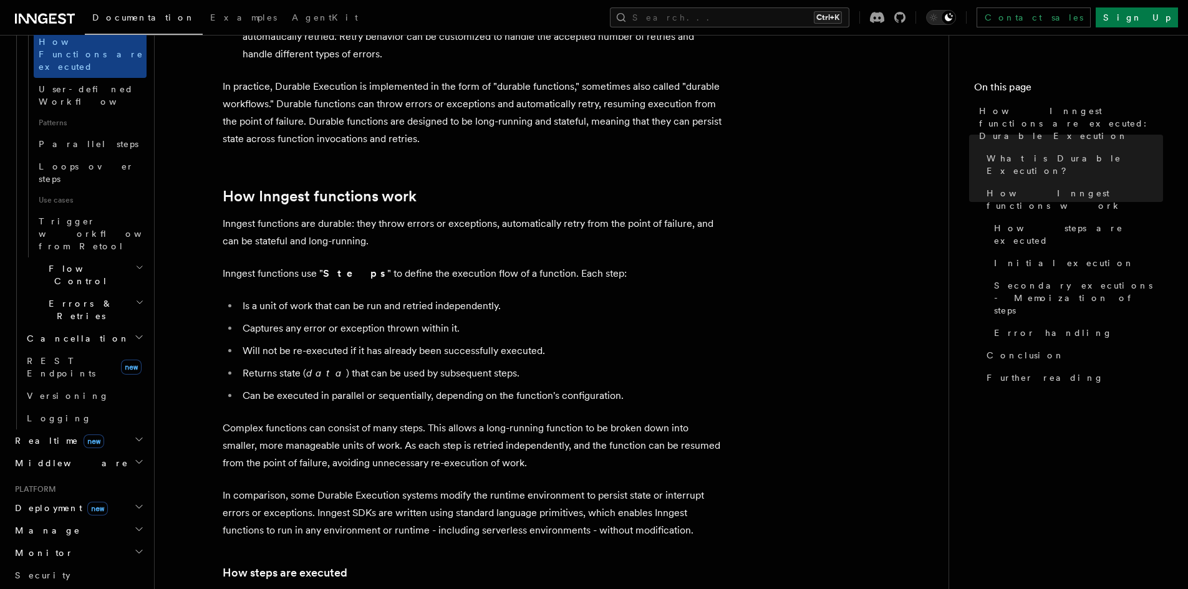
drag, startPoint x: 52, startPoint y: 477, endPoint x: 77, endPoint y: 498, distance: 32.7
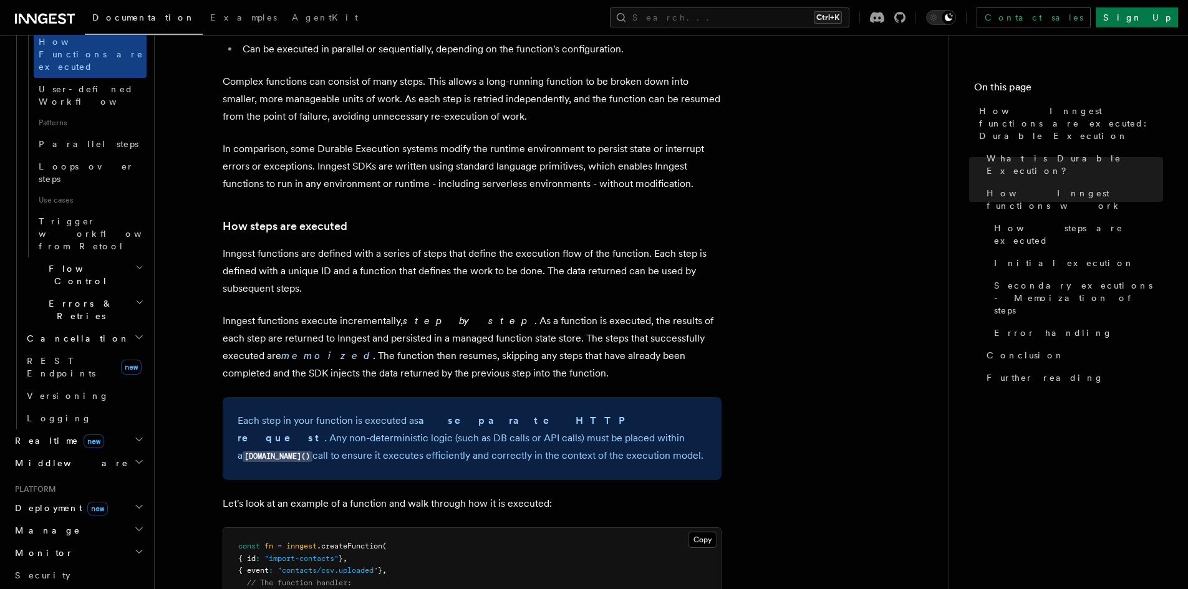
scroll to position [757, 0]
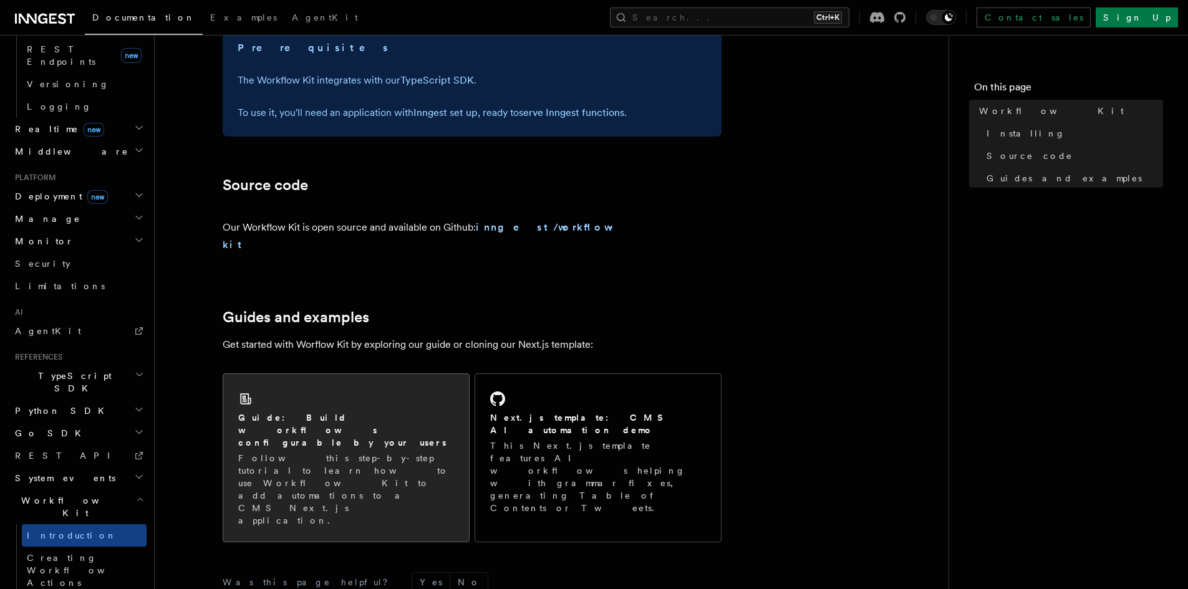
scroll to position [736, 0]
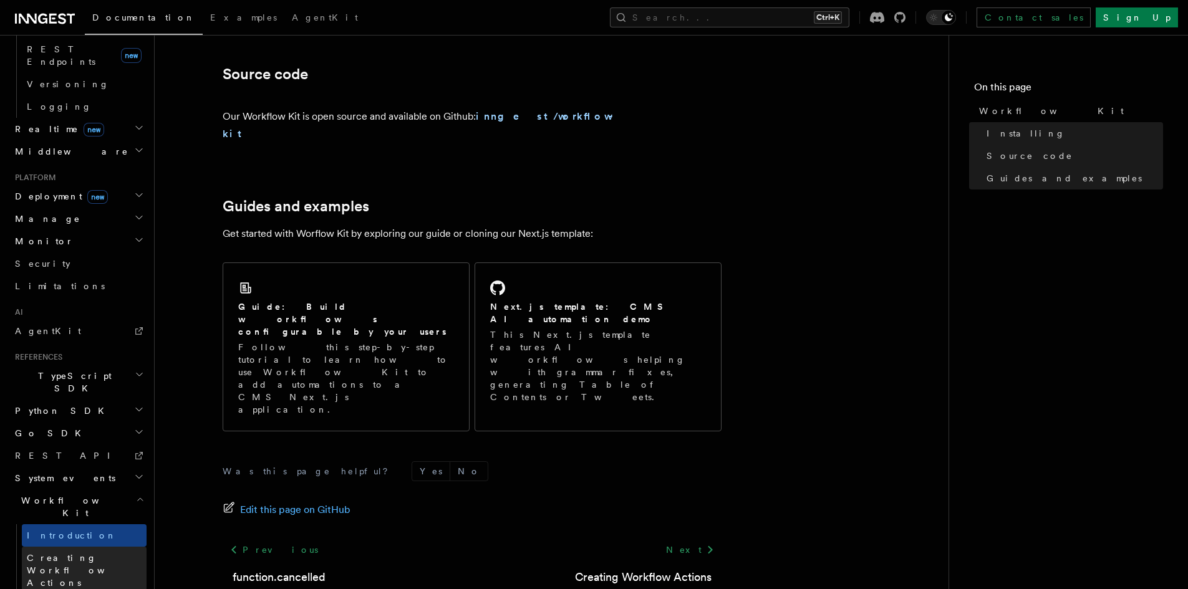
click at [131, 553] on span "Creating Workflow Actions" at bounding box center [81, 570] width 109 height 35
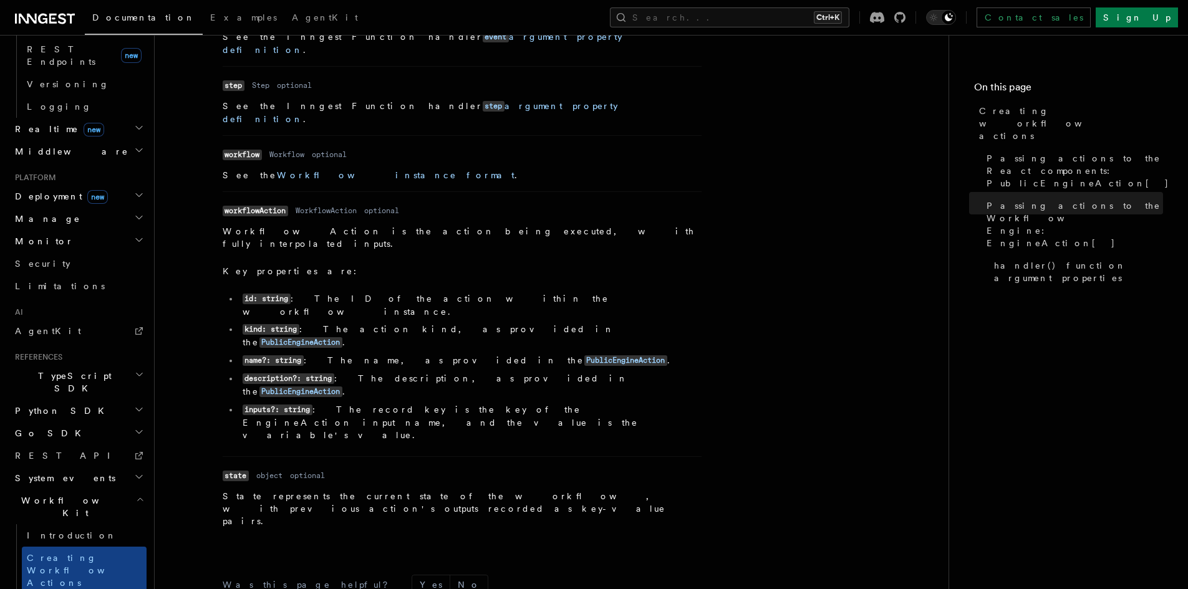
scroll to position [1329, 0]
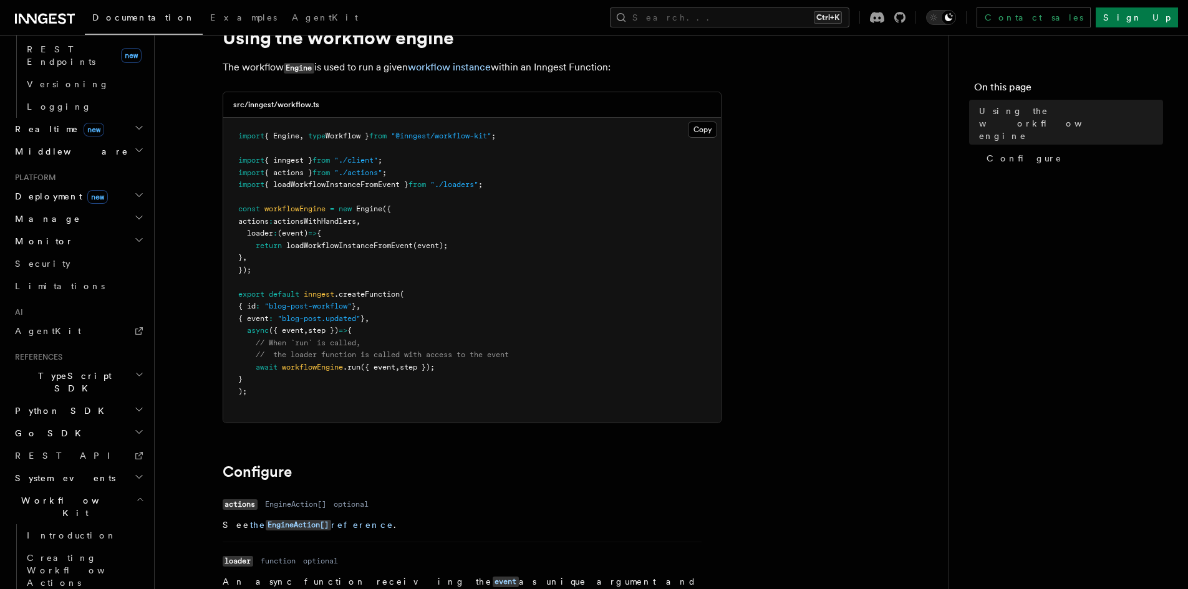
scroll to position [83, 0]
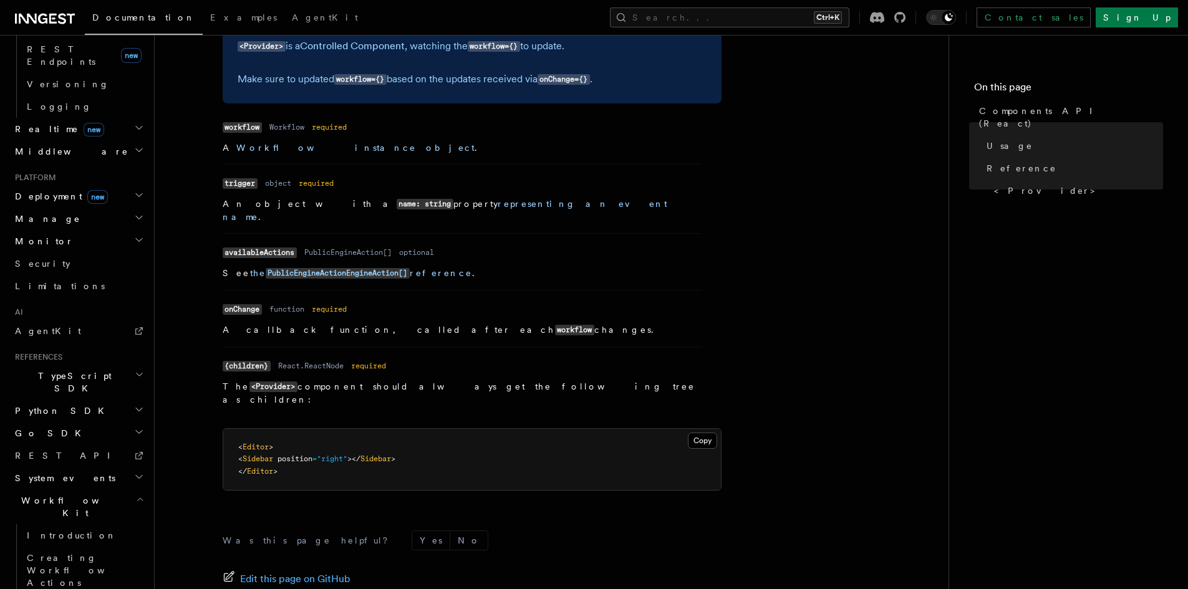
scroll to position [1101, 0]
